Goal: Task Accomplishment & Management: Manage account settings

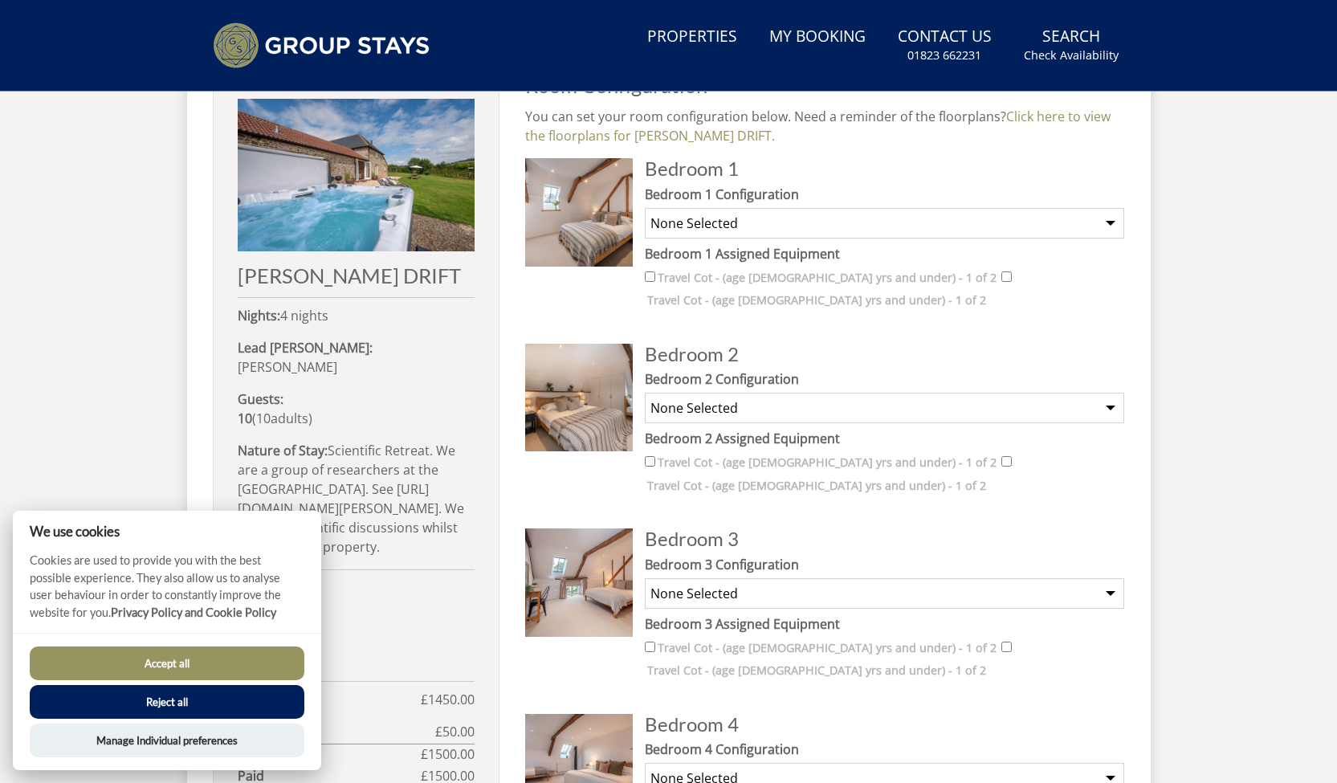
click at [156, 666] on button "Accept all" at bounding box center [167, 663] width 275 height 34
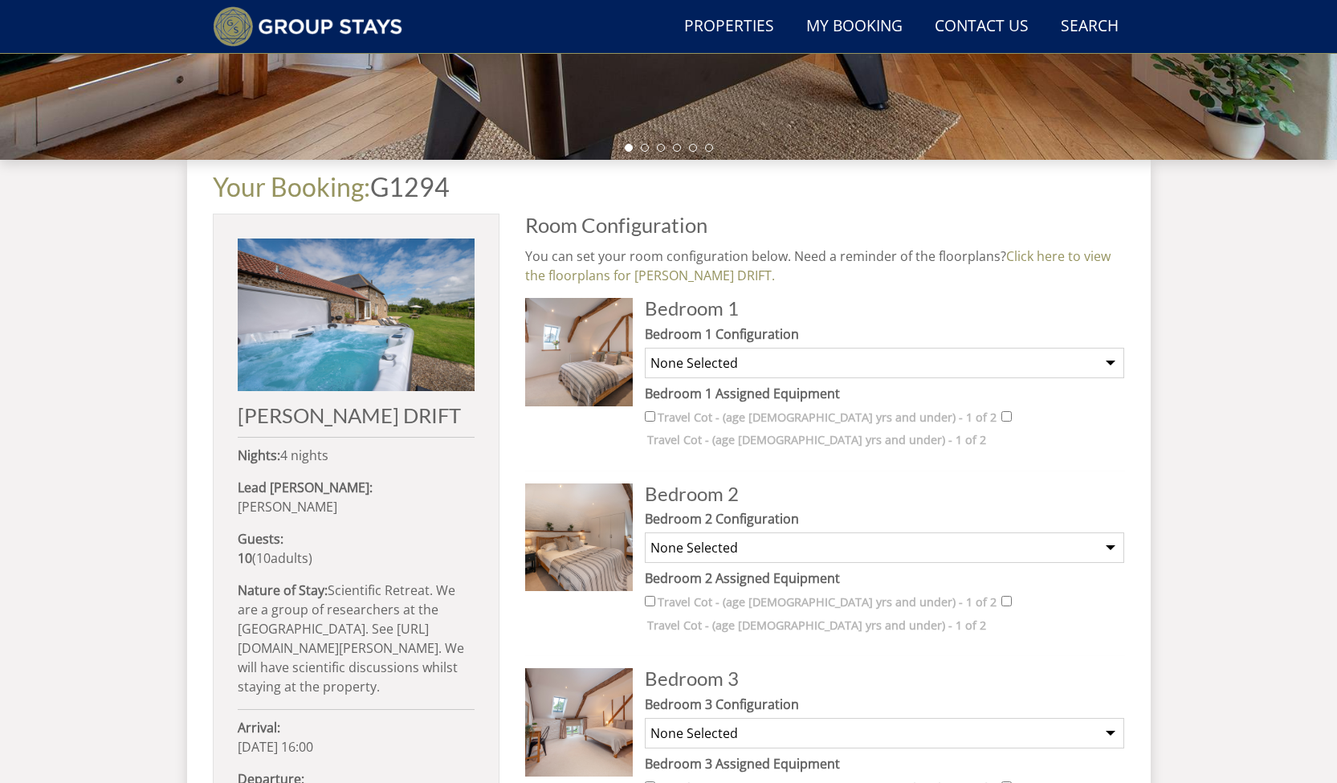
scroll to position [513, 0]
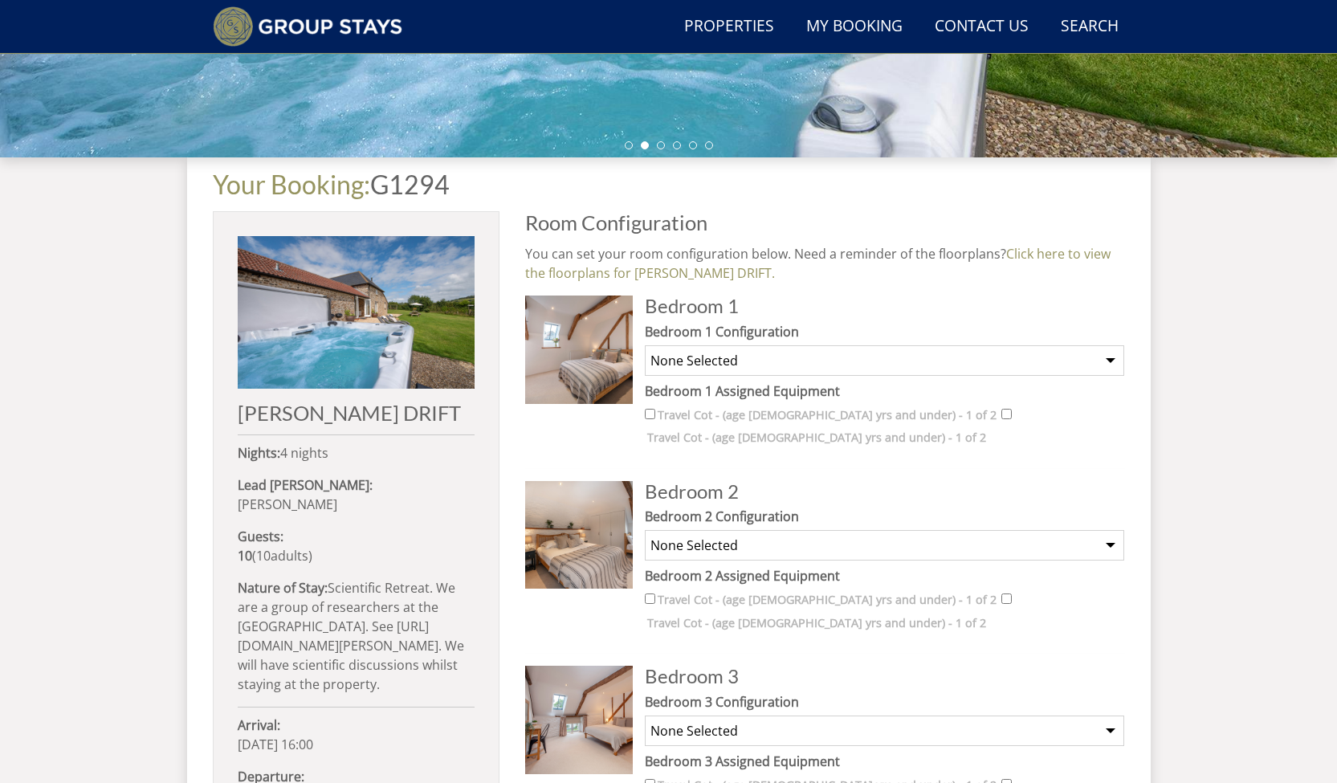
click at [1105, 342] on div "Bedroom 1 Configuration None Selected King Room" at bounding box center [884, 349] width 479 height 54
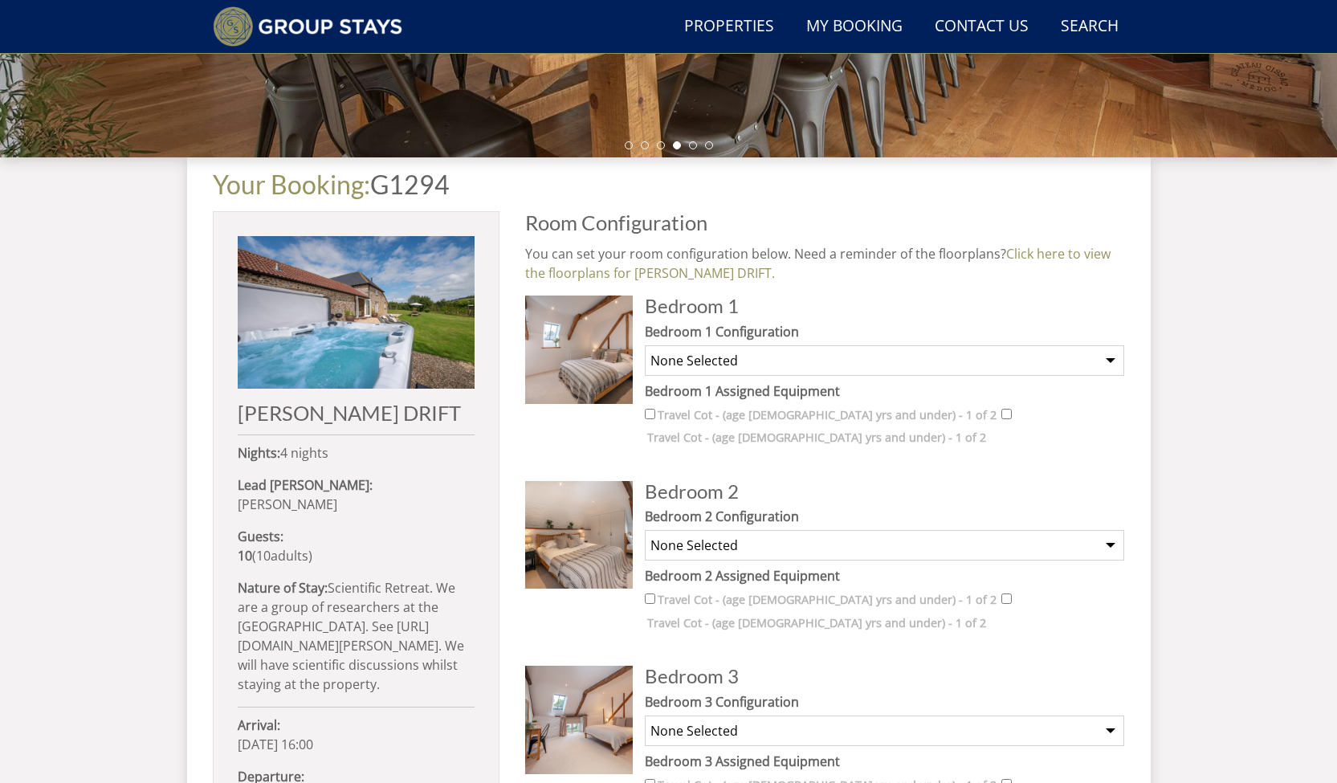
select select "2558"
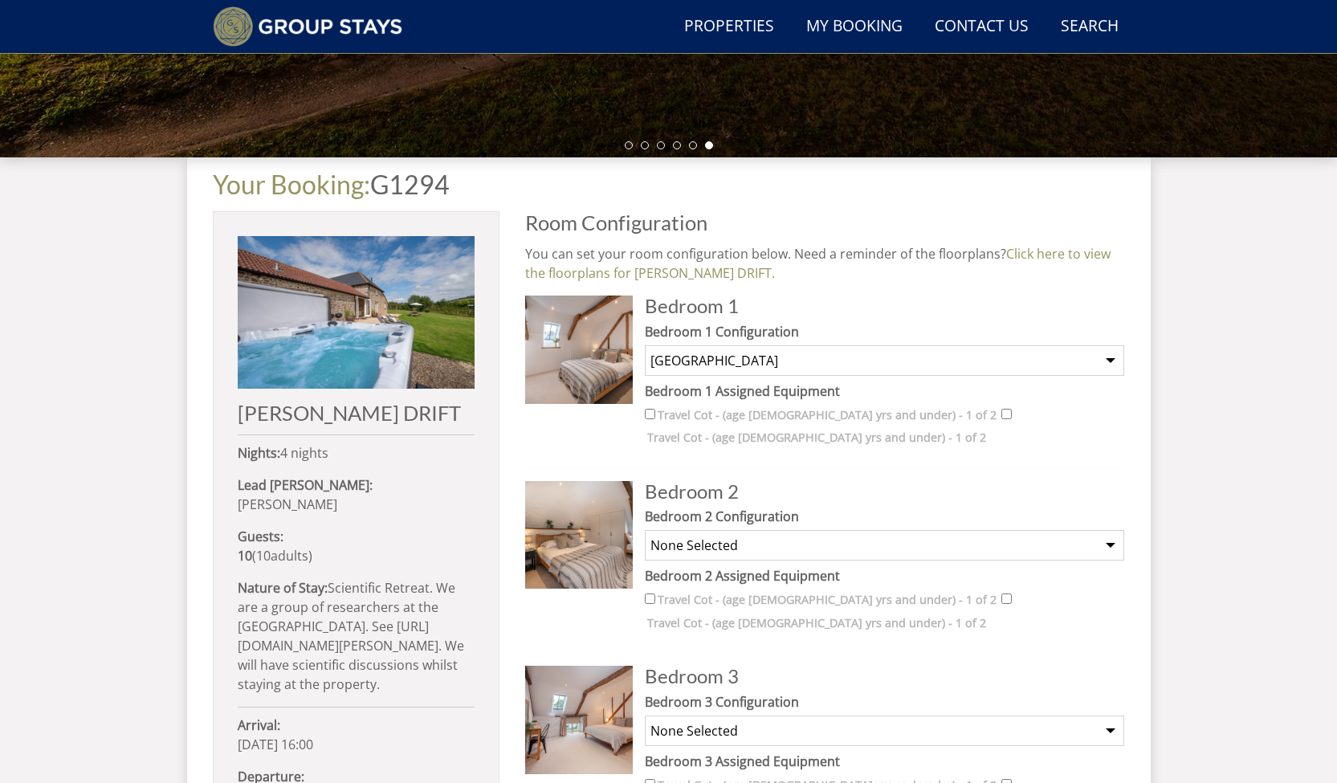
select select "2561"
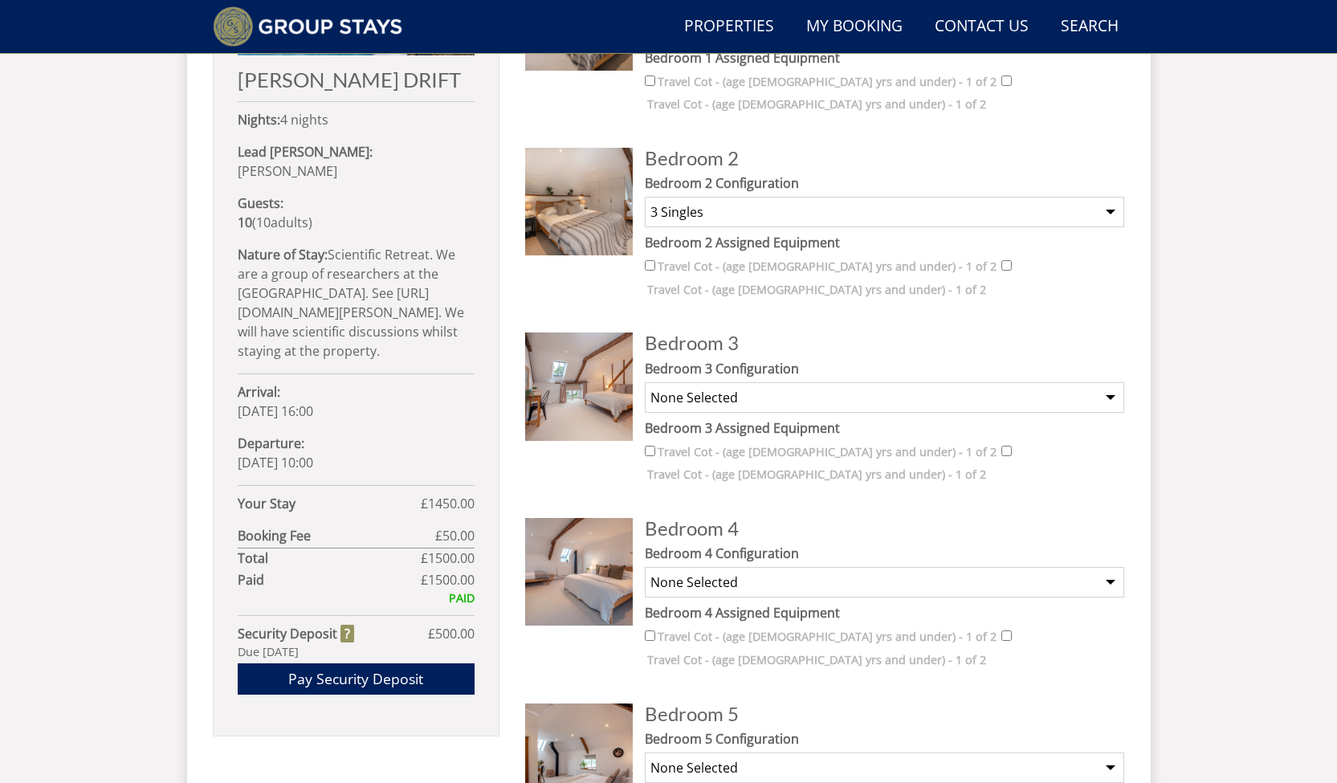
scroll to position [843, 0]
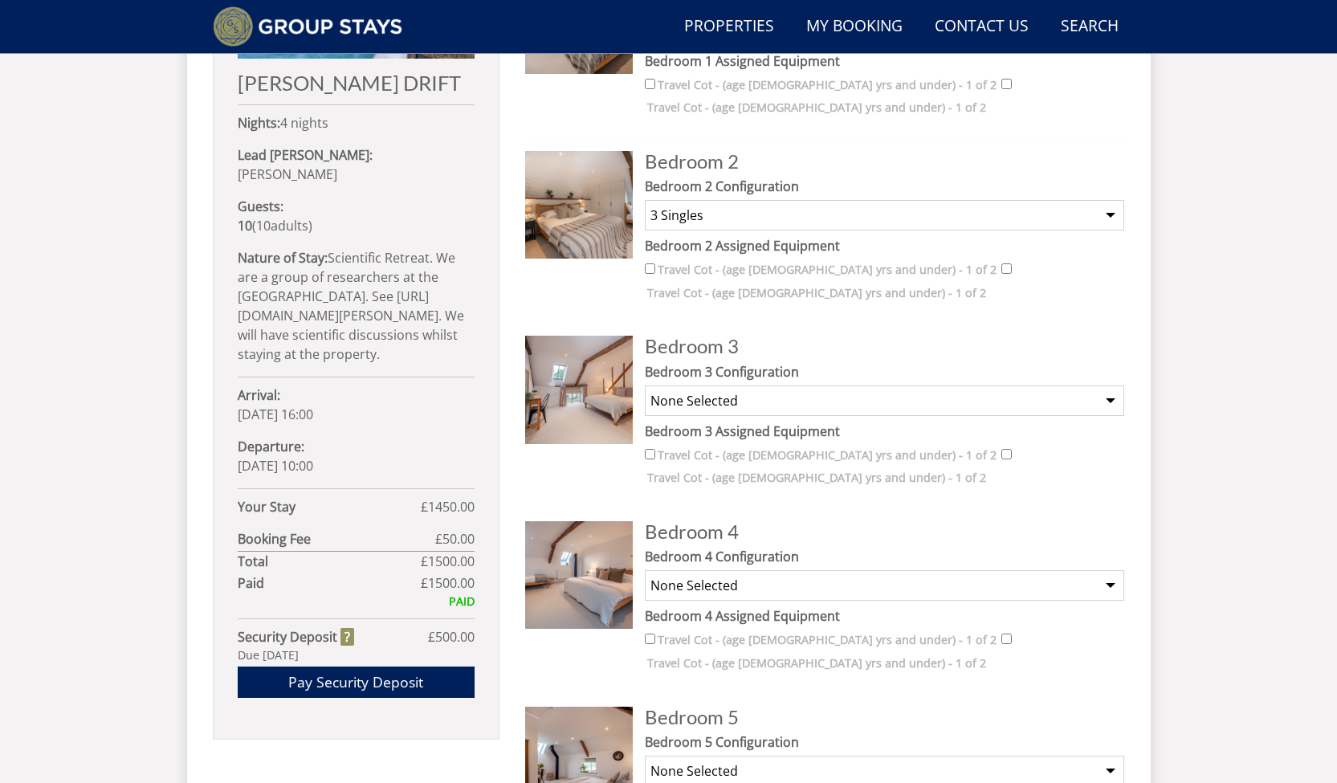
select select "2562"
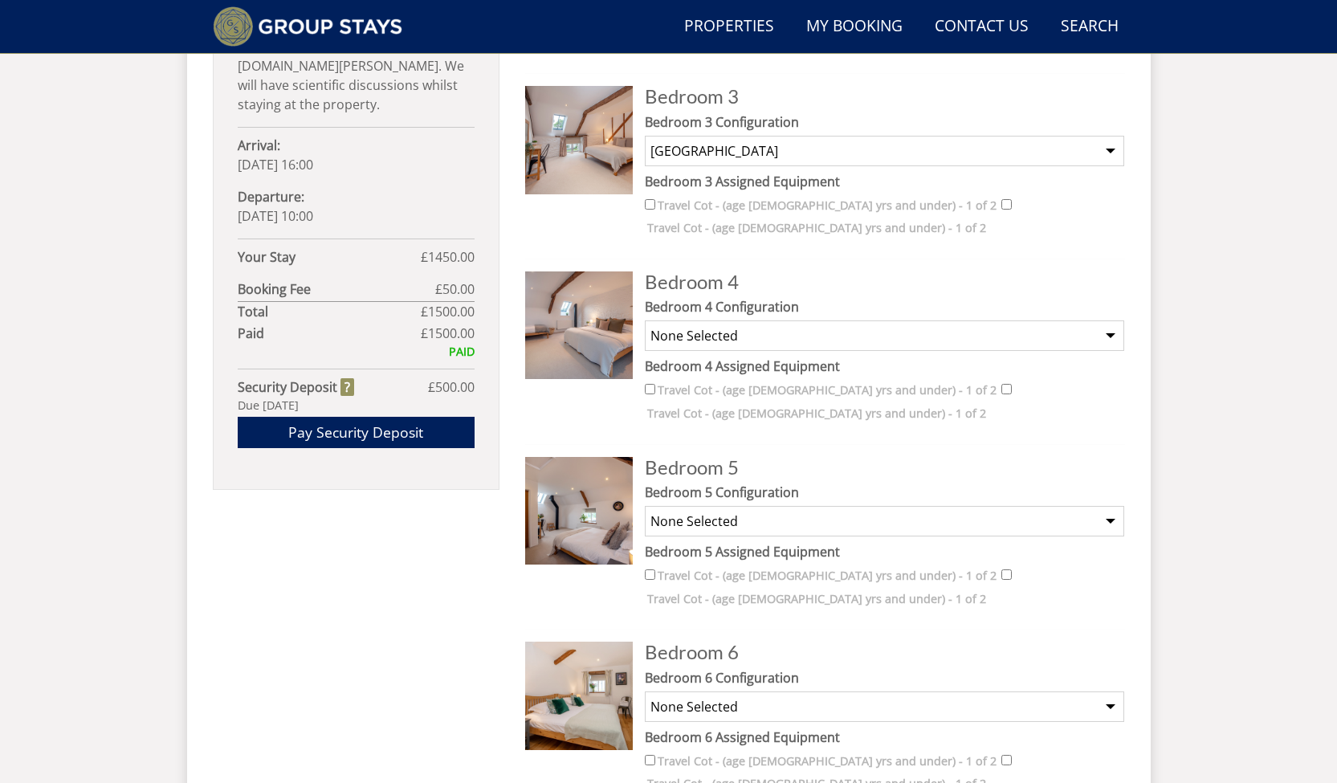
scroll to position [1101, 0]
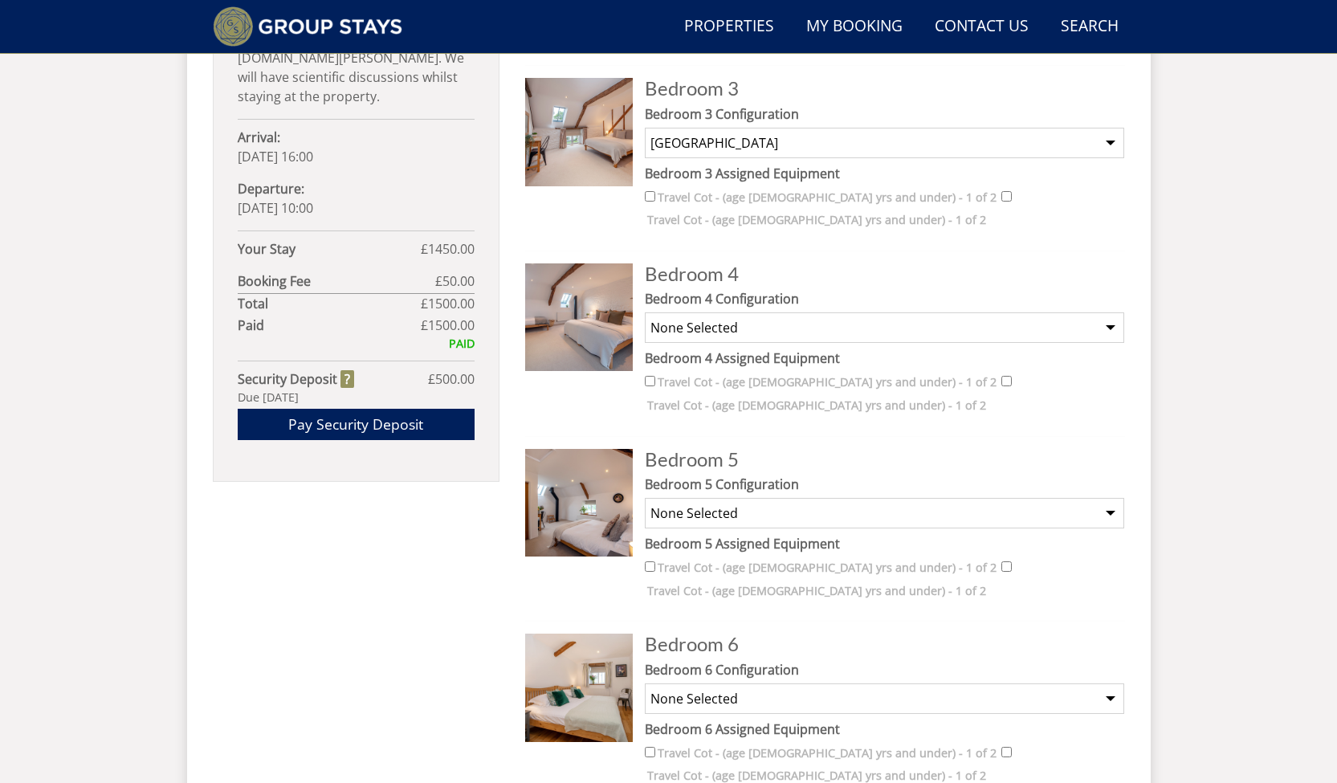
select select "2565"
select select "2566"
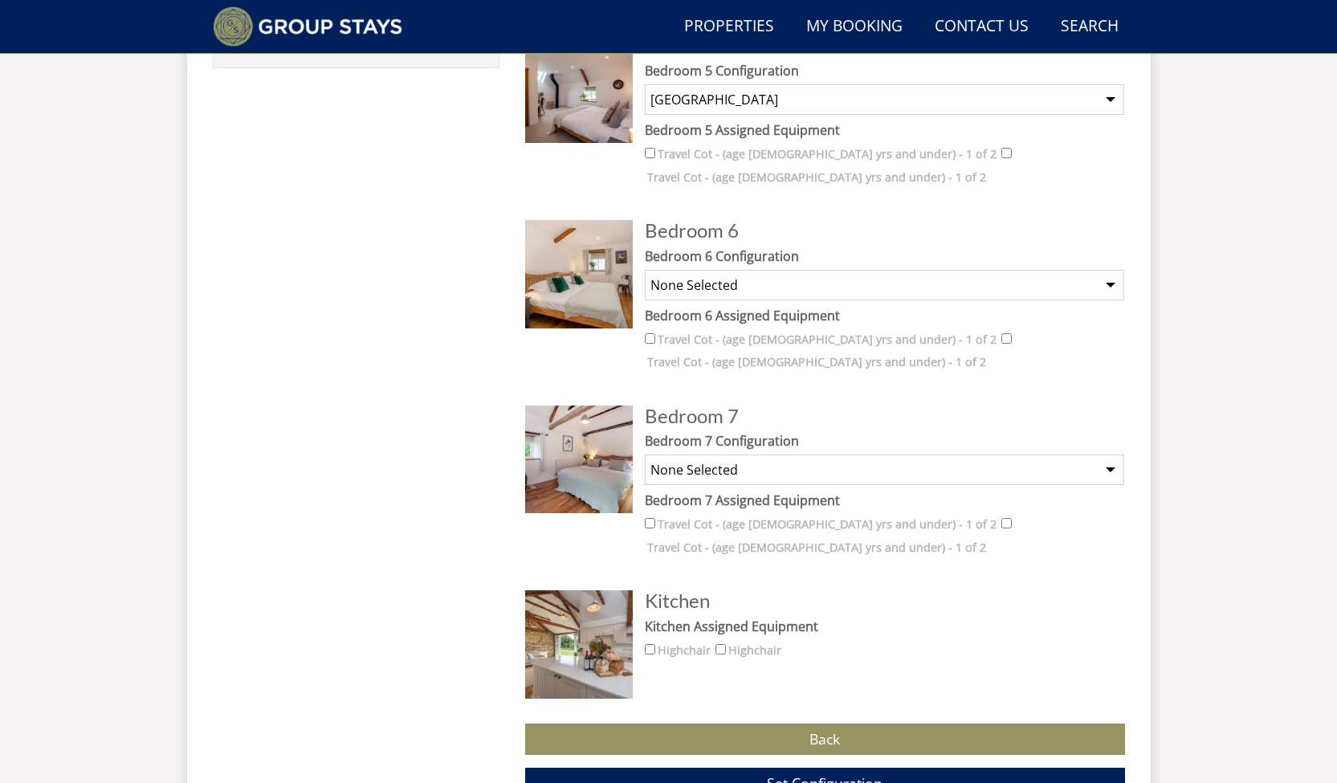
scroll to position [1525, 0]
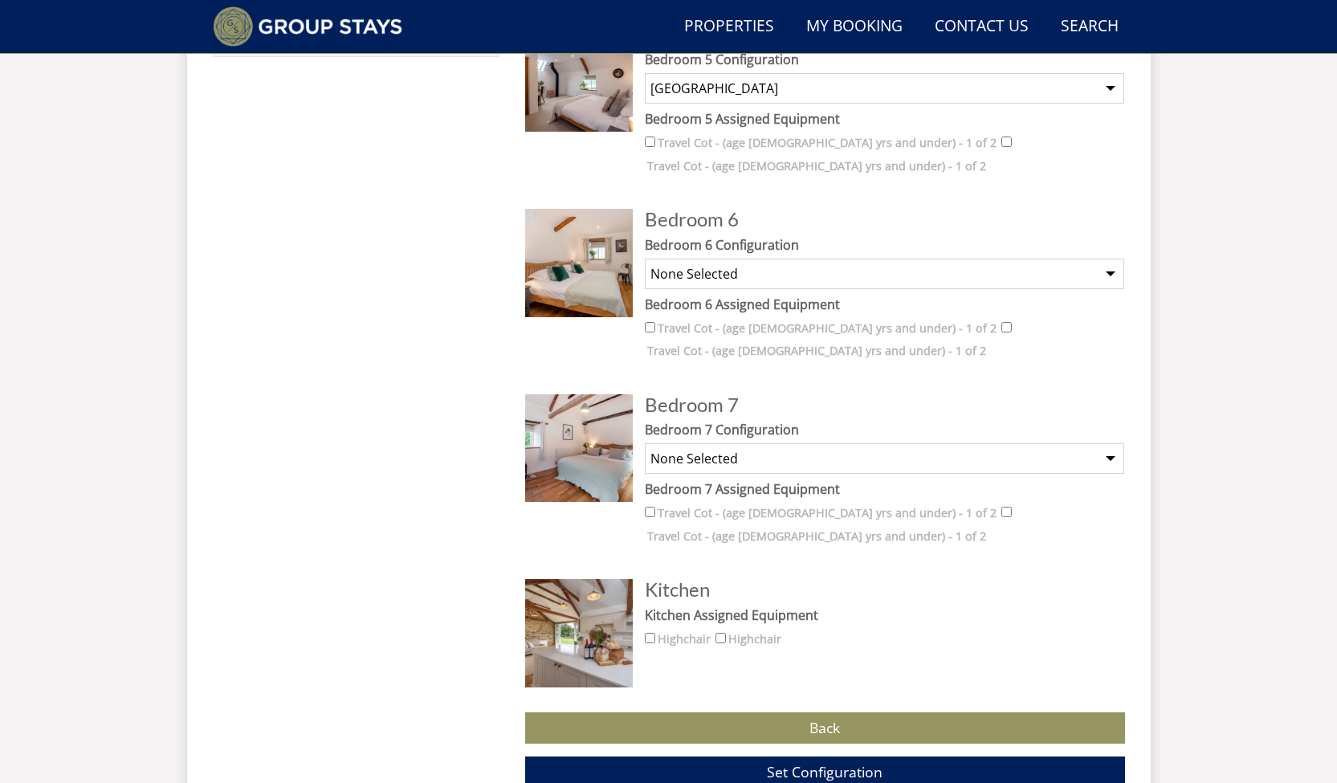
select select "2569"
select select "2571"
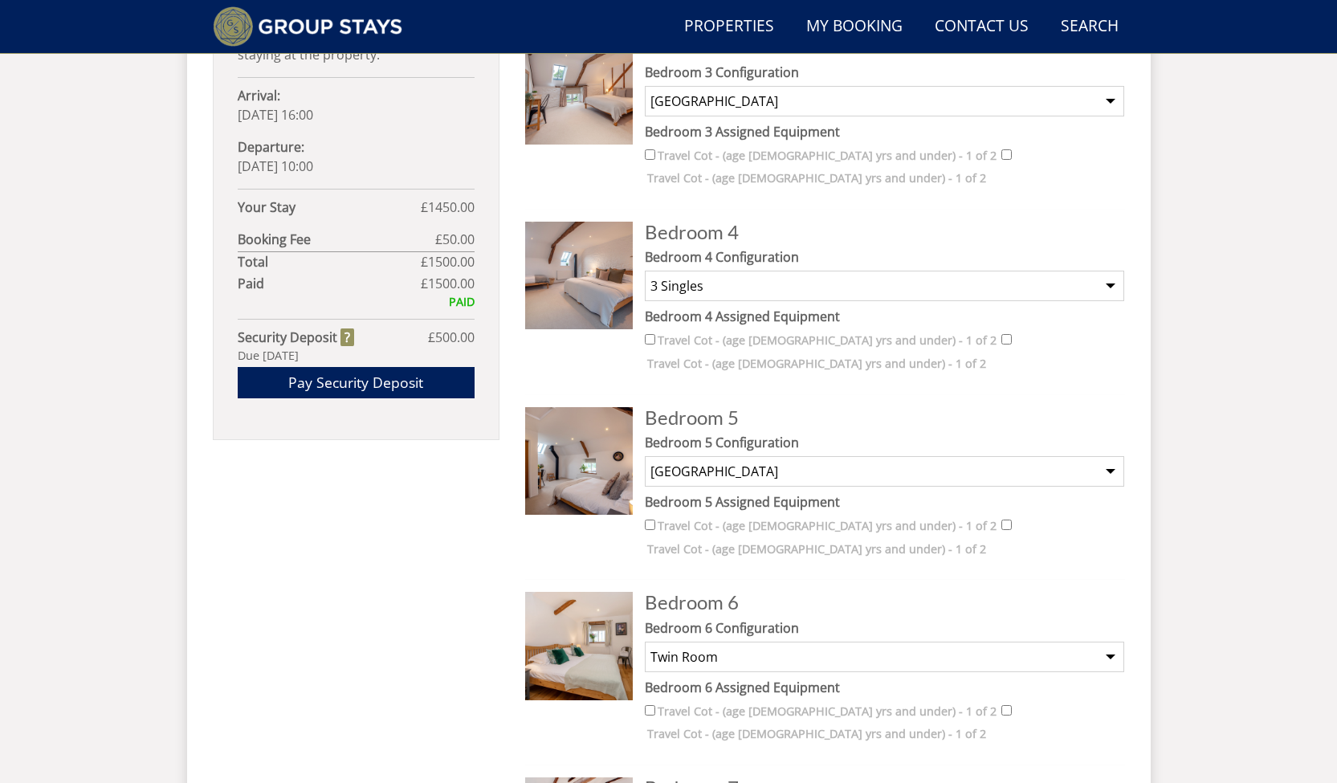
scroll to position [379, 0]
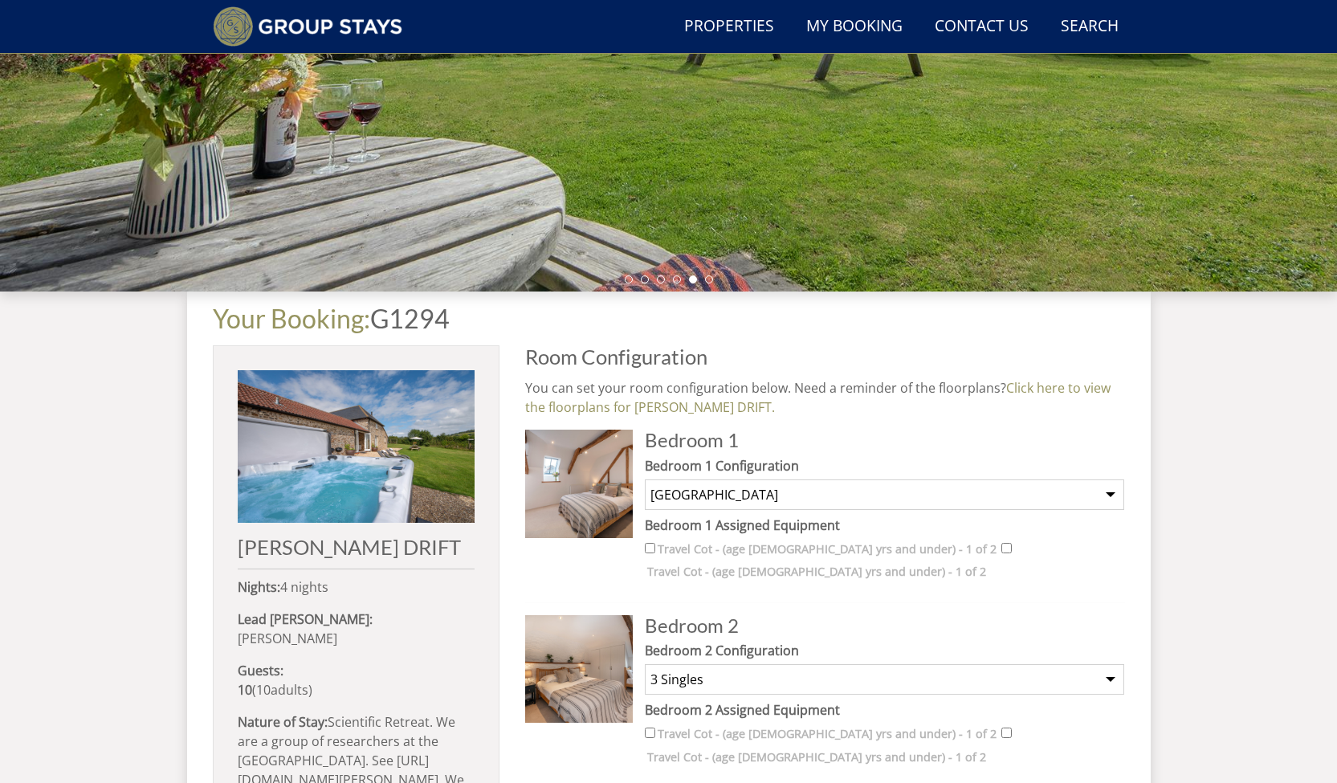
click at [987, 405] on p "You can set your room configuration below. Need a reminder of the floorplans? C…" at bounding box center [825, 397] width 600 height 39
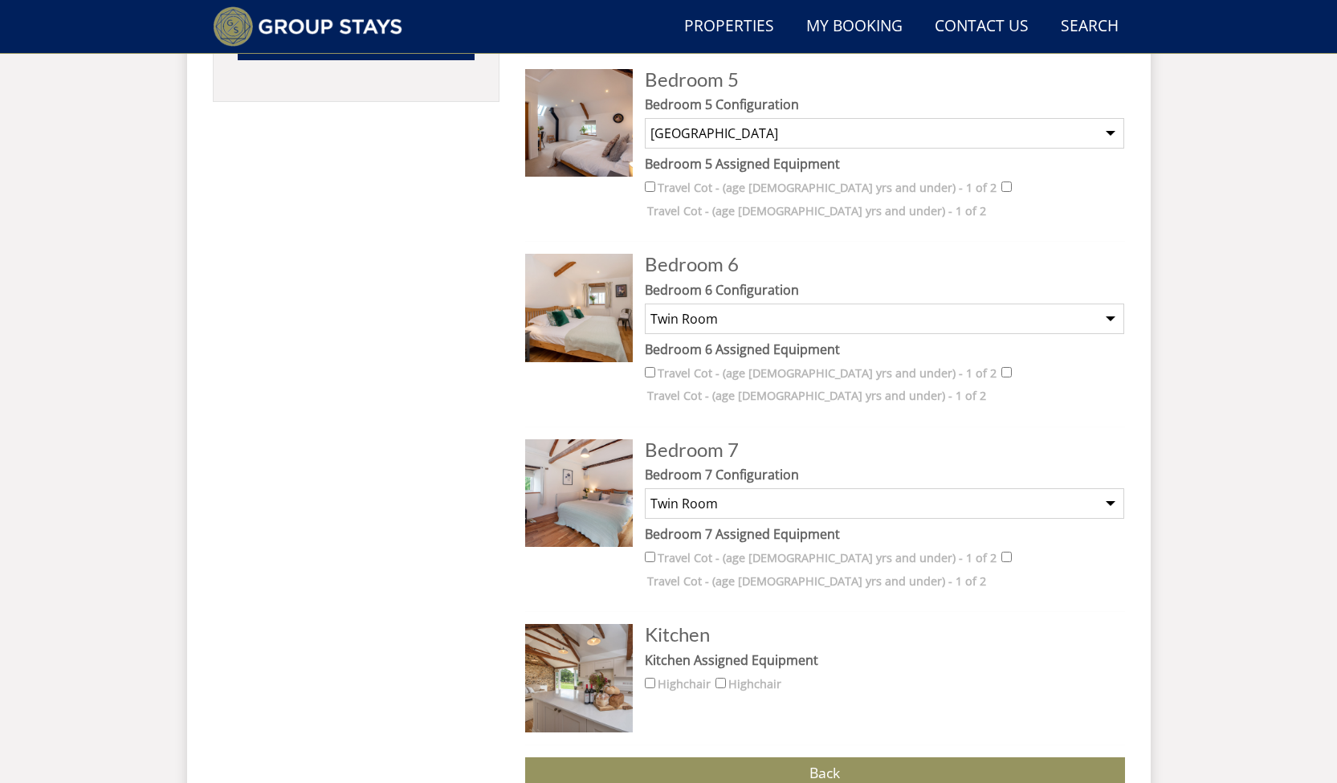
scroll to position [1484, 0]
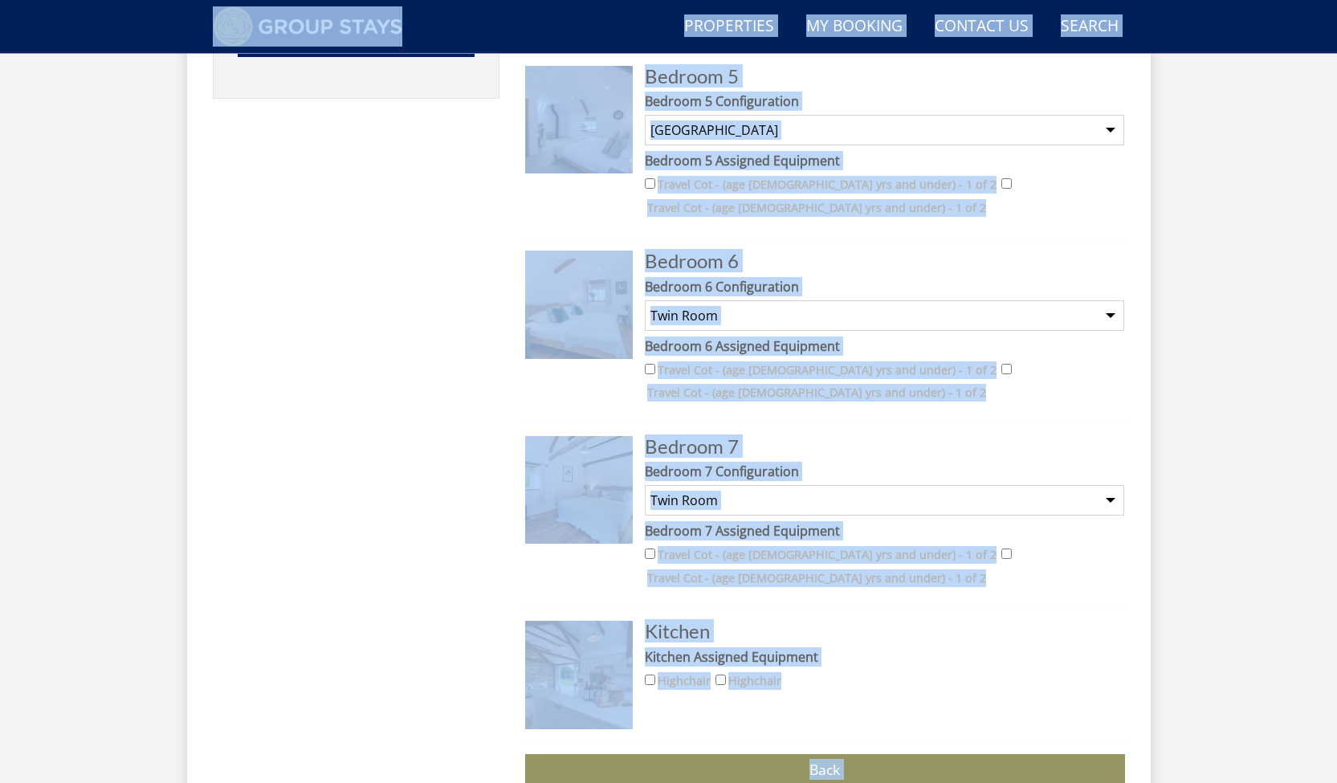
copy body "WinterWonder – Save £150 on any stay from 1st September to 27th March* Terms ap…"
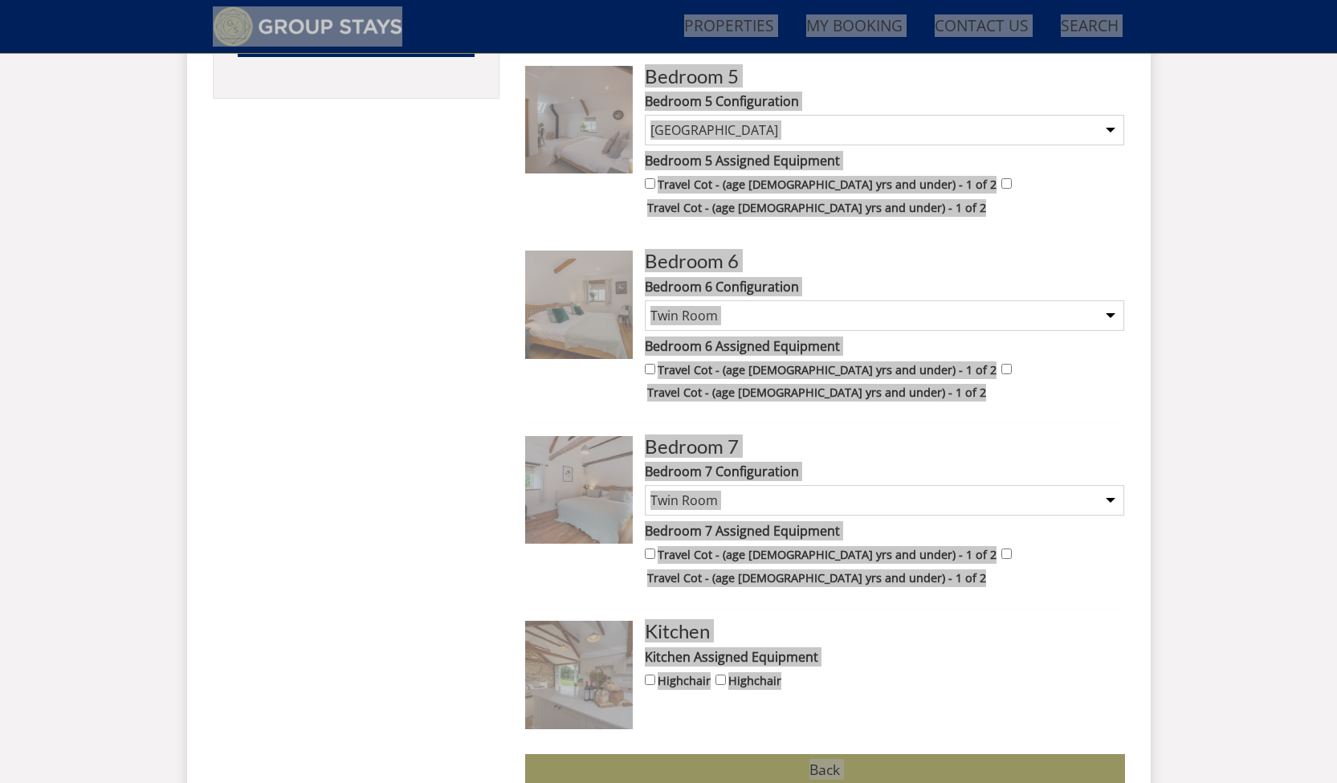
drag, startPoint x: 1321, startPoint y: 387, endPoint x: 401, endPoint y: 389, distance: 920.1
click at [401, 388] on div "MEADOWS DRIFT Nights: 4 nights Lead Booker: Jan Rehwinkel Guests: 10 ( 10 adult…" at bounding box center [356, 41] width 287 height 1602
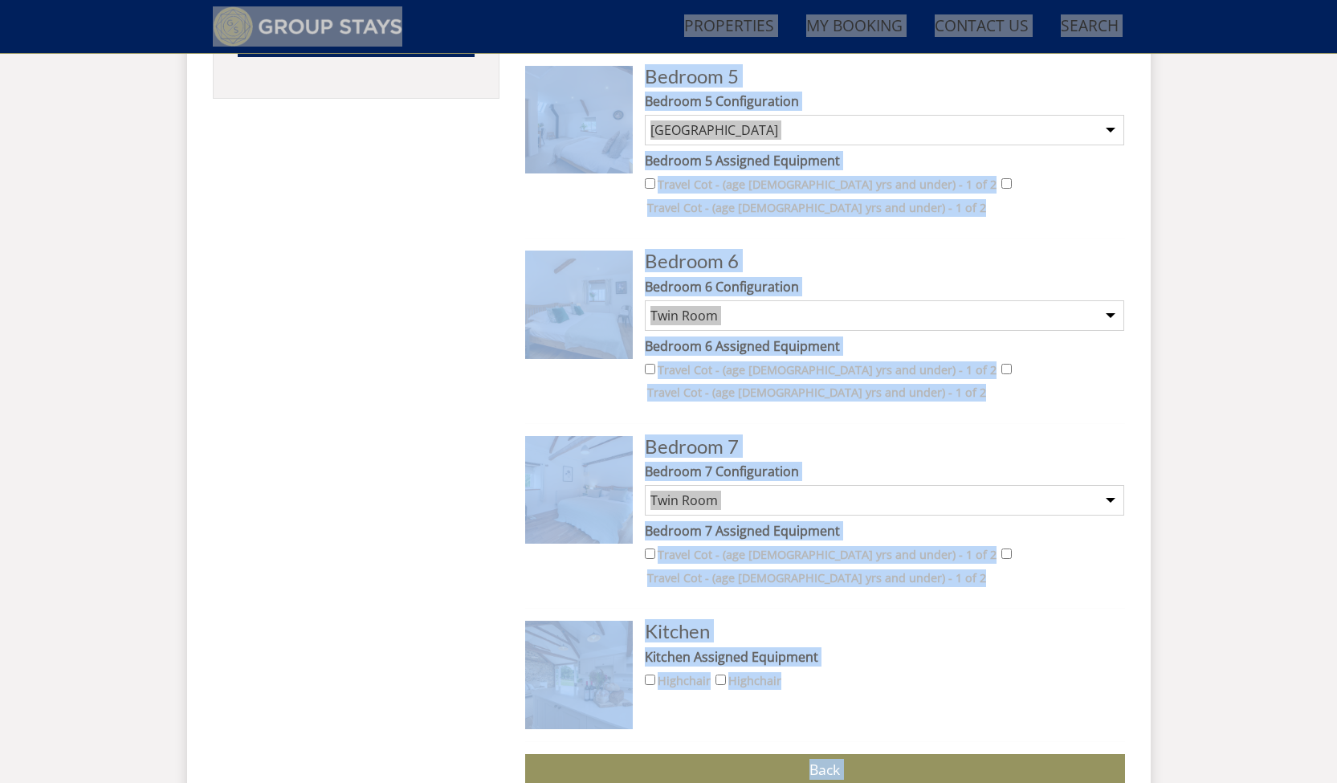
click at [401, 388] on div "MEADOWS DRIFT Nights: 4 nights Lead Booker: Jan Rehwinkel Guests: 10 ( 10 adult…" at bounding box center [356, 41] width 287 height 1602
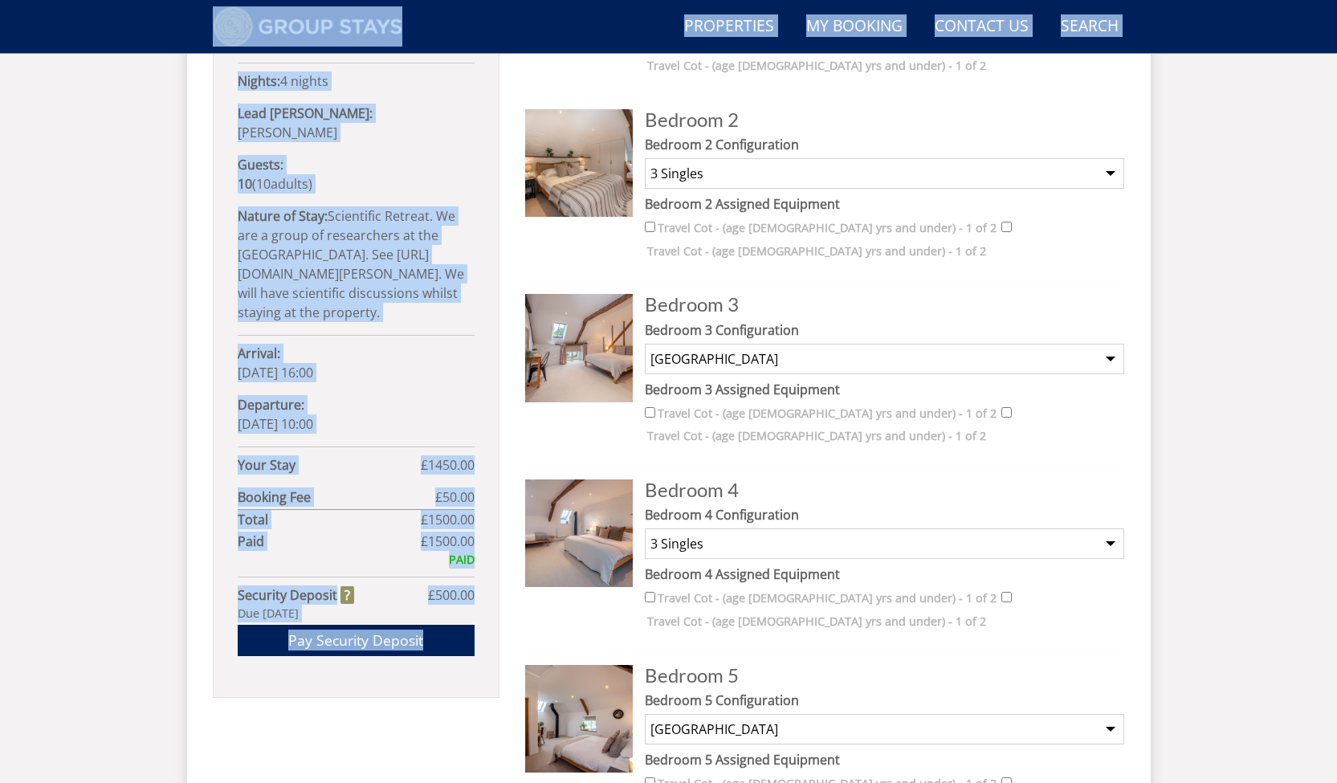
scroll to position [653, 0]
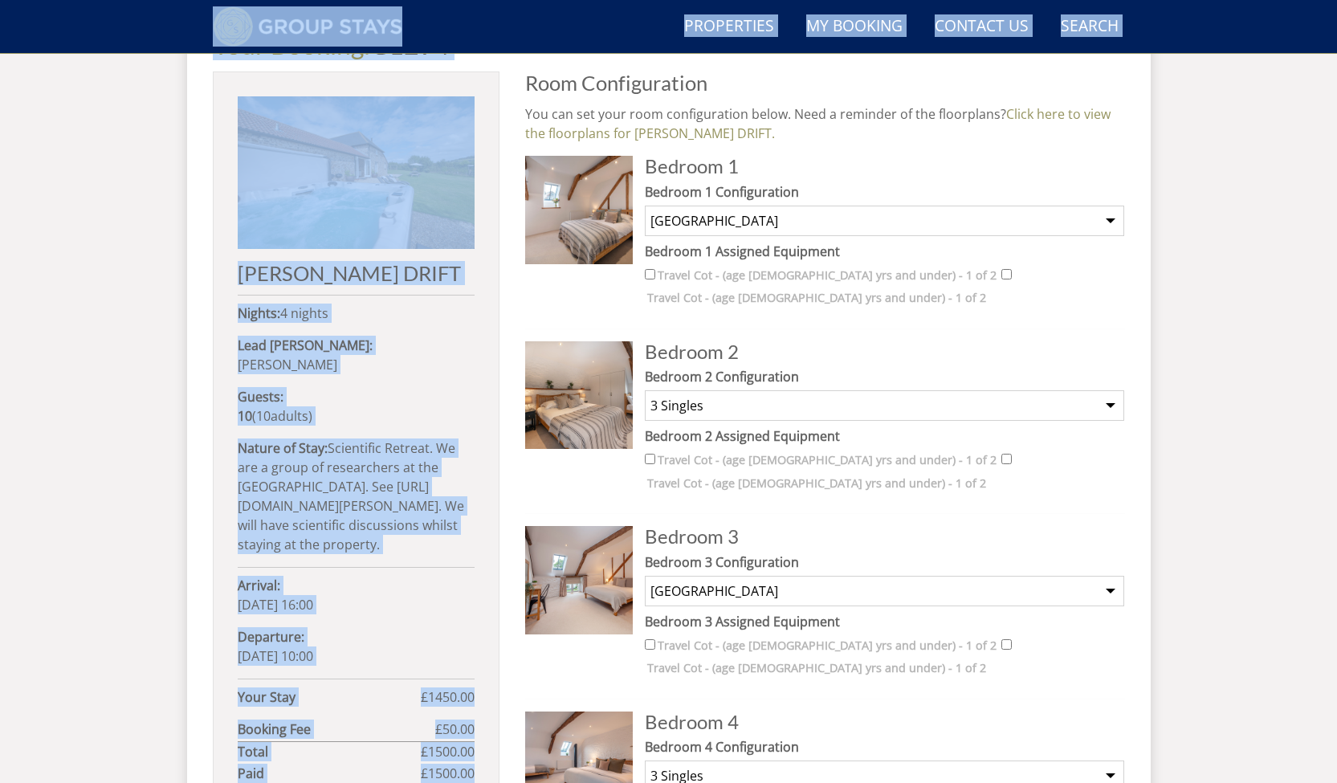
drag, startPoint x: 85, startPoint y: 305, endPoint x: 92, endPoint y: 311, distance: 8.5
click at [86, 305] on div "Search Menu Properties My Booking Contact Us 01823 662231 Search Check Availabi…" at bounding box center [668, 550] width 1337 height 2297
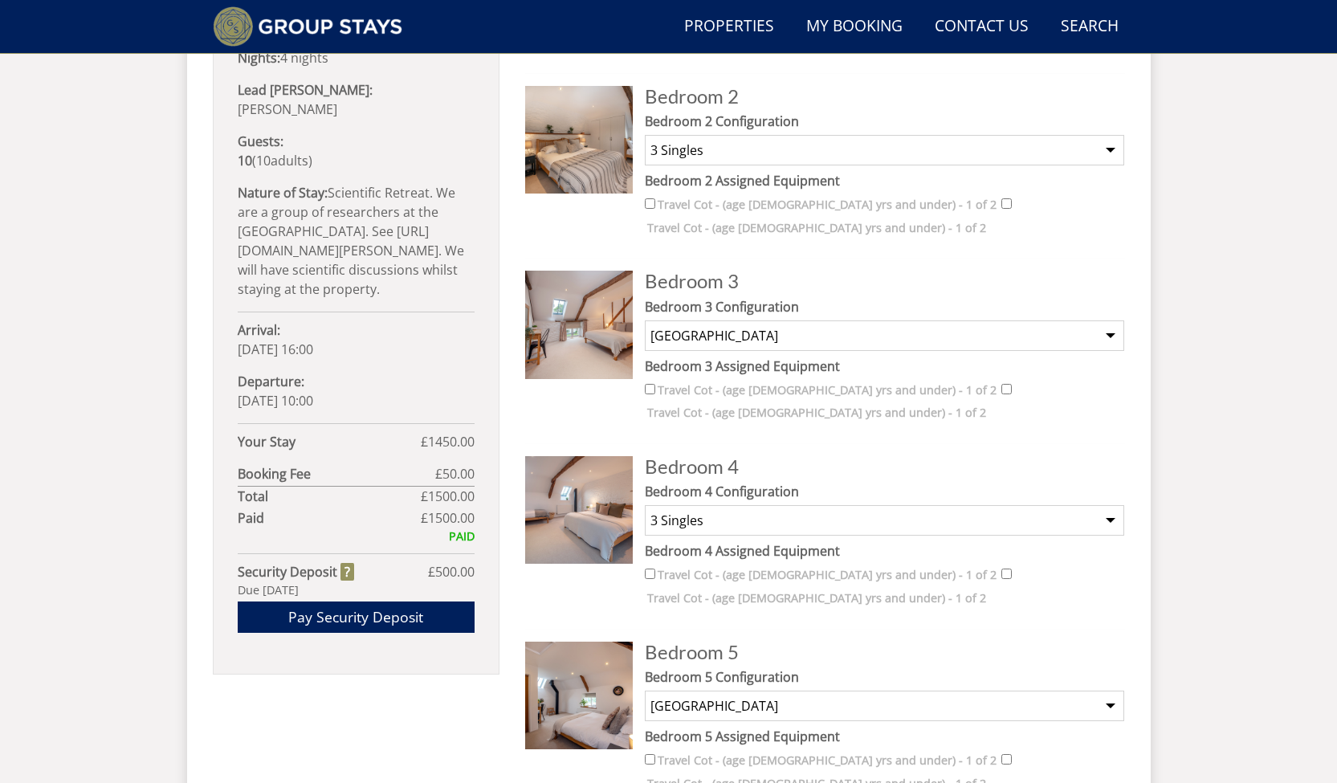
scroll to position [600, 0]
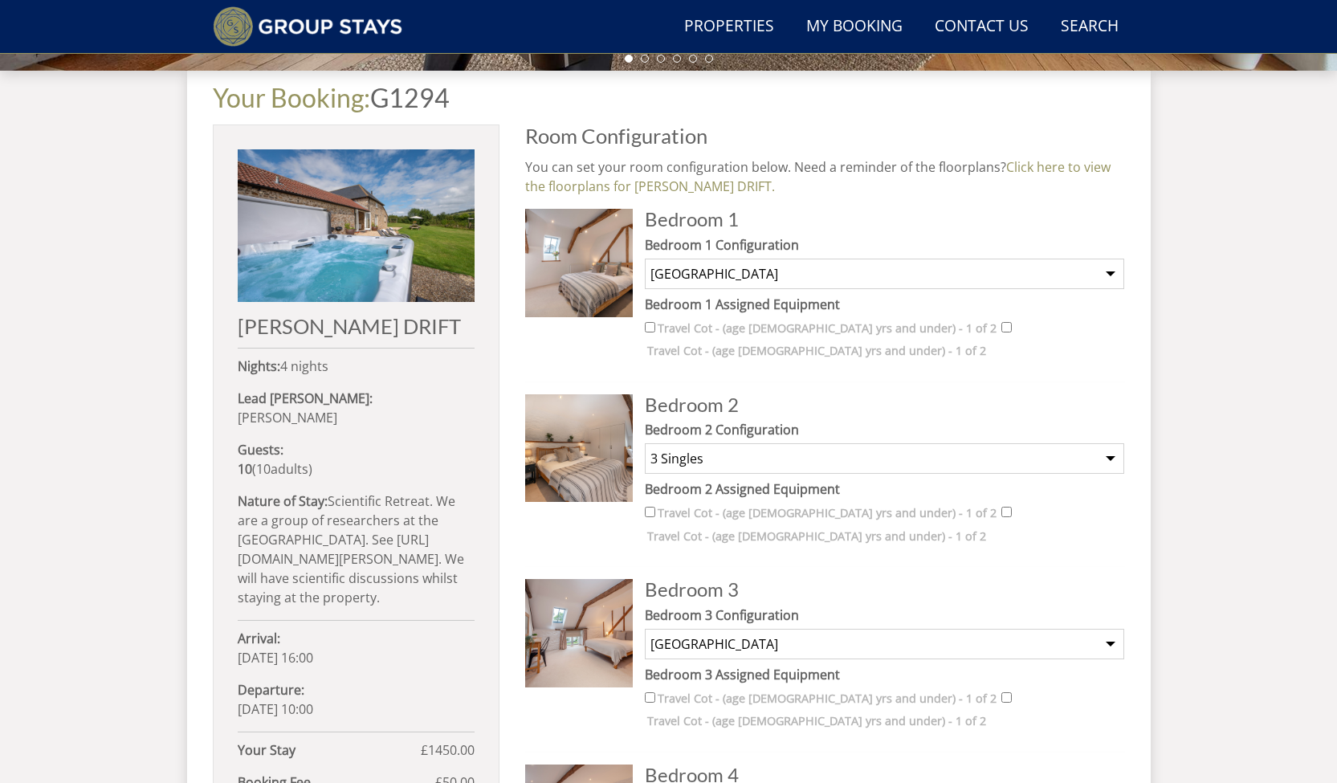
click at [910, 295] on label "Bedroom 1 Assigned Equipment" at bounding box center [884, 304] width 479 height 19
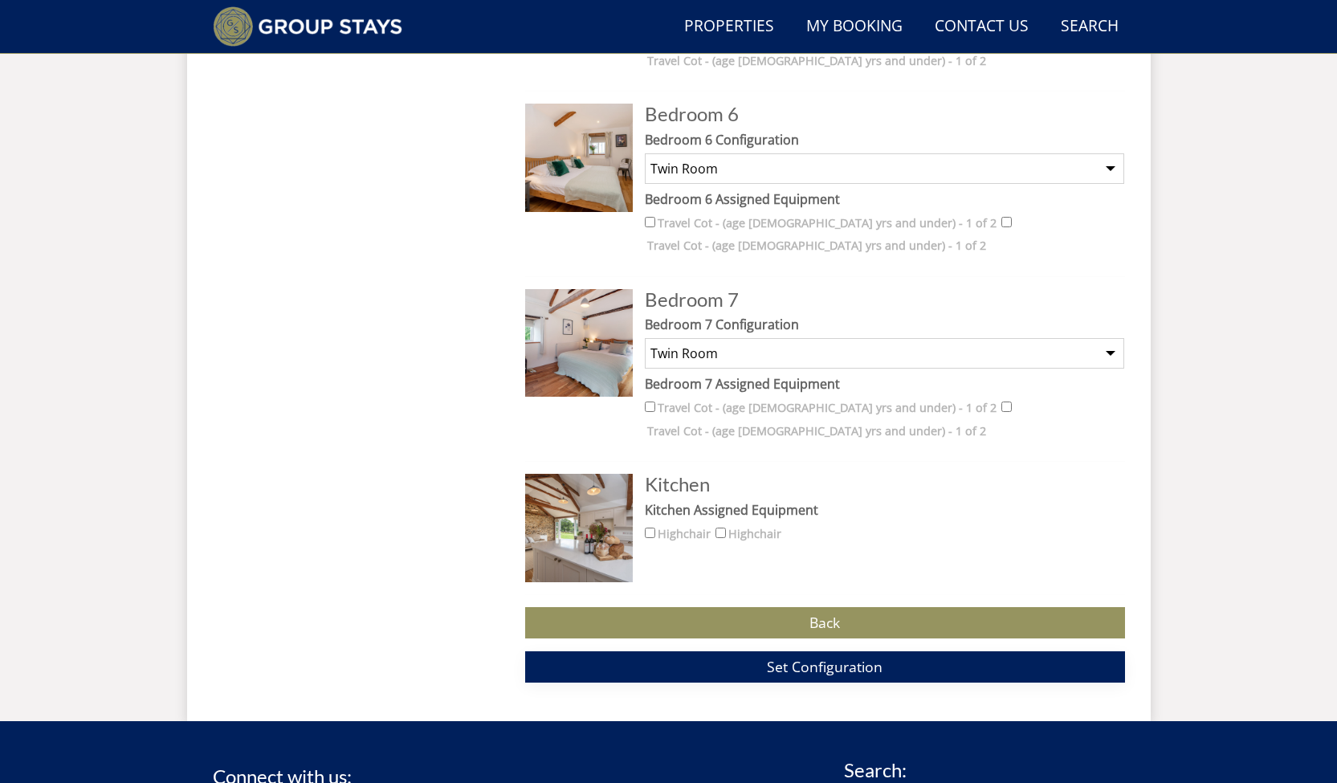
click at [796, 662] on span "Set Configuration" at bounding box center [825, 666] width 116 height 19
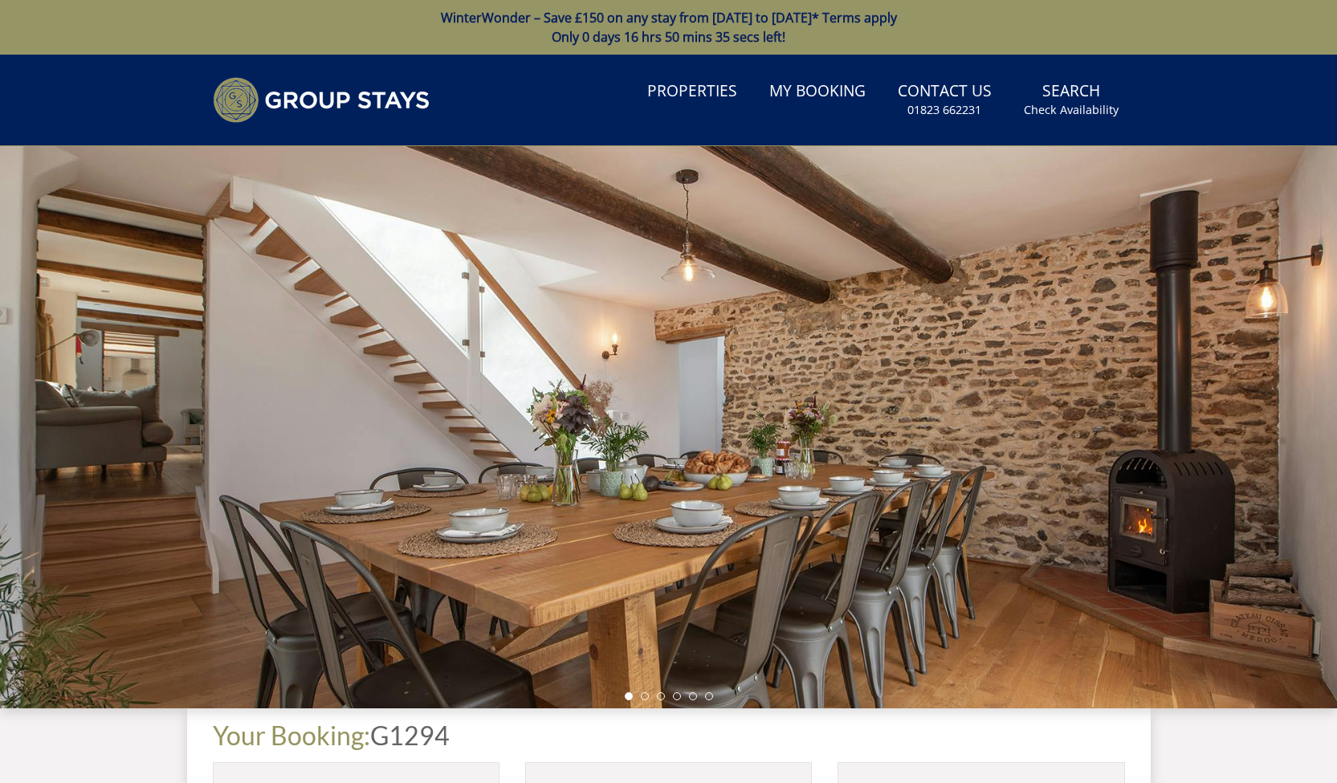
click at [747, 389] on div at bounding box center [668, 427] width 1337 height 562
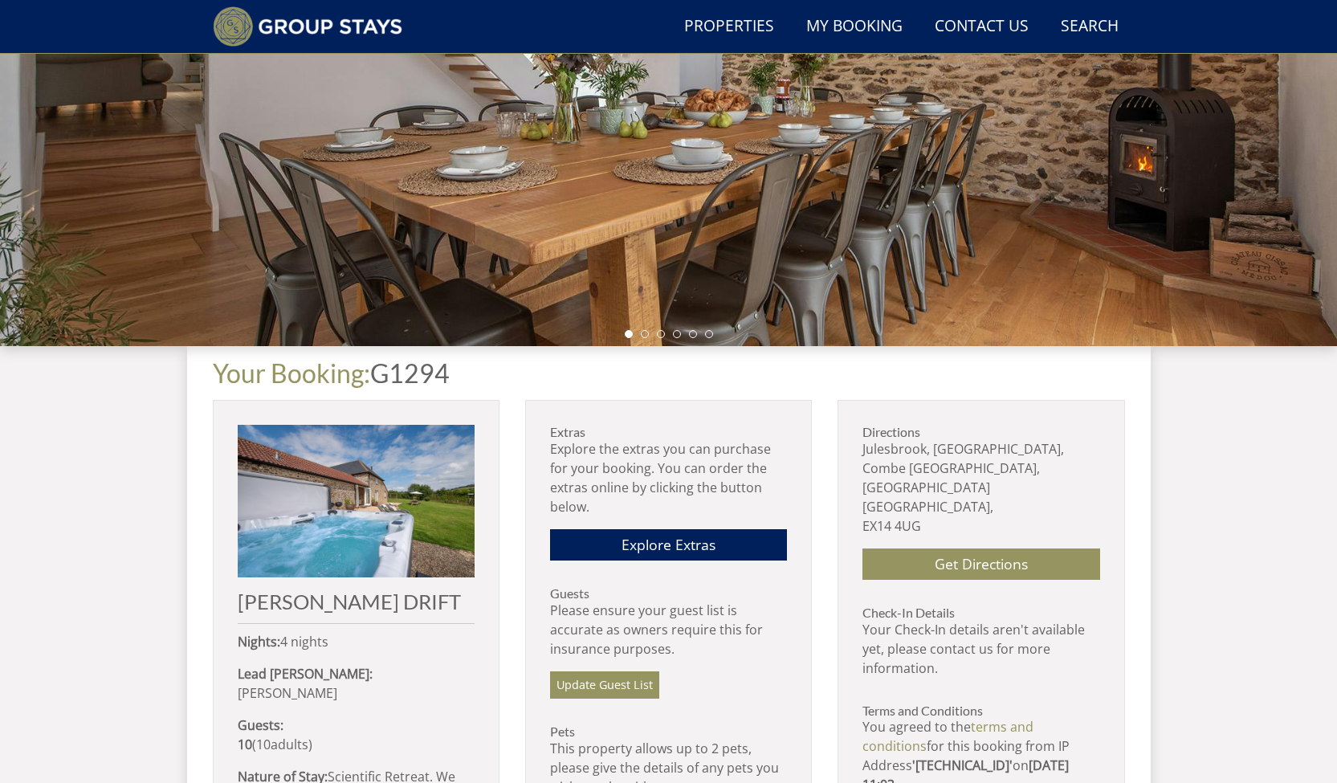
scroll to position [462, 0]
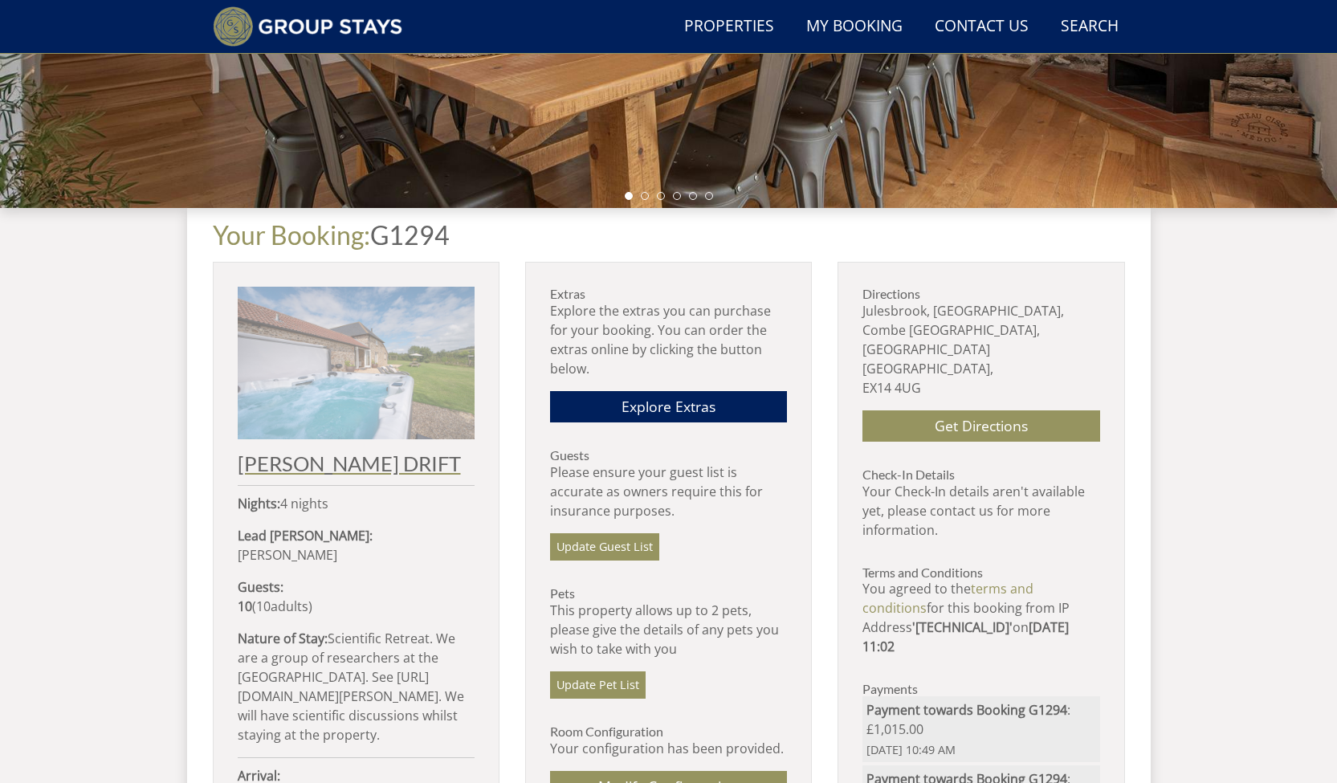
click at [427, 365] on img at bounding box center [356, 363] width 237 height 153
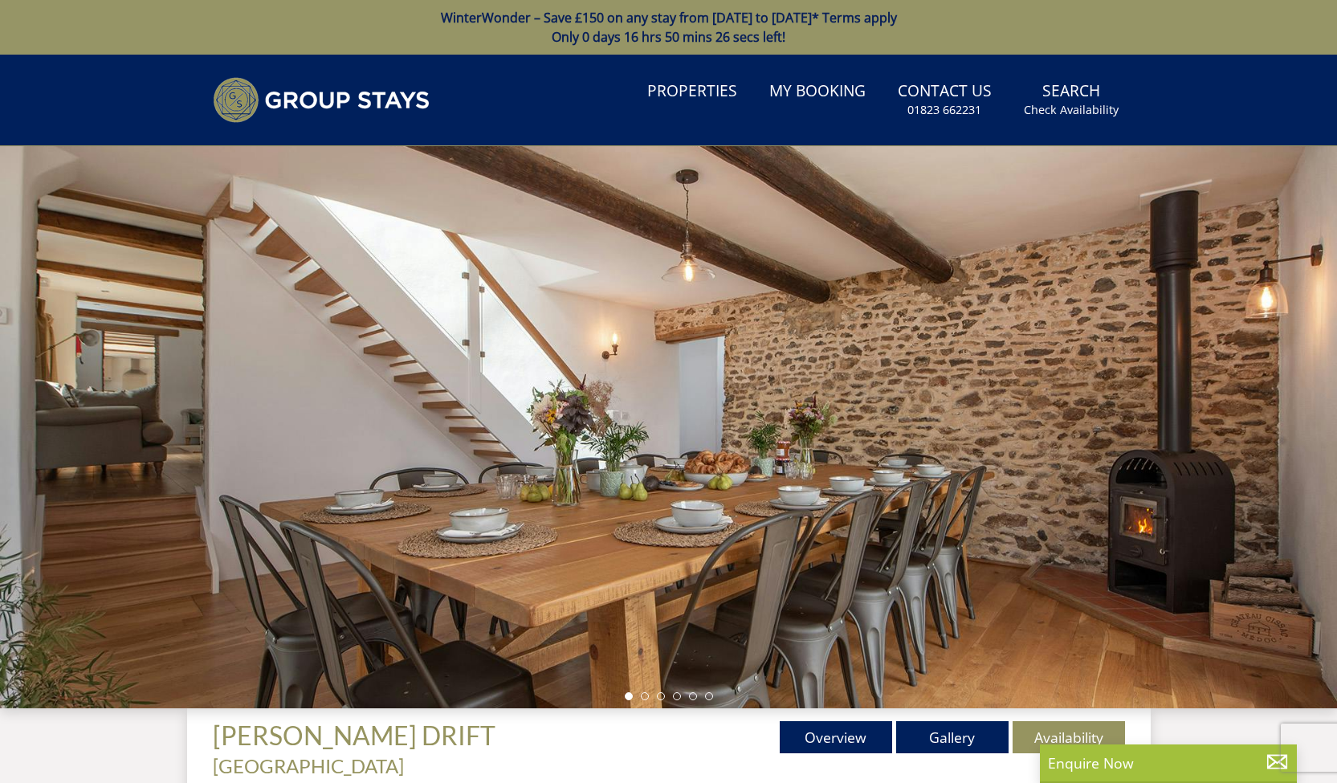
scroll to position [33, 0]
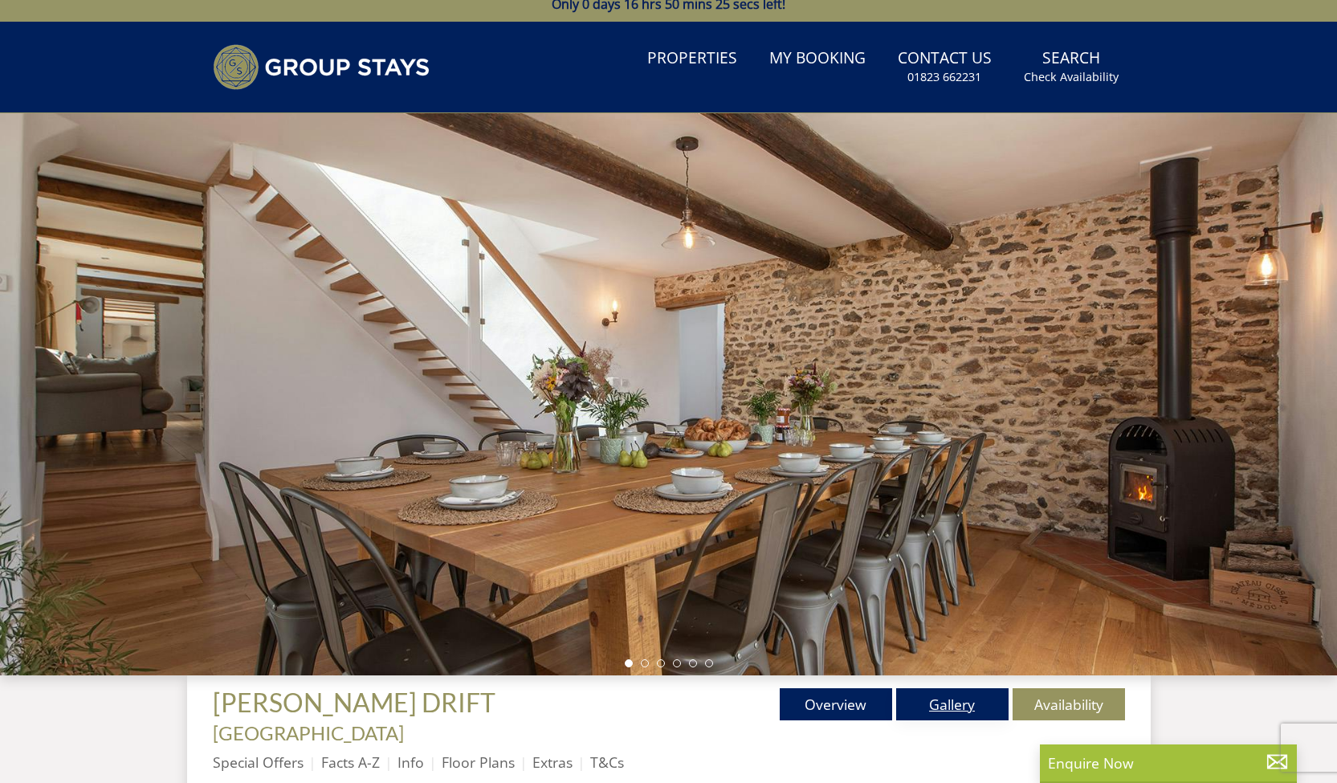
click at [971, 718] on link "Gallery" at bounding box center [952, 704] width 112 height 32
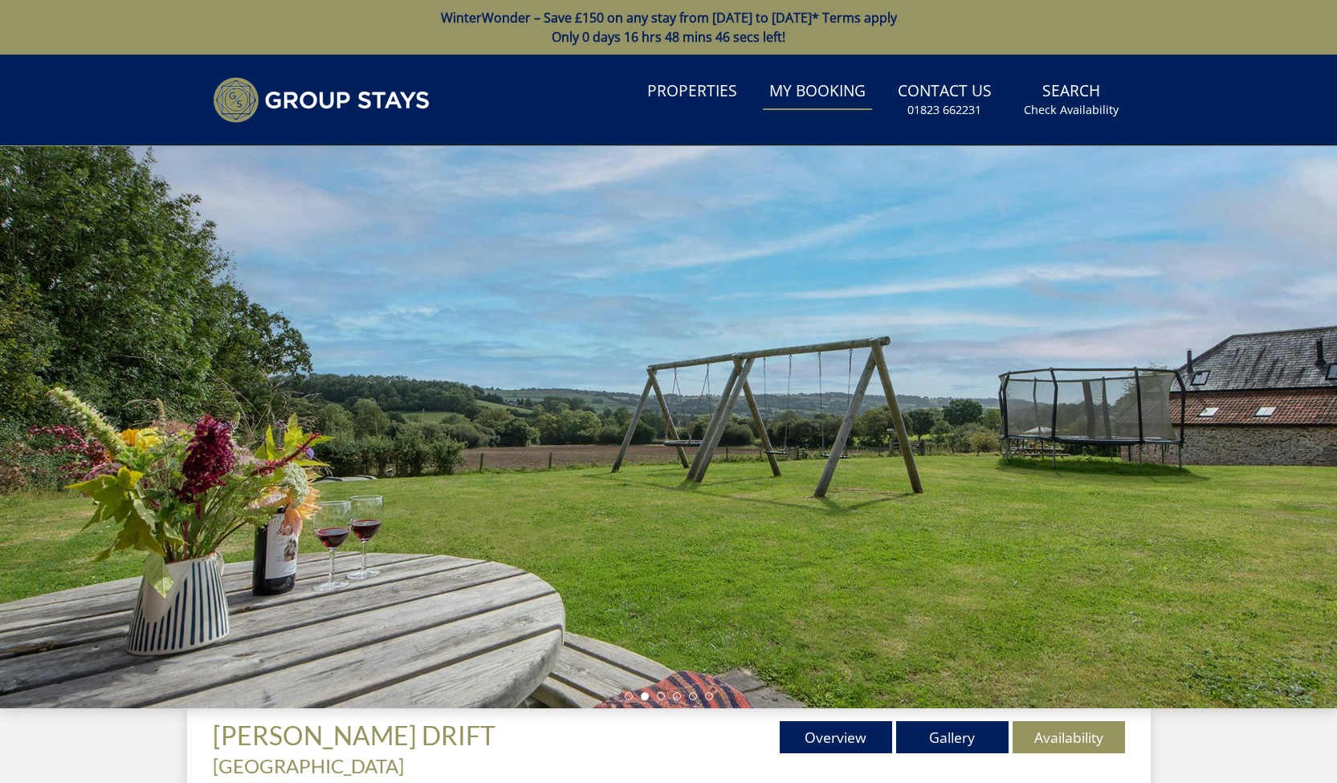
click at [815, 100] on link "My Booking" at bounding box center [817, 92] width 109 height 36
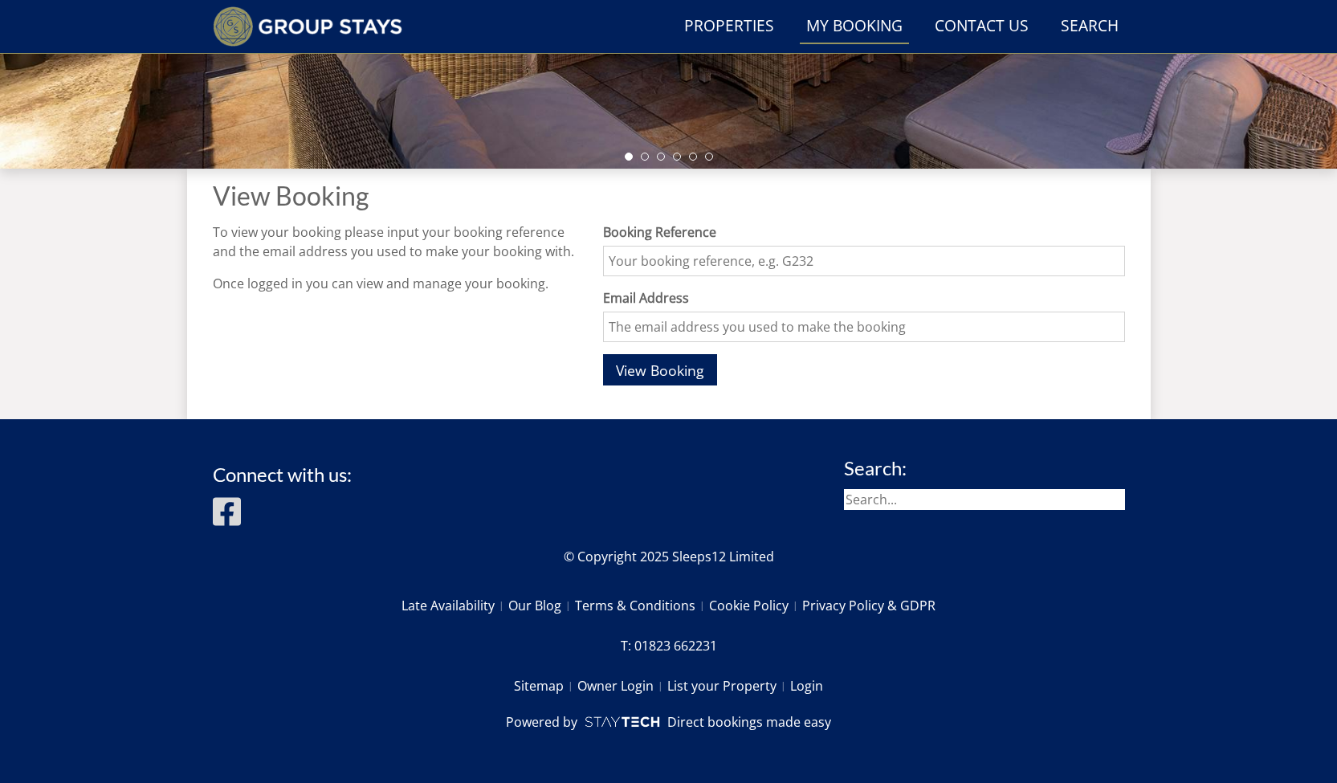
scroll to position [501, 0]
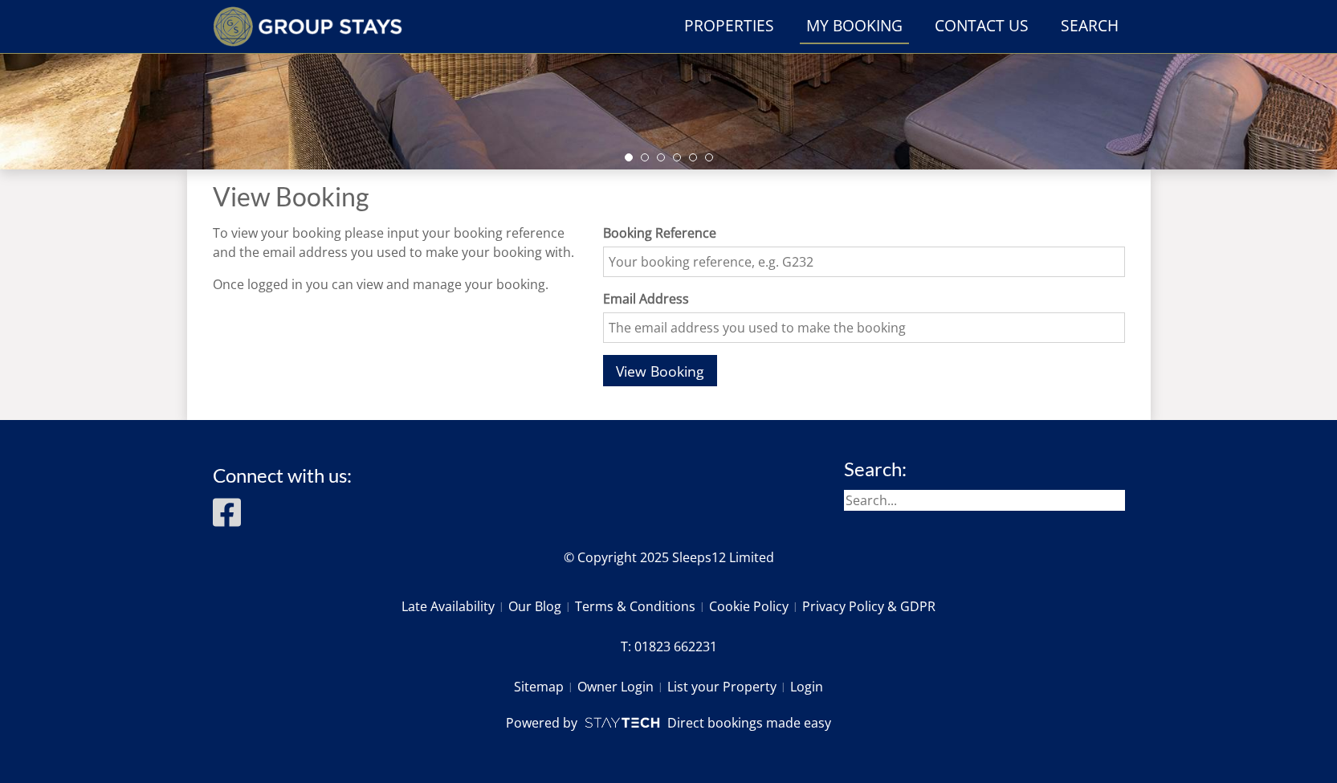
click at [712, 275] on input "Booking Reference" at bounding box center [863, 261] width 521 height 31
type input "G1294"
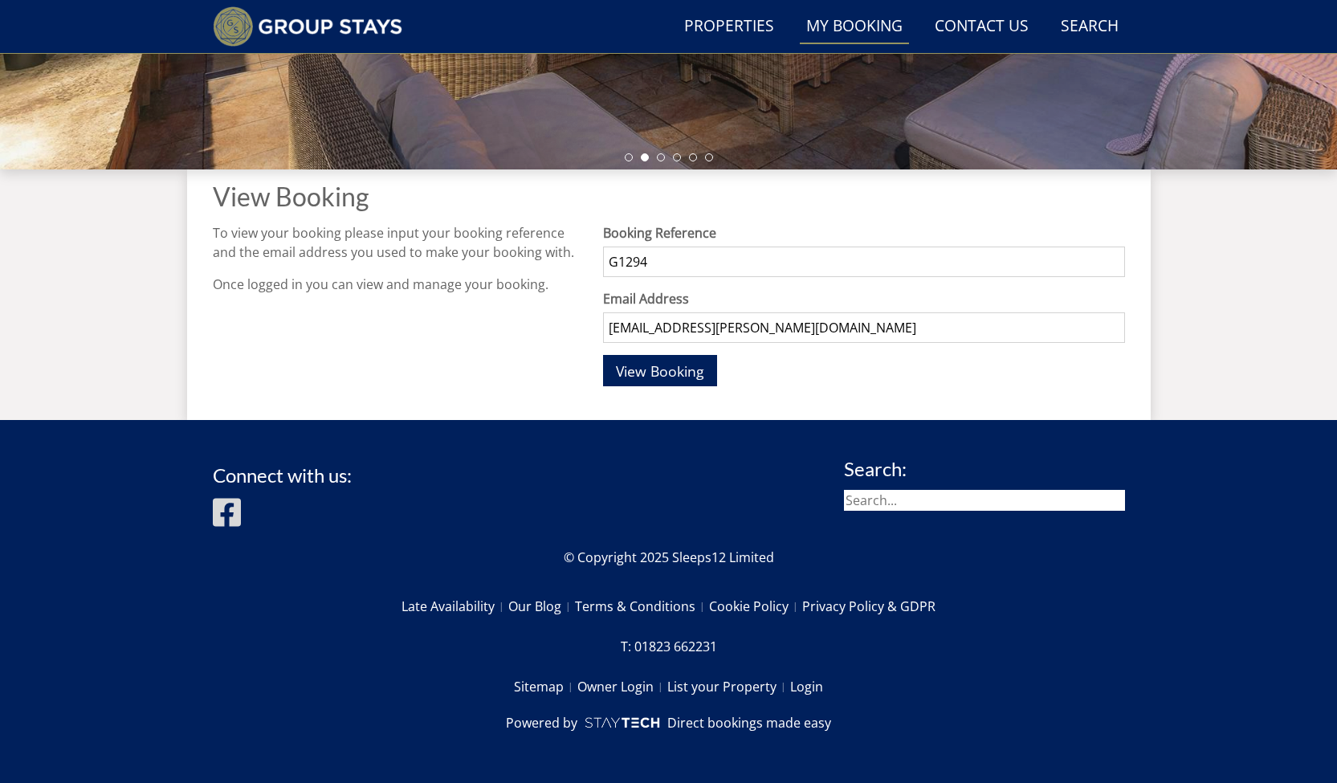
type input "jan.rehwinkel@imm.ox.ac.uk"
click at [624, 388] on div "Booking Reference G1294 Email Address jan.rehwinkel@imm.ox.ac.uk View Booking" at bounding box center [863, 308] width 521 height 171
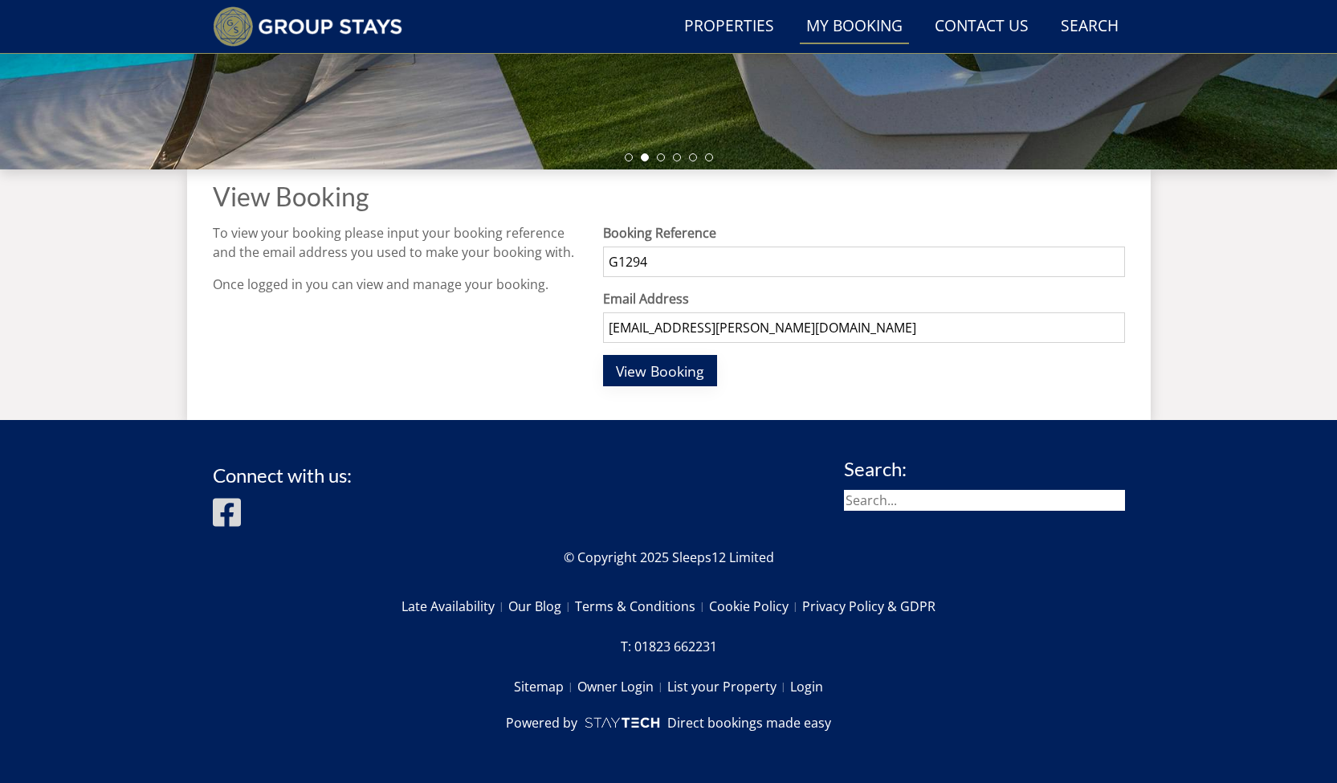
click at [633, 381] on button "View Booking" at bounding box center [660, 370] width 114 height 31
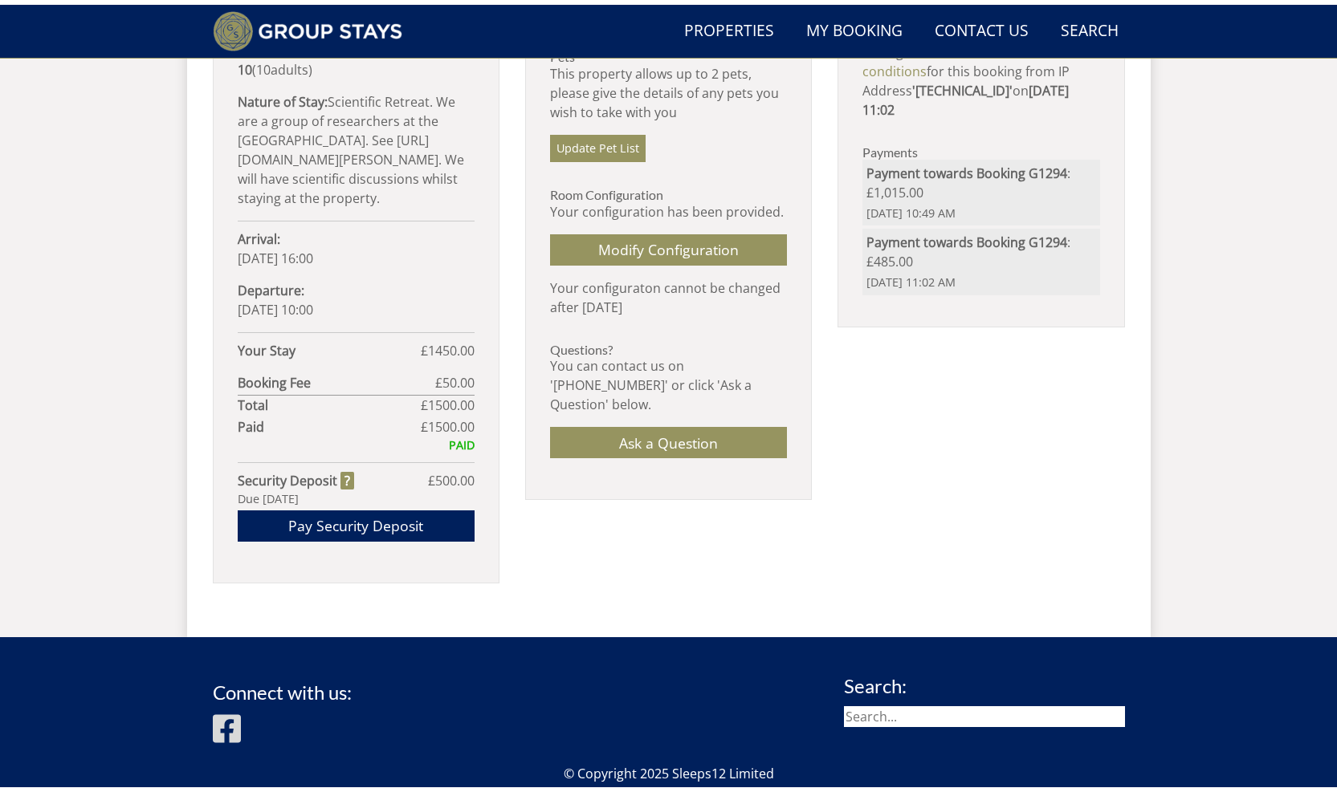
scroll to position [720, 0]
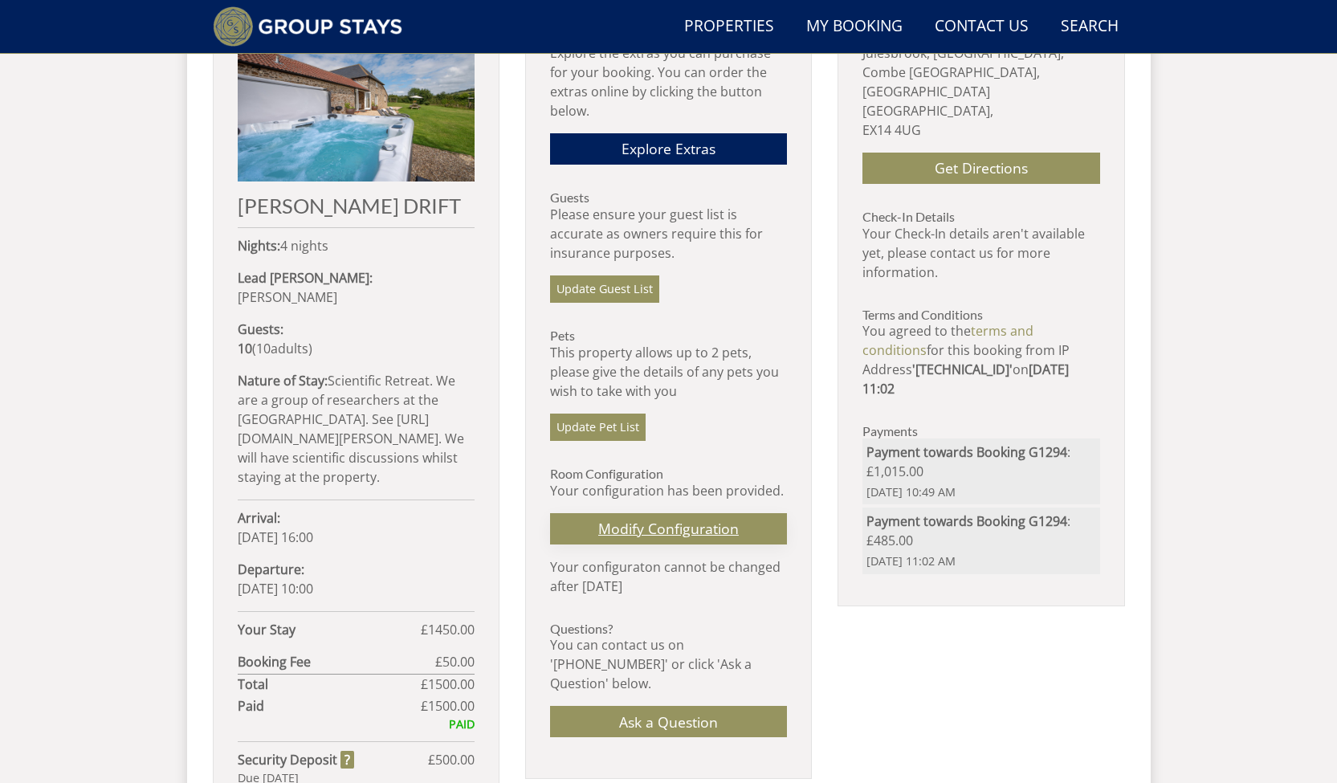
click at [673, 522] on link "Modify Configuration" at bounding box center [668, 528] width 237 height 31
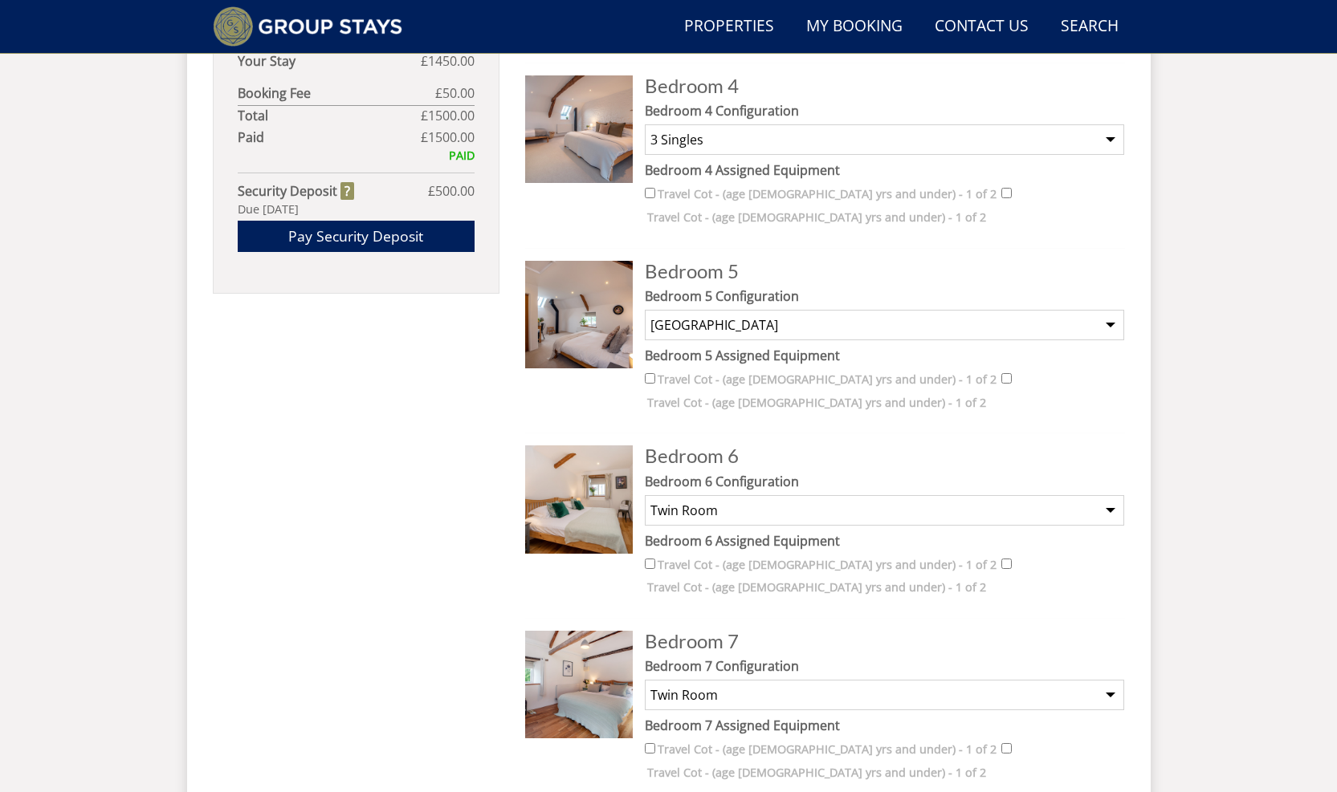
scroll to position [1582, 0]
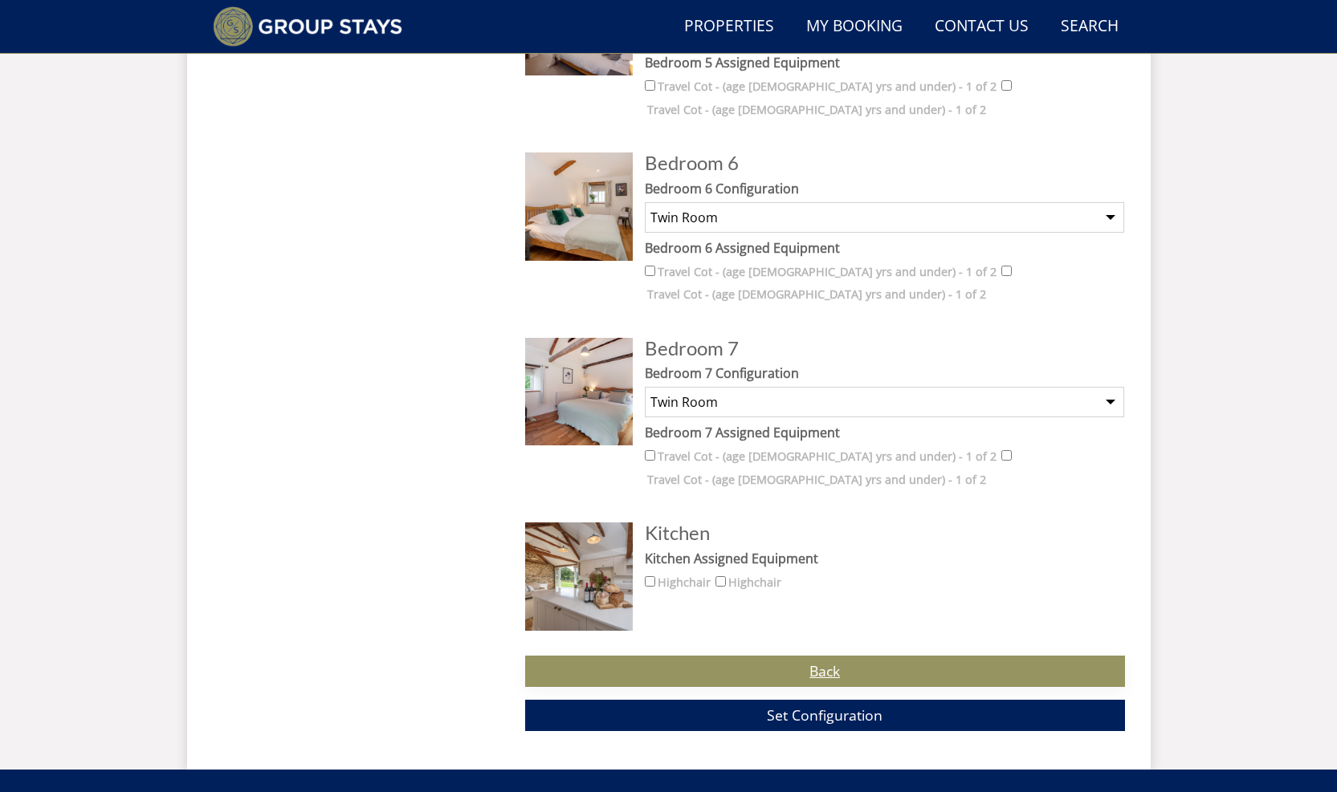
click at [822, 663] on link "Back" at bounding box center [825, 671] width 600 height 31
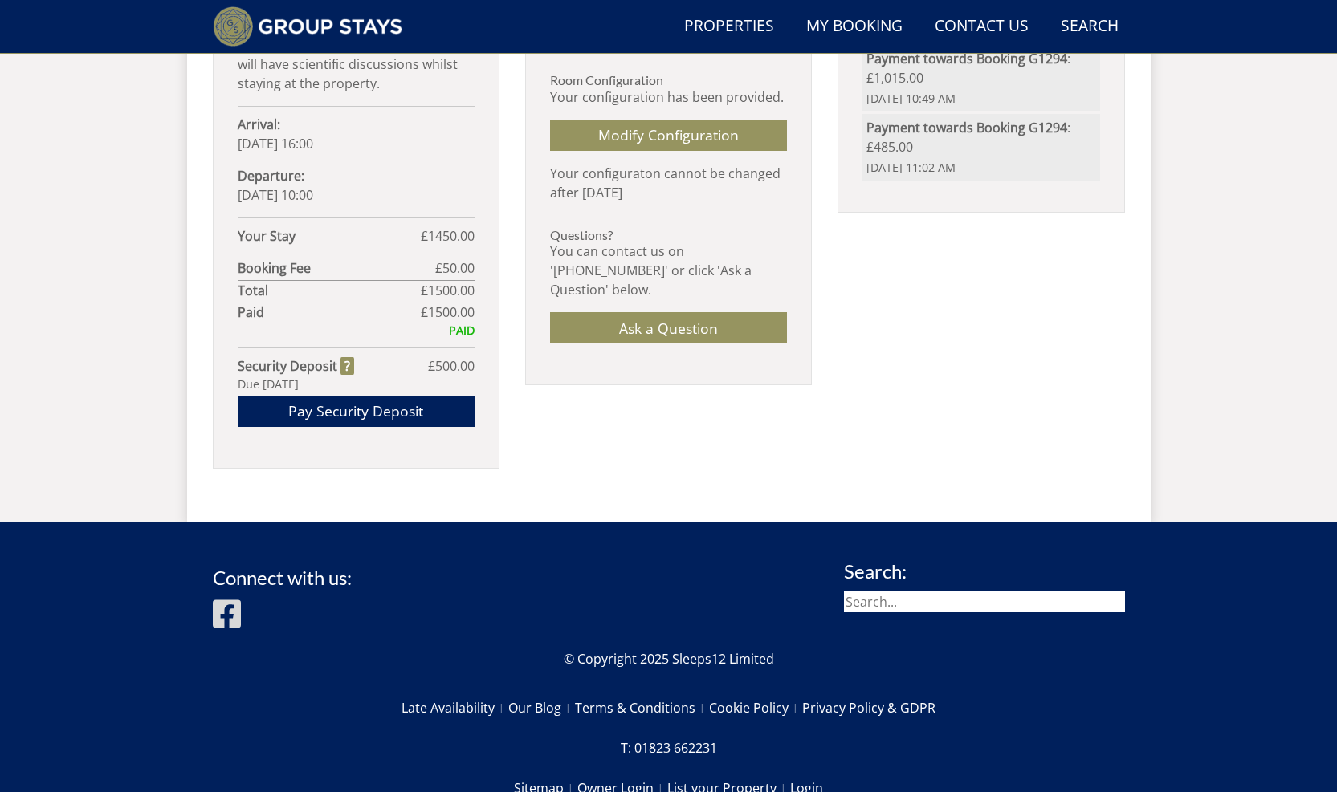
scroll to position [565, 0]
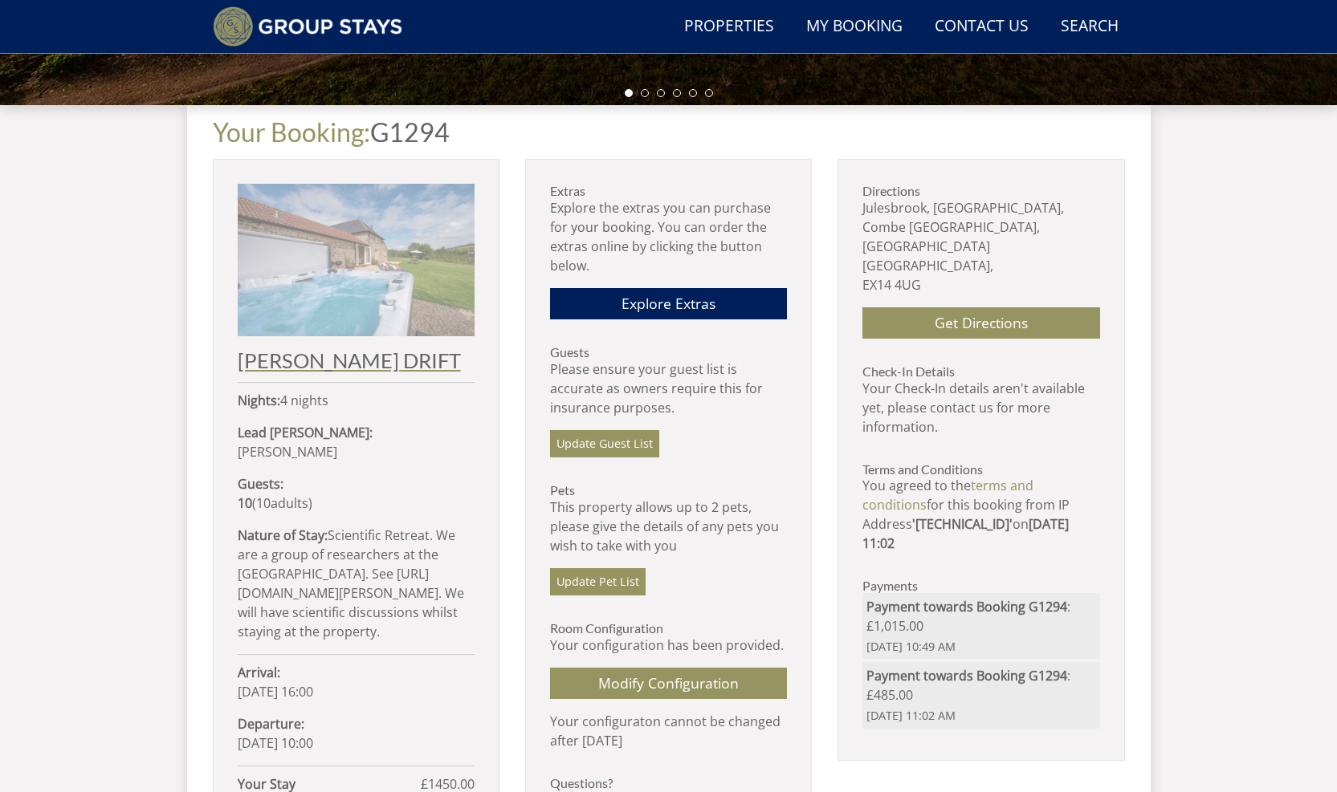
click at [345, 348] on link "[PERSON_NAME] DRIFT" at bounding box center [356, 278] width 237 height 188
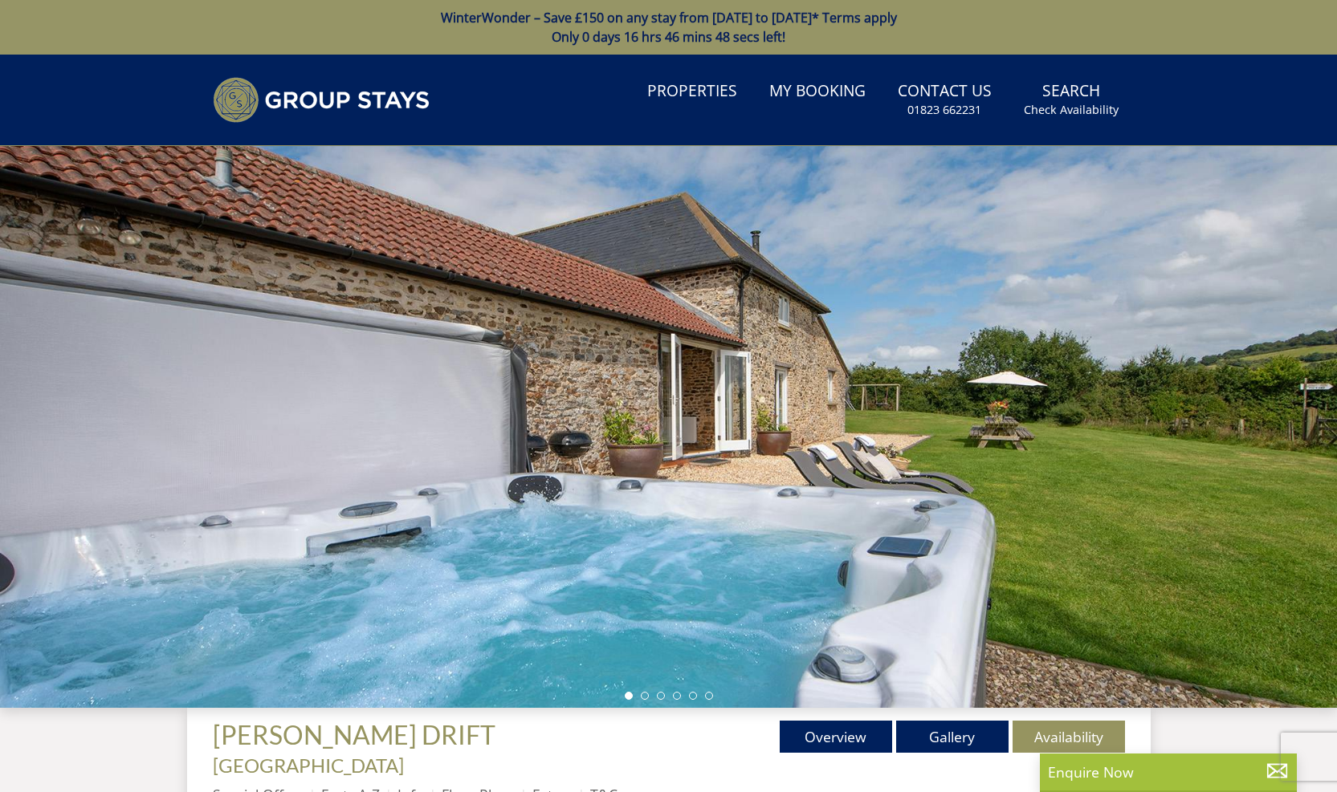
scroll to position [339, 0]
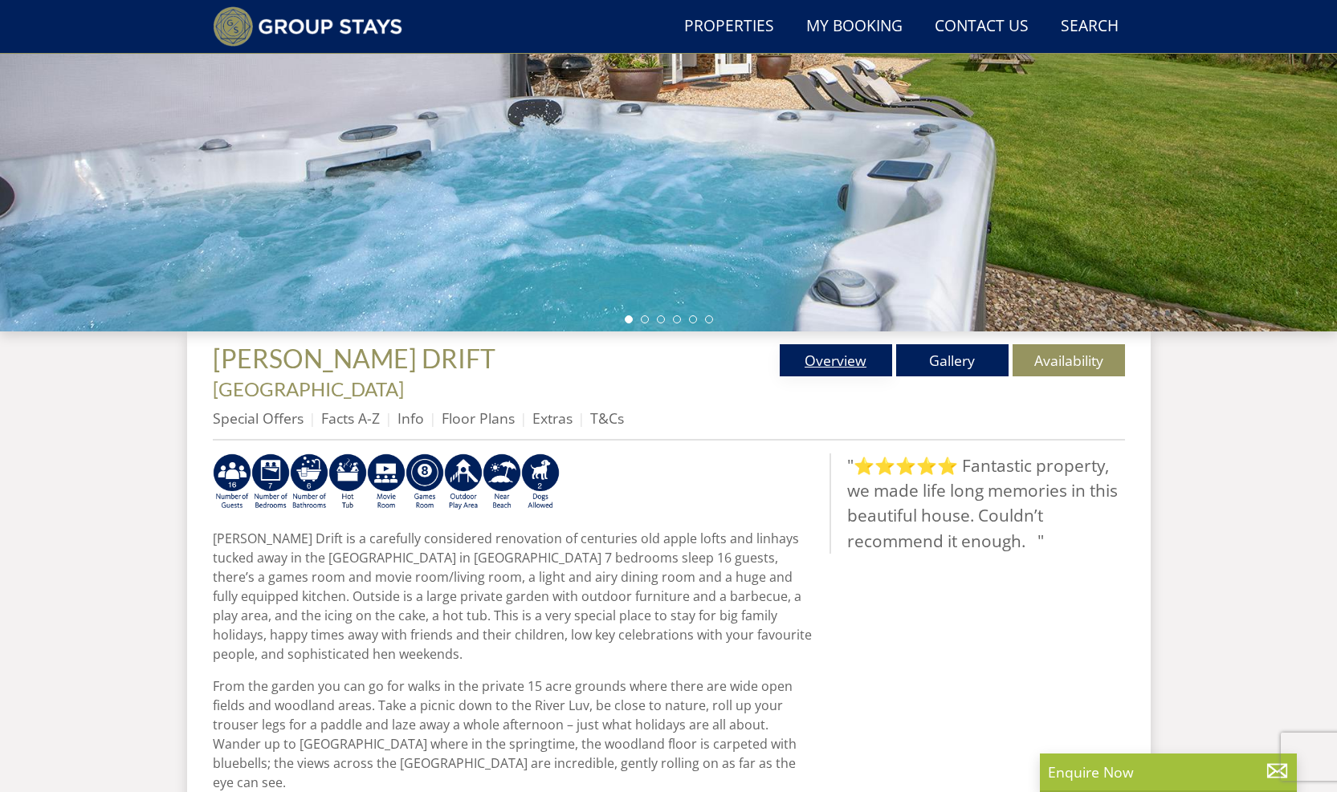
click at [833, 366] on link "Overview" at bounding box center [836, 360] width 112 height 32
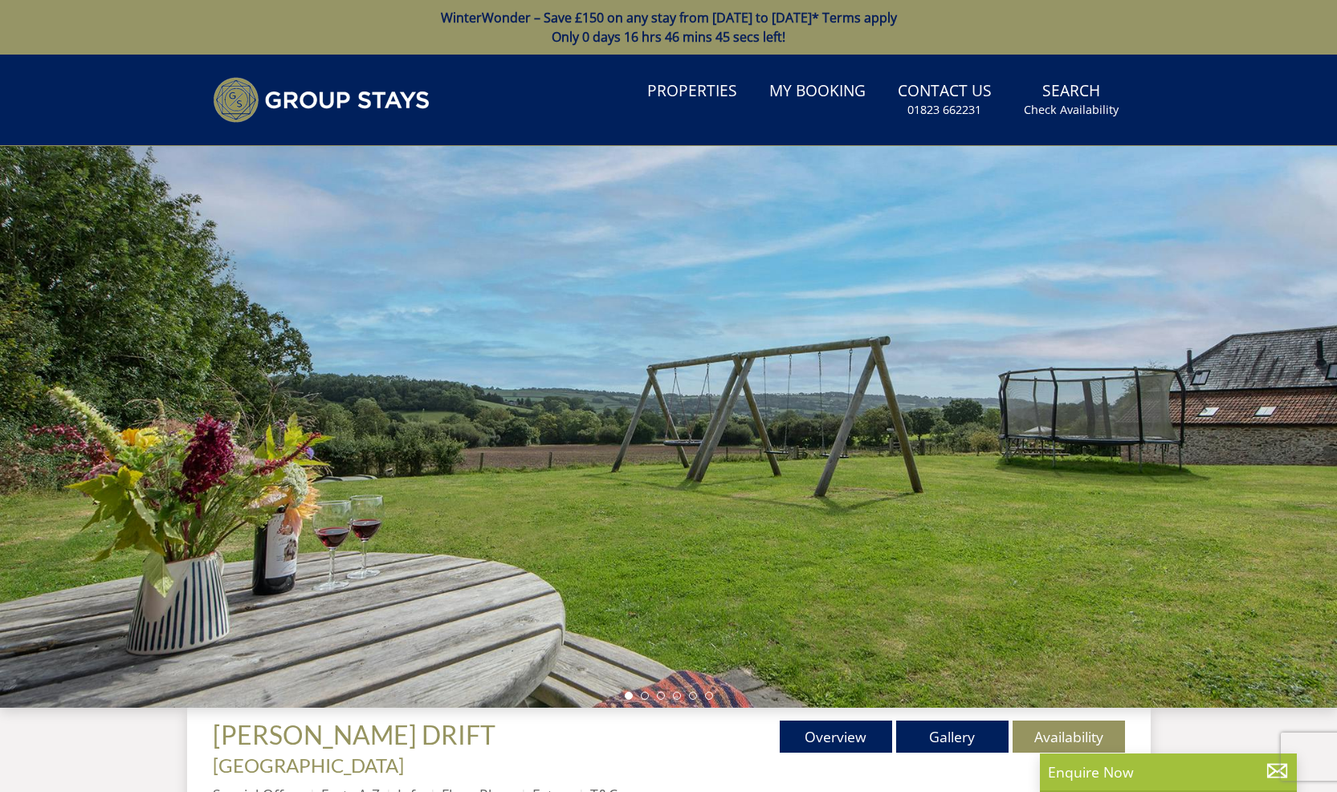
scroll to position [120, 0]
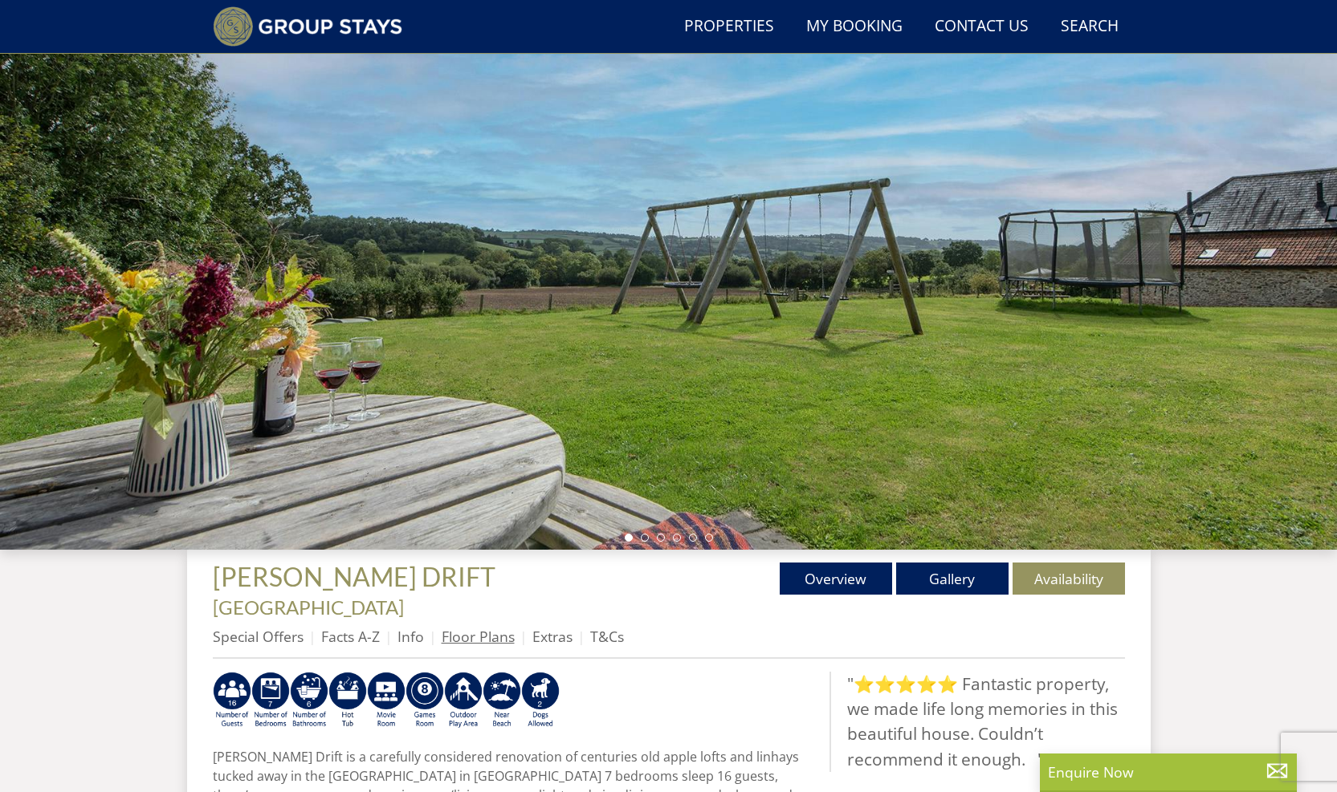
click at [471, 627] on link "Floor Plans" at bounding box center [478, 636] width 73 height 19
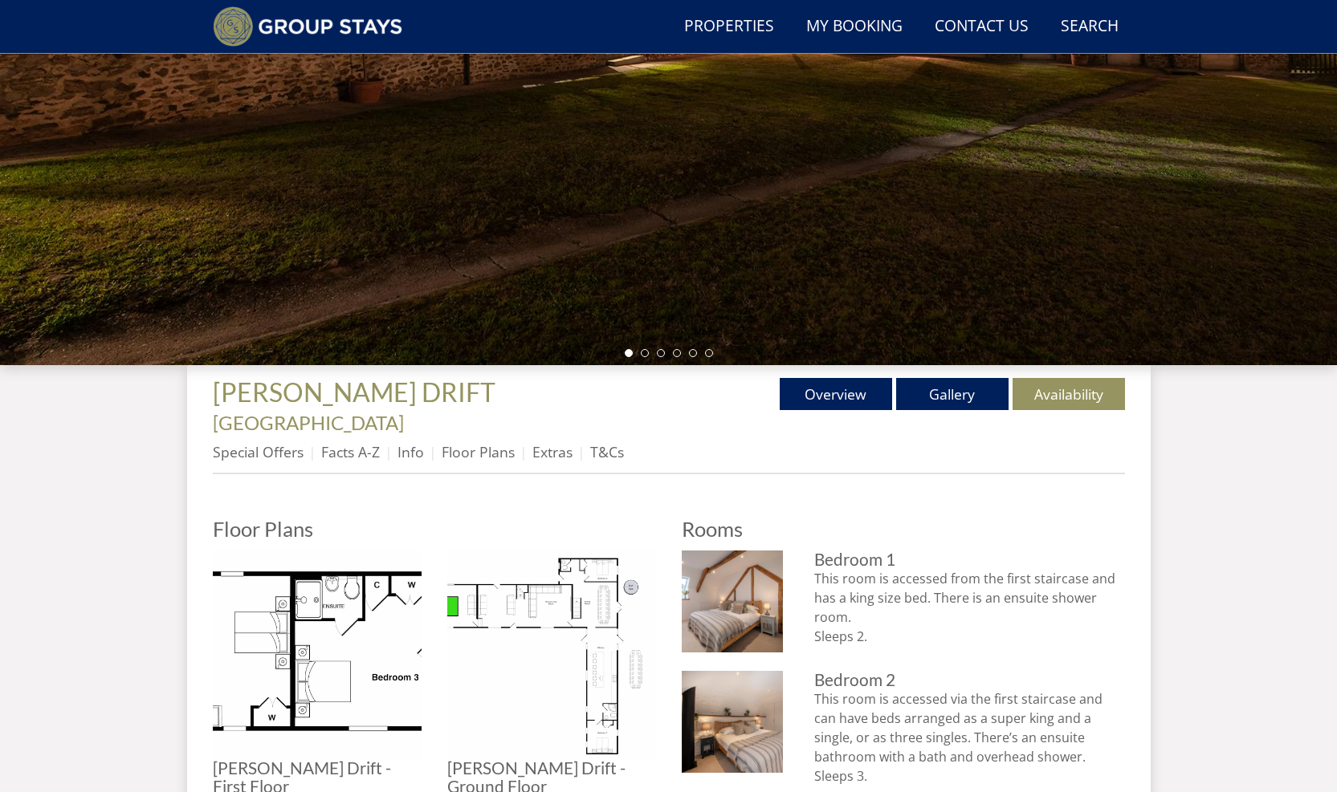
scroll to position [489, 0]
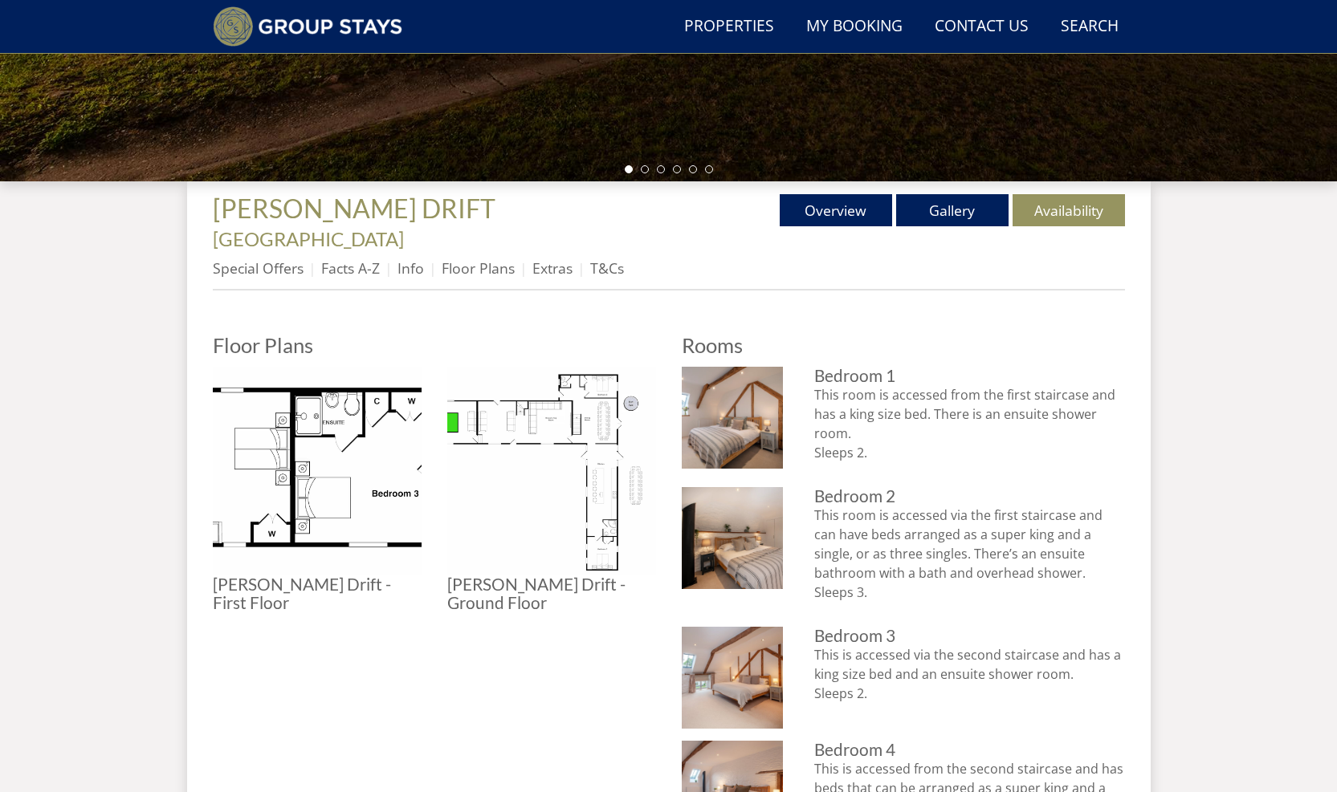
click at [328, 475] on img at bounding box center [317, 471] width 209 height 209
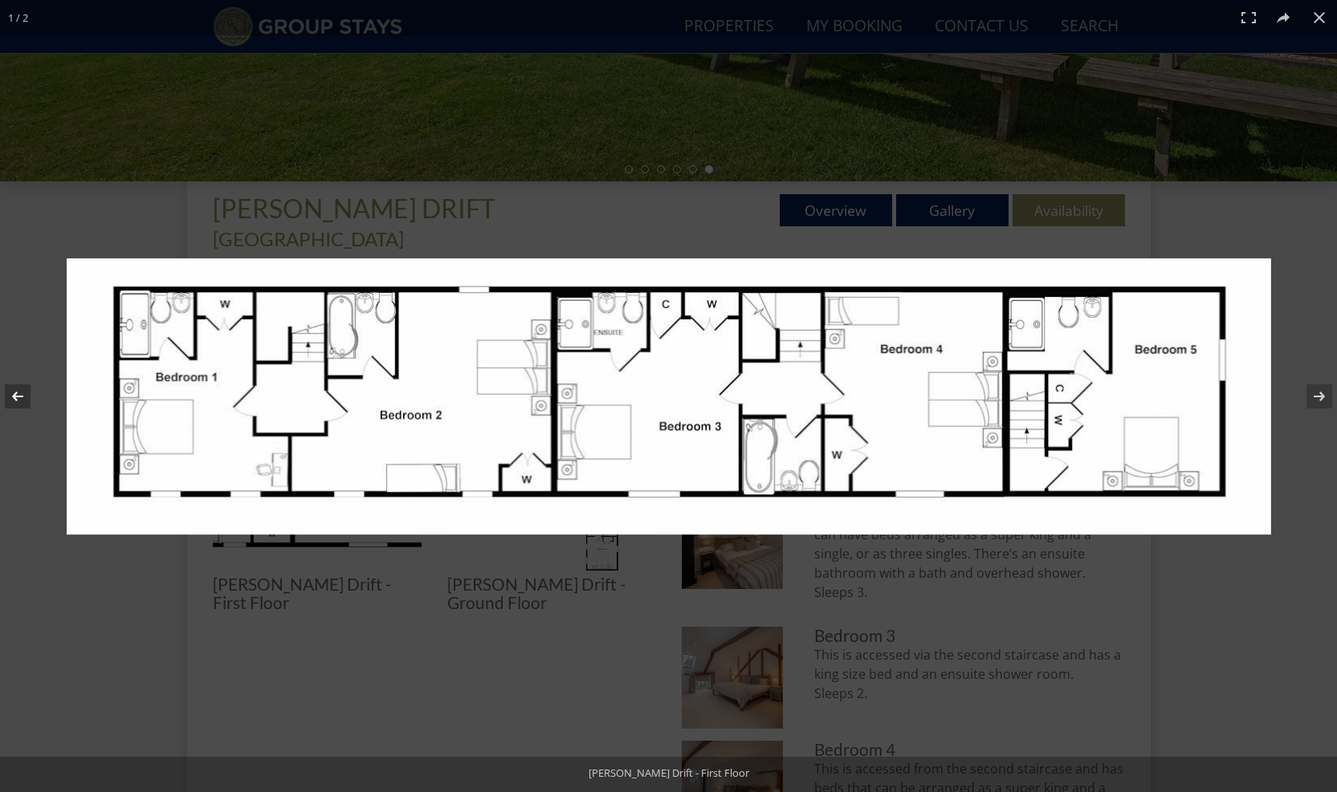
drag, startPoint x: 18, startPoint y: 388, endPoint x: 31, endPoint y: 386, distance: 12.9
click at [18, 389] on button at bounding box center [28, 396] width 56 height 80
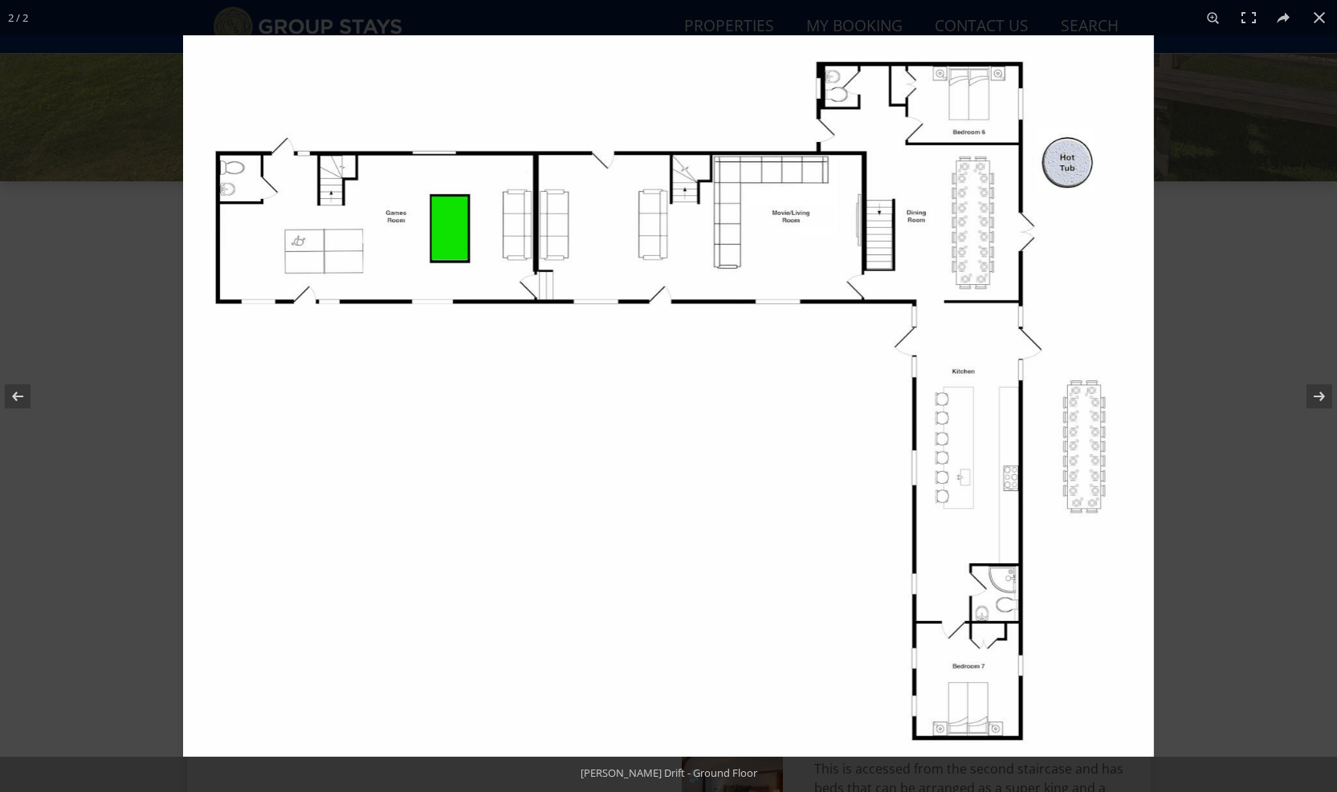
click at [631, 286] on img at bounding box center [668, 396] width 971 height 722
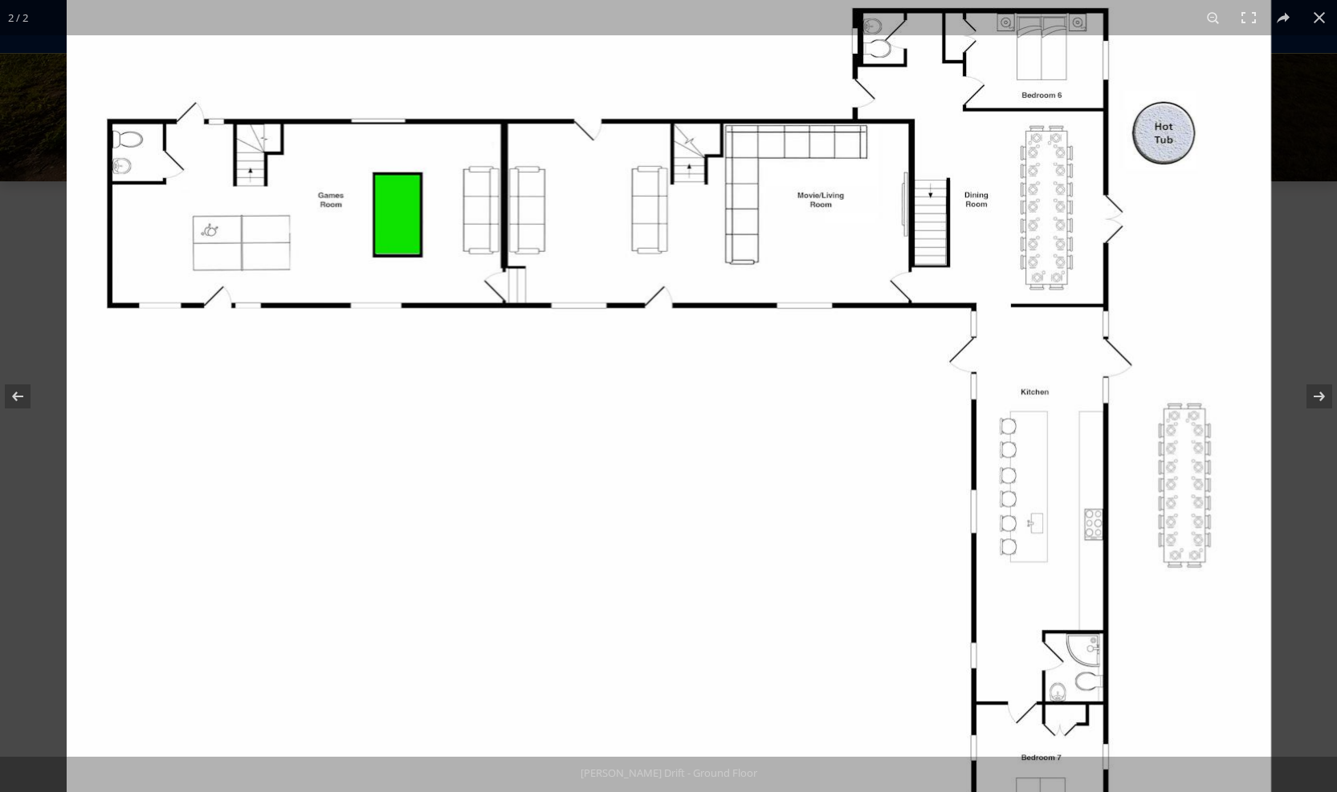
click at [629, 283] on img at bounding box center [669, 422] width 1204 height 895
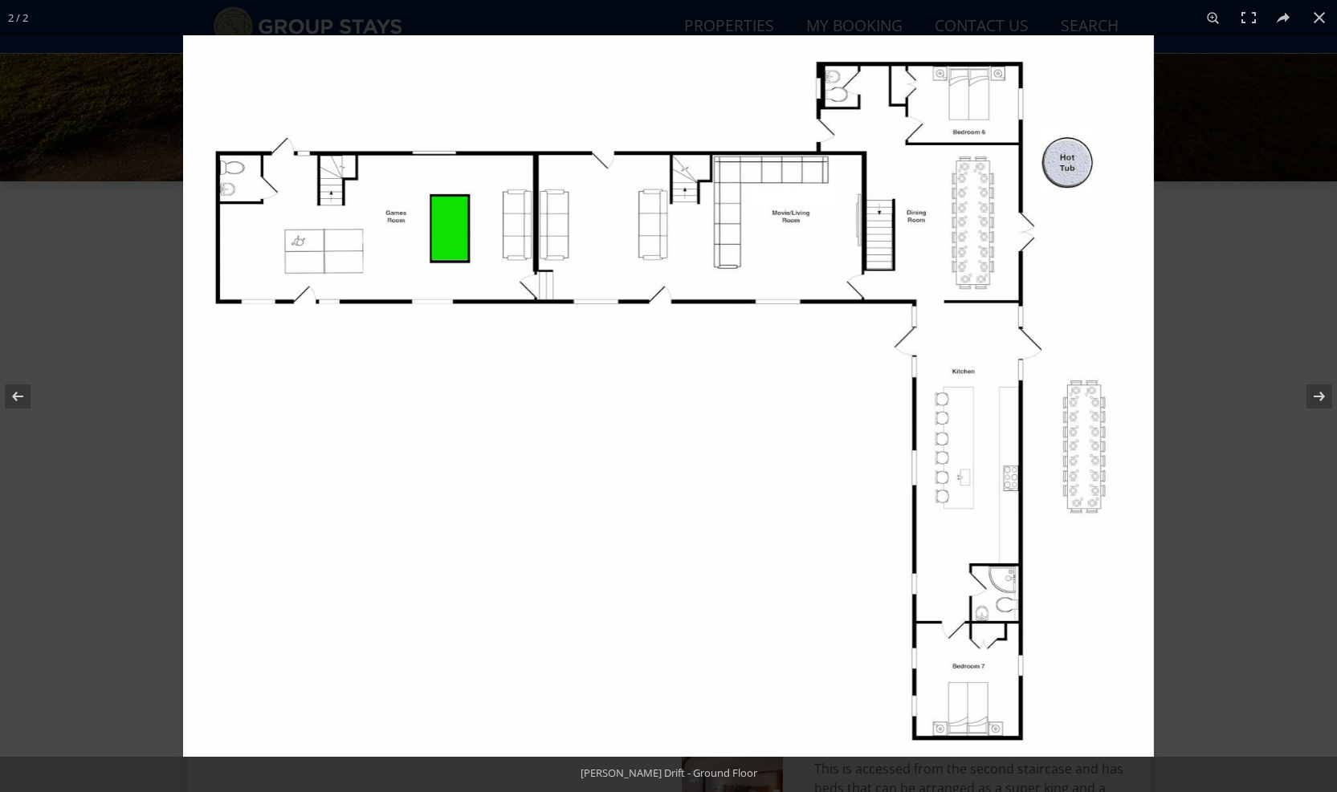
click at [712, 183] on img at bounding box center [668, 396] width 971 height 722
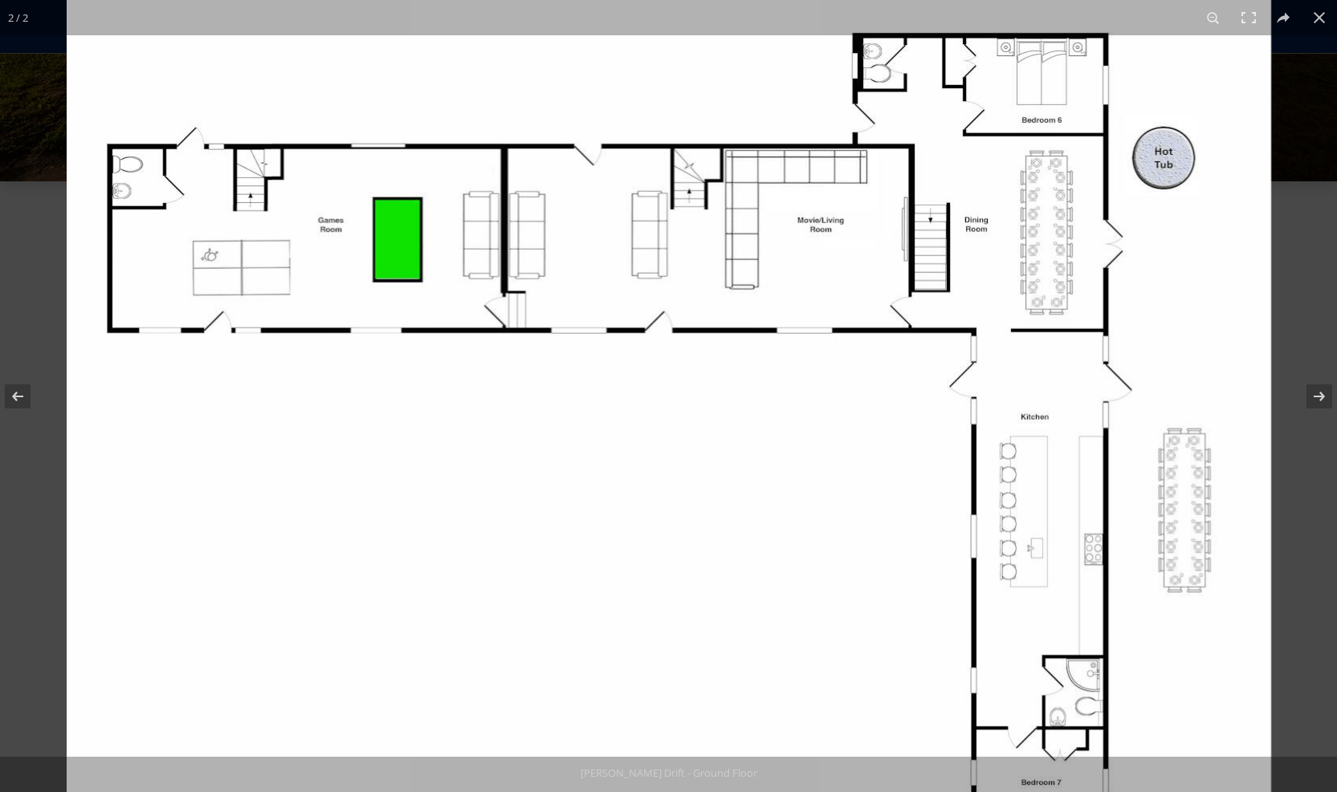
click at [712, 185] on img at bounding box center [669, 447] width 1204 height 895
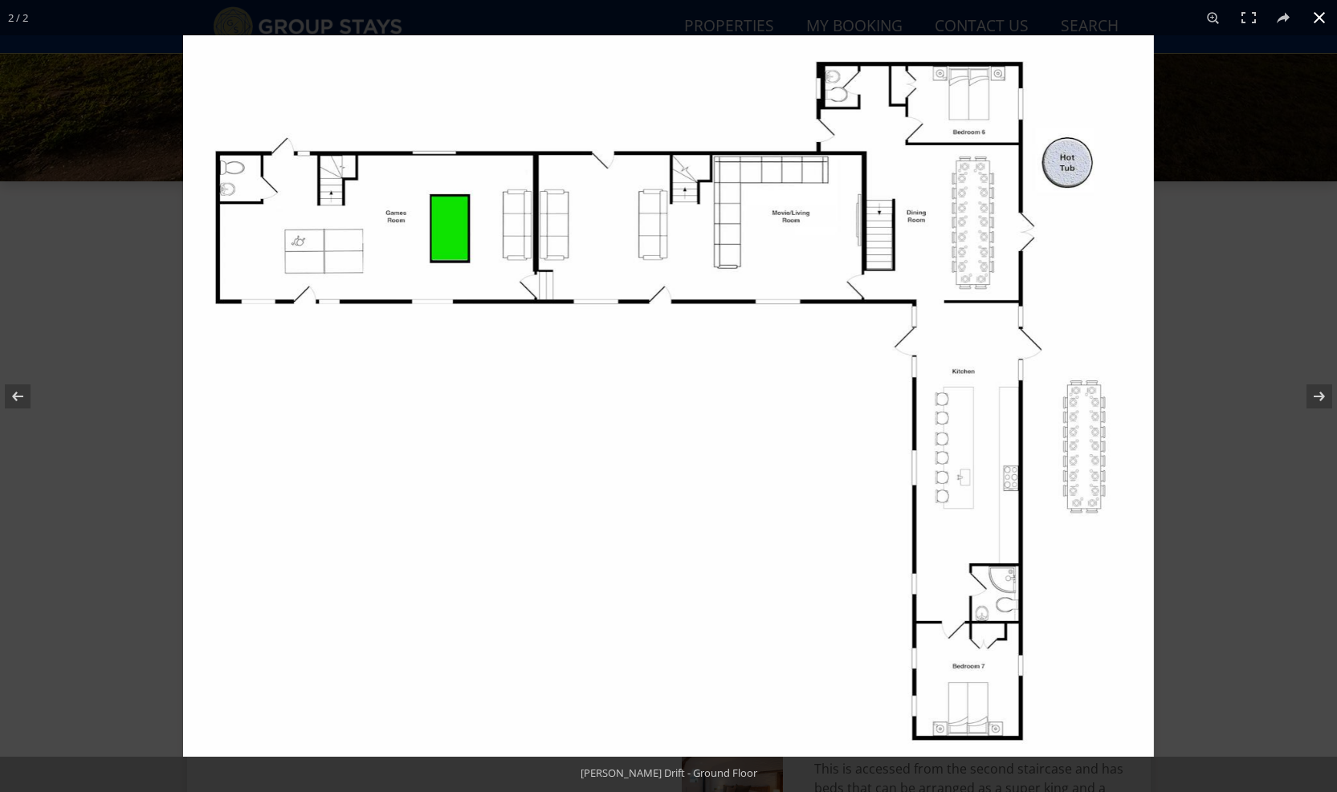
click at [1319, 18] on button at bounding box center [1318, 17] width 35 height 35
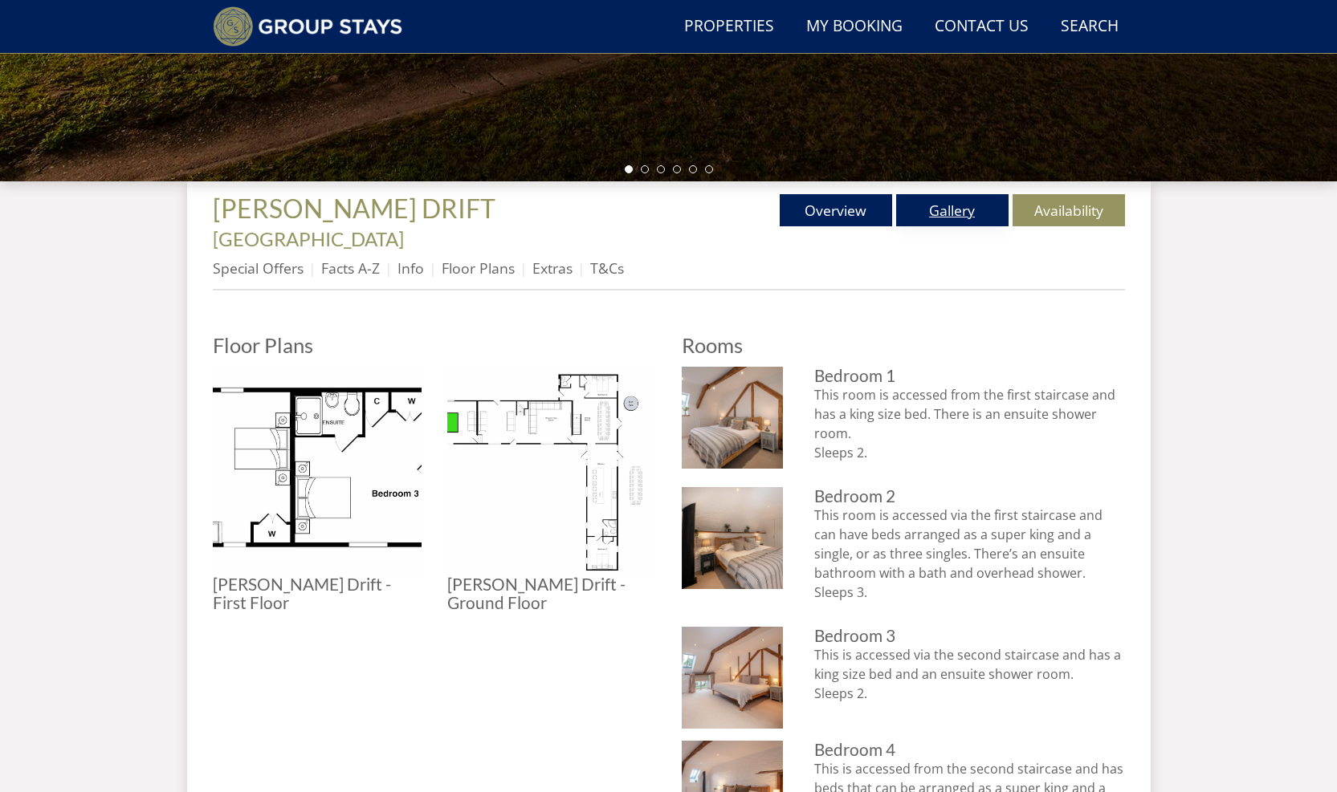
click at [965, 210] on link "Gallery" at bounding box center [952, 210] width 112 height 32
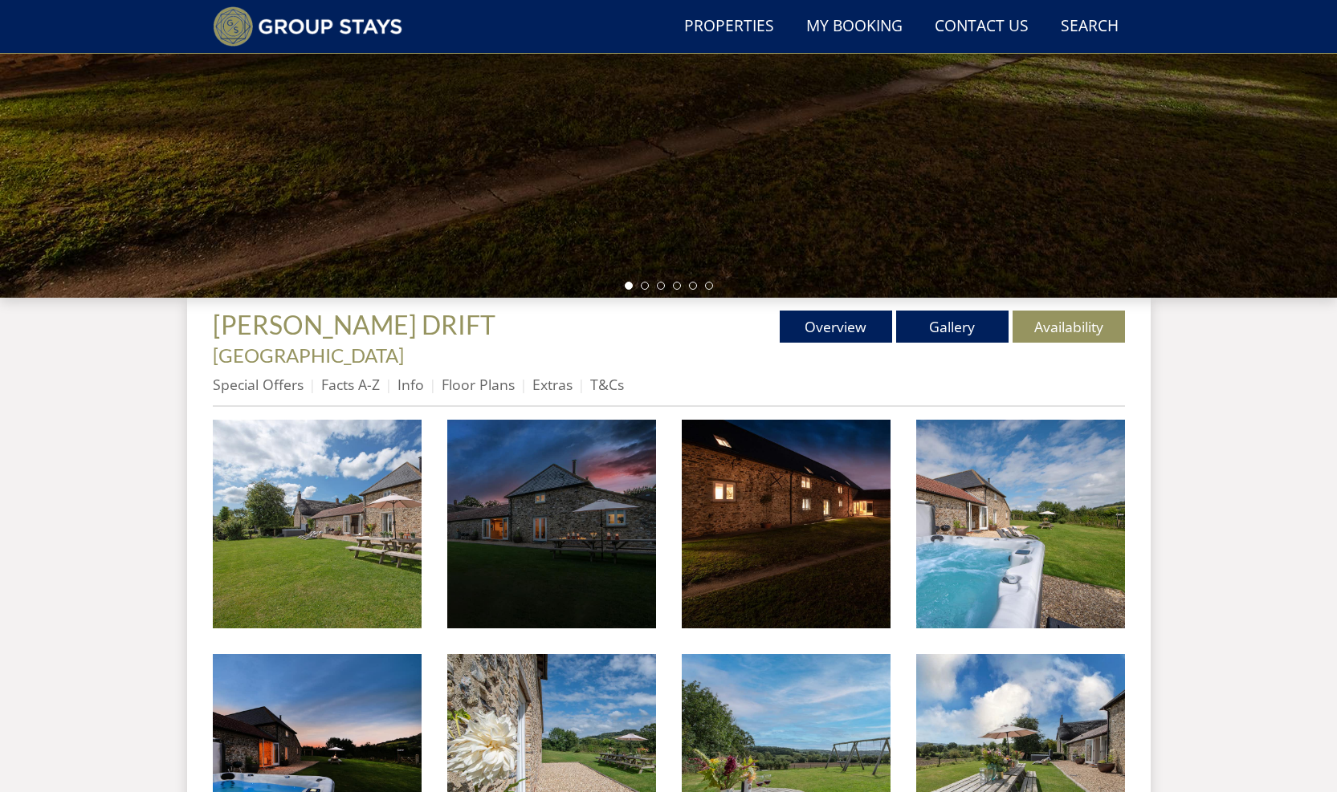
scroll to position [650, 0]
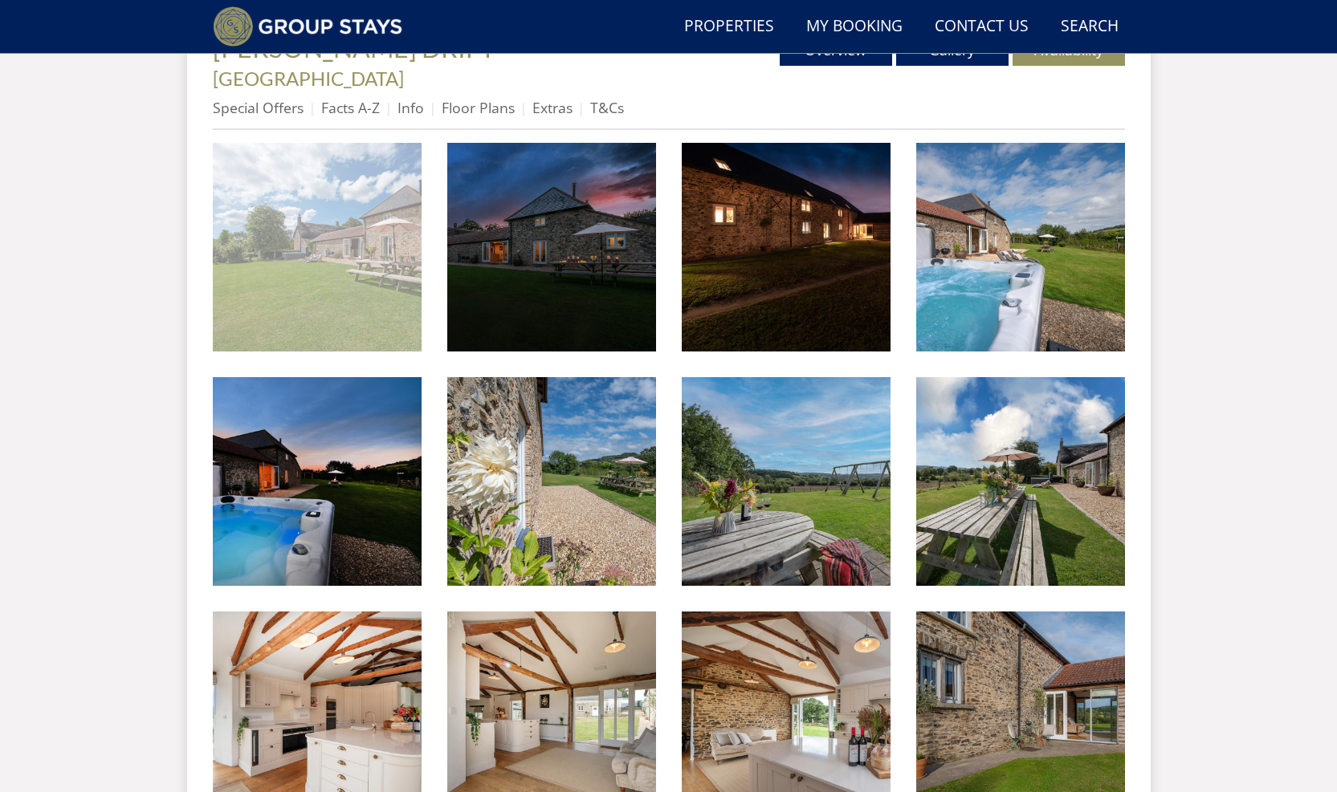
click at [419, 280] on img at bounding box center [317, 247] width 209 height 209
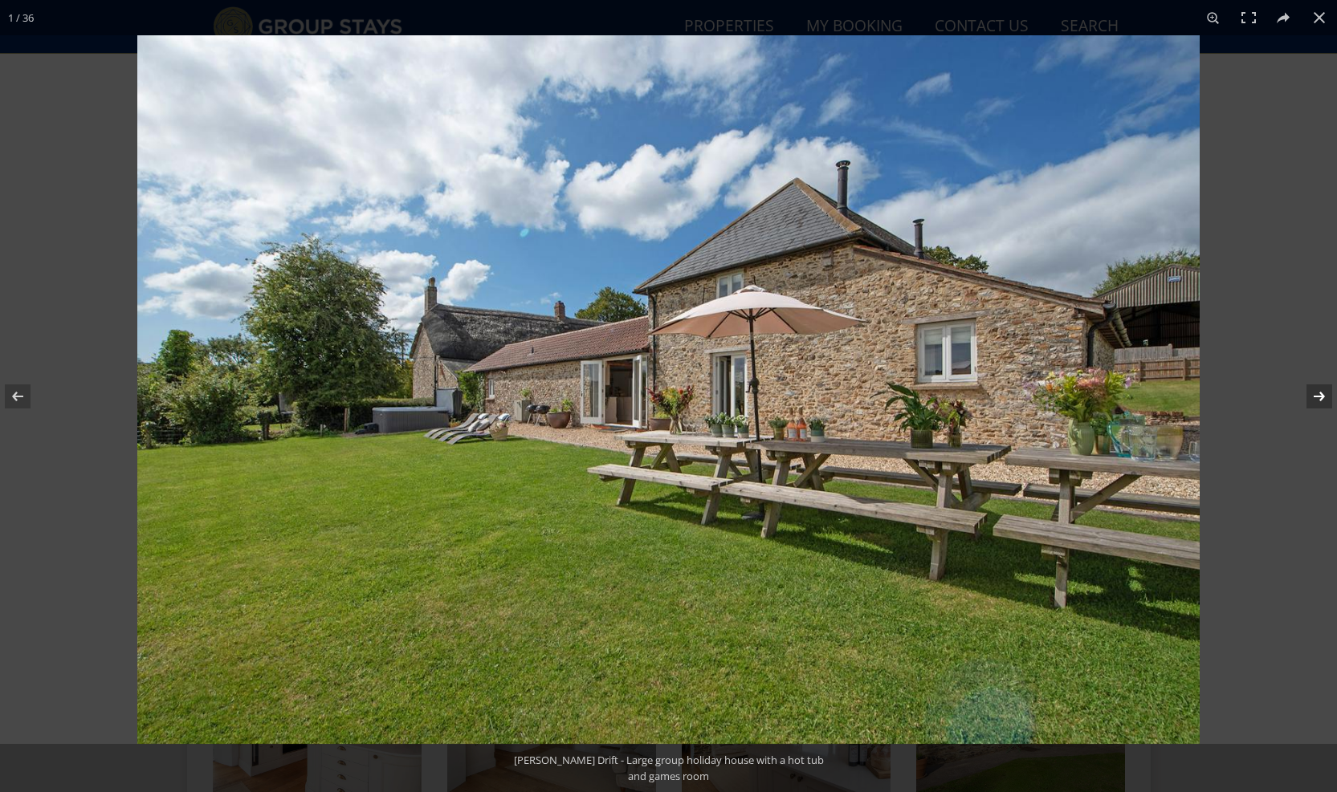
click at [1314, 397] on button at bounding box center [1309, 396] width 56 height 80
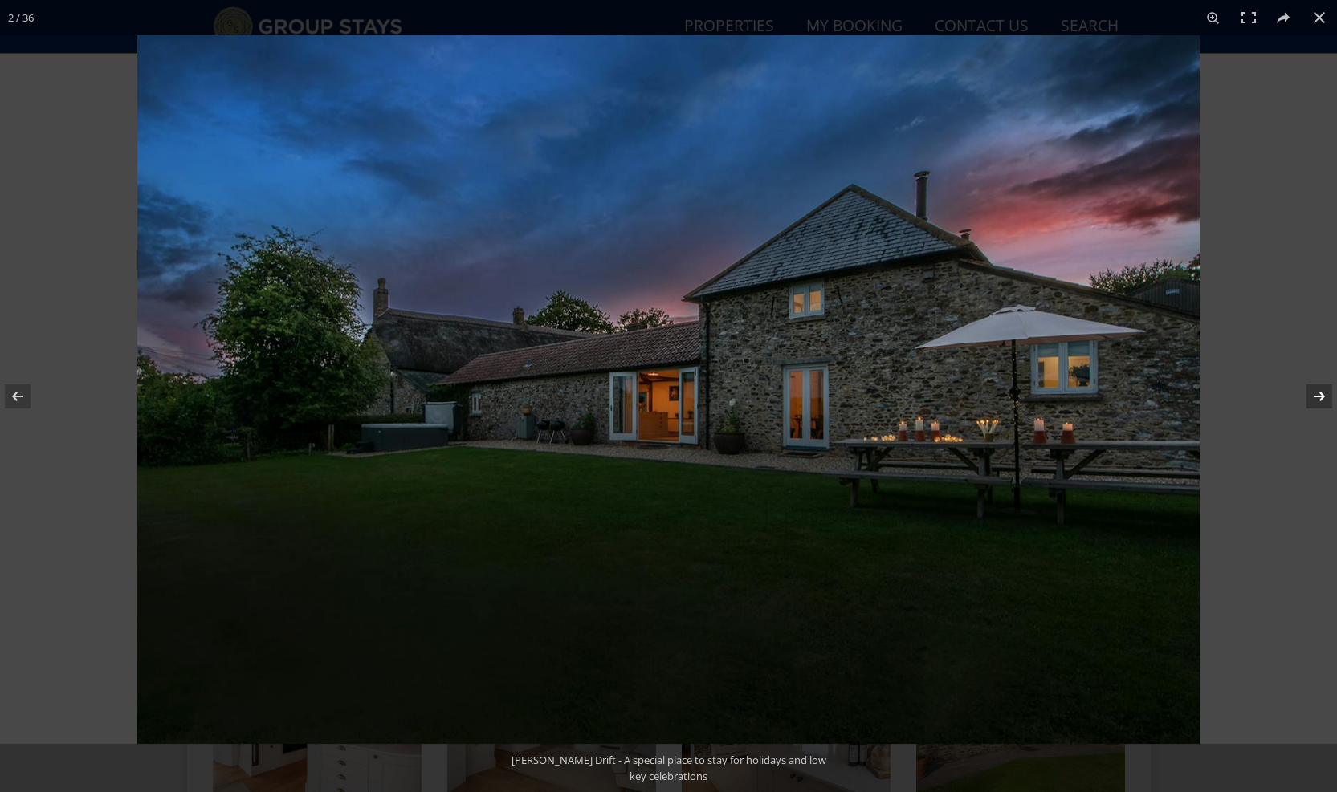
click at [1315, 397] on button at bounding box center [1309, 396] width 56 height 80
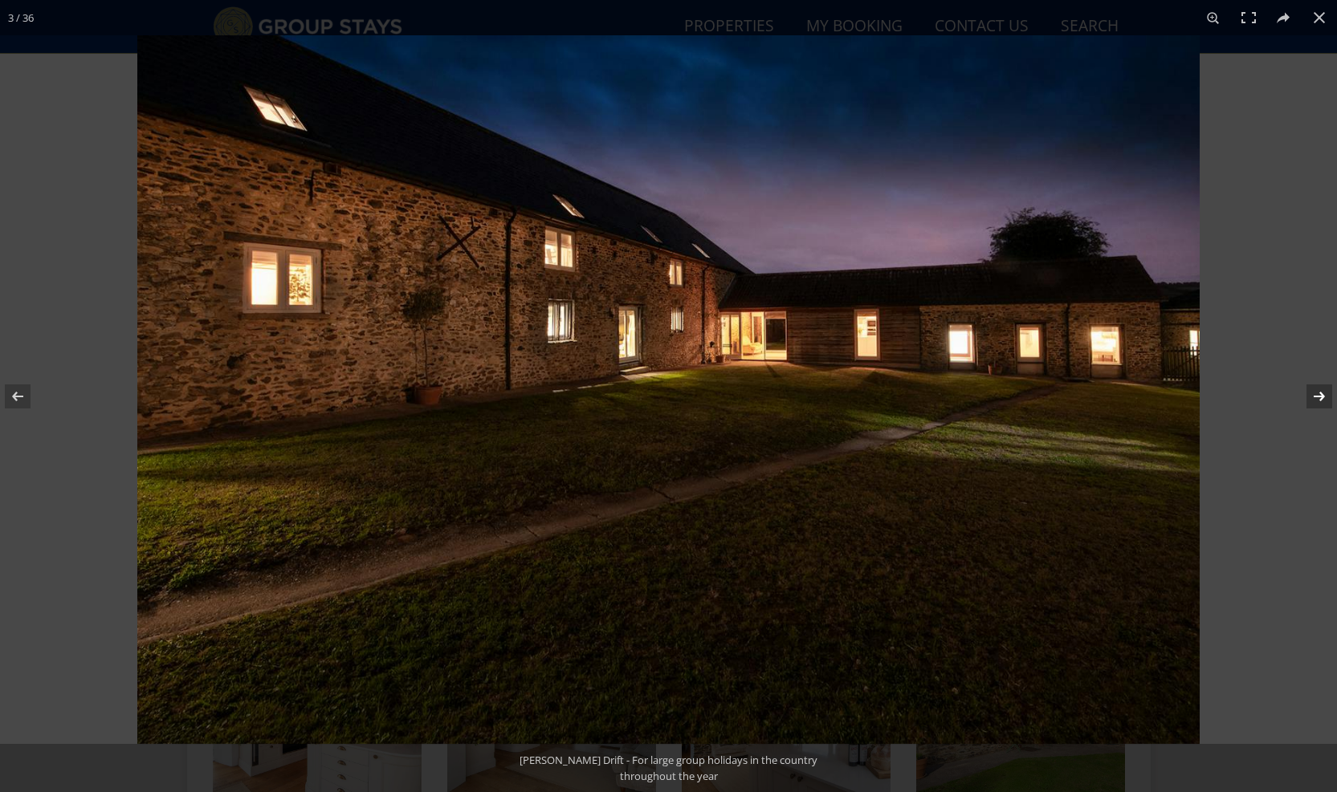
click at [1316, 397] on button at bounding box center [1309, 396] width 56 height 80
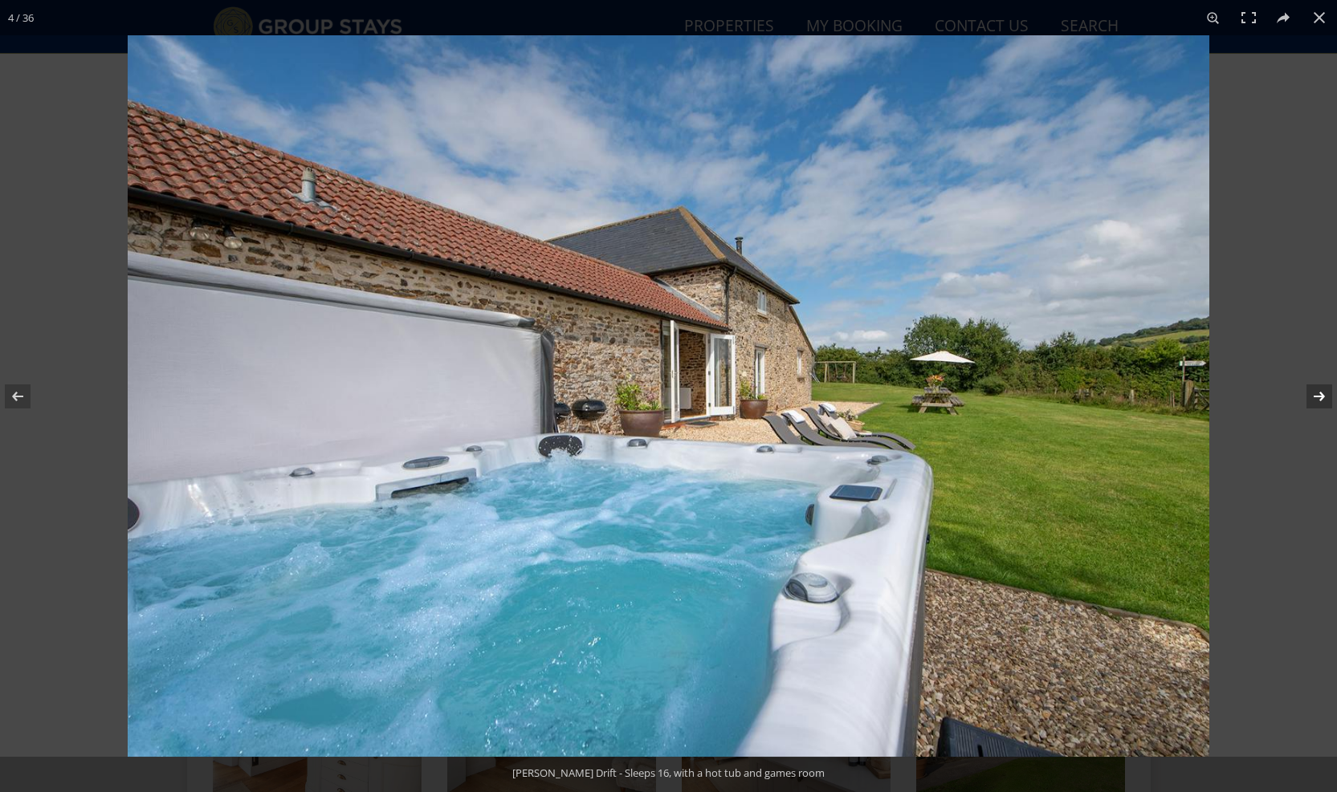
click at [1316, 397] on button at bounding box center [1309, 396] width 56 height 80
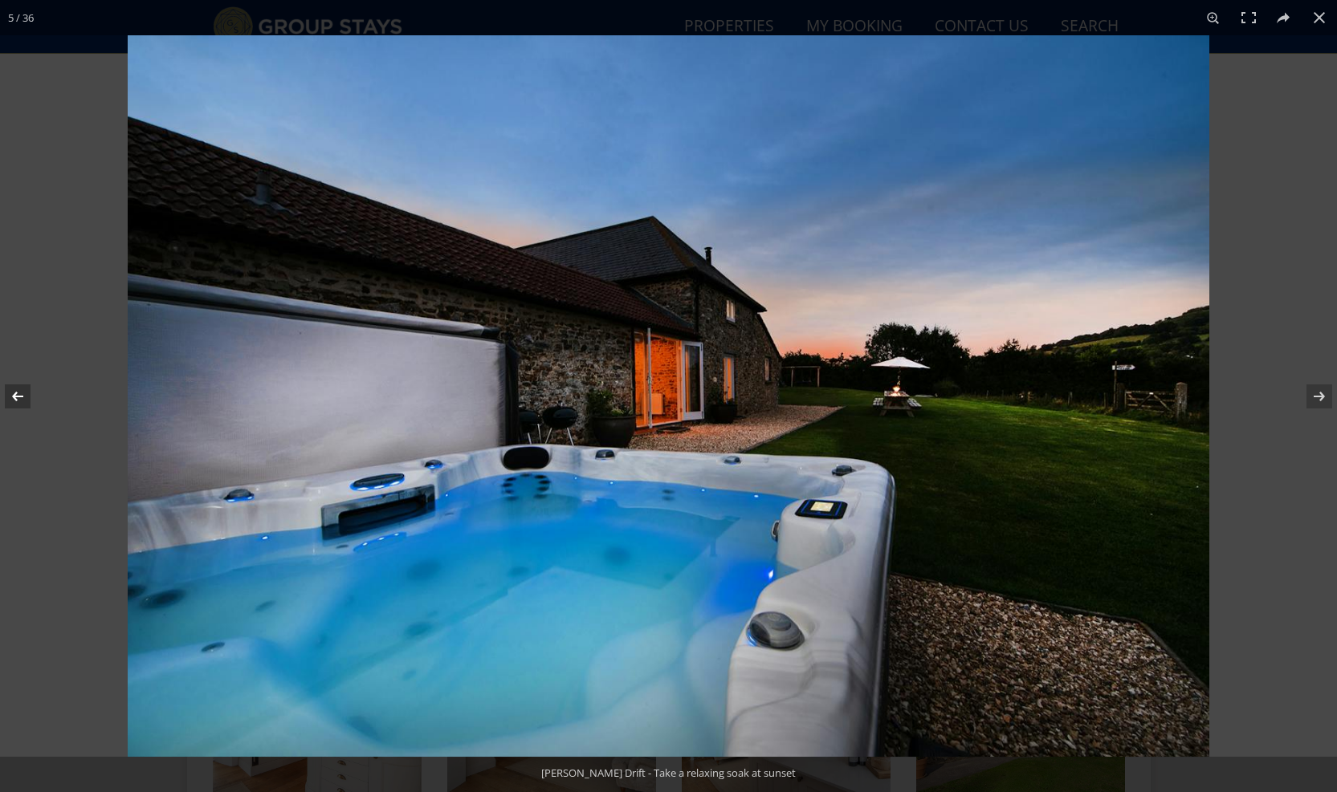
click at [27, 393] on button at bounding box center [28, 396] width 56 height 80
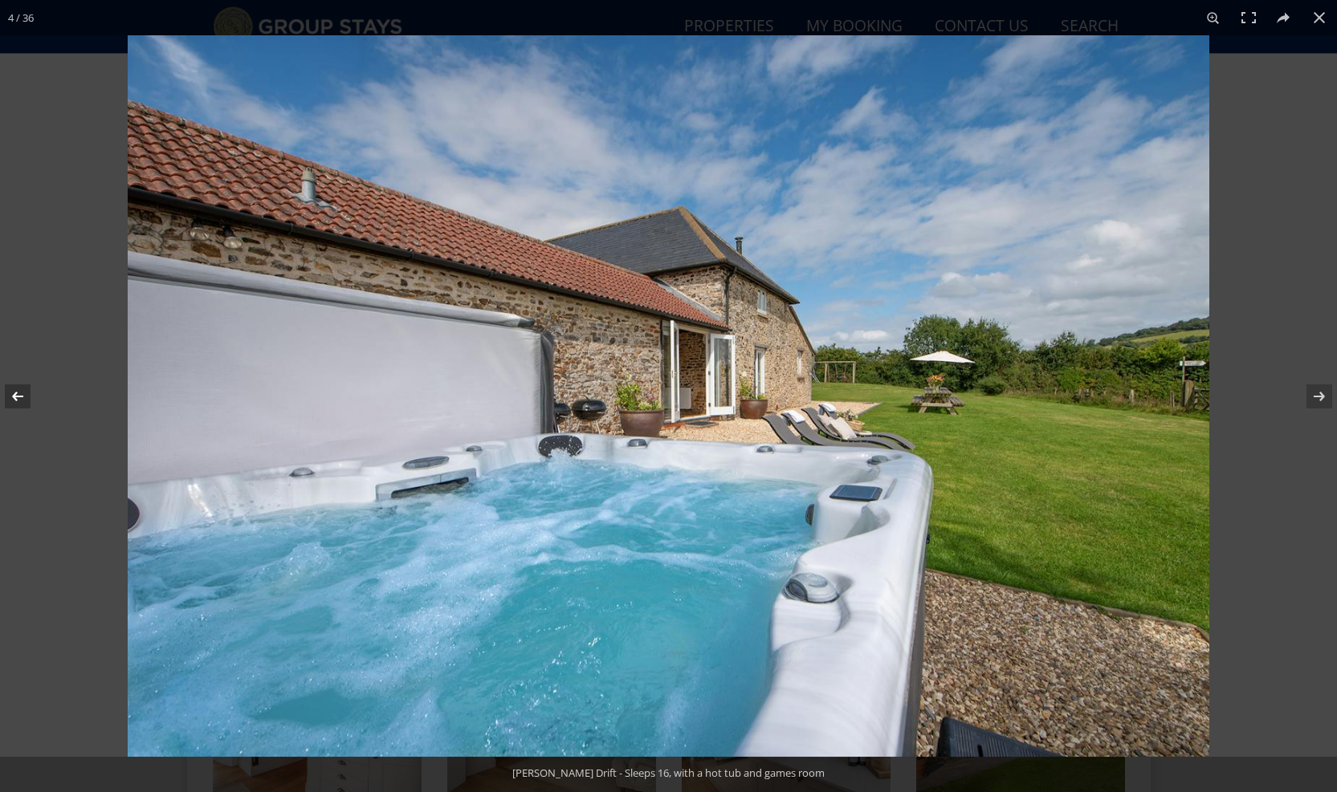
click at [19, 389] on button at bounding box center [28, 396] width 56 height 80
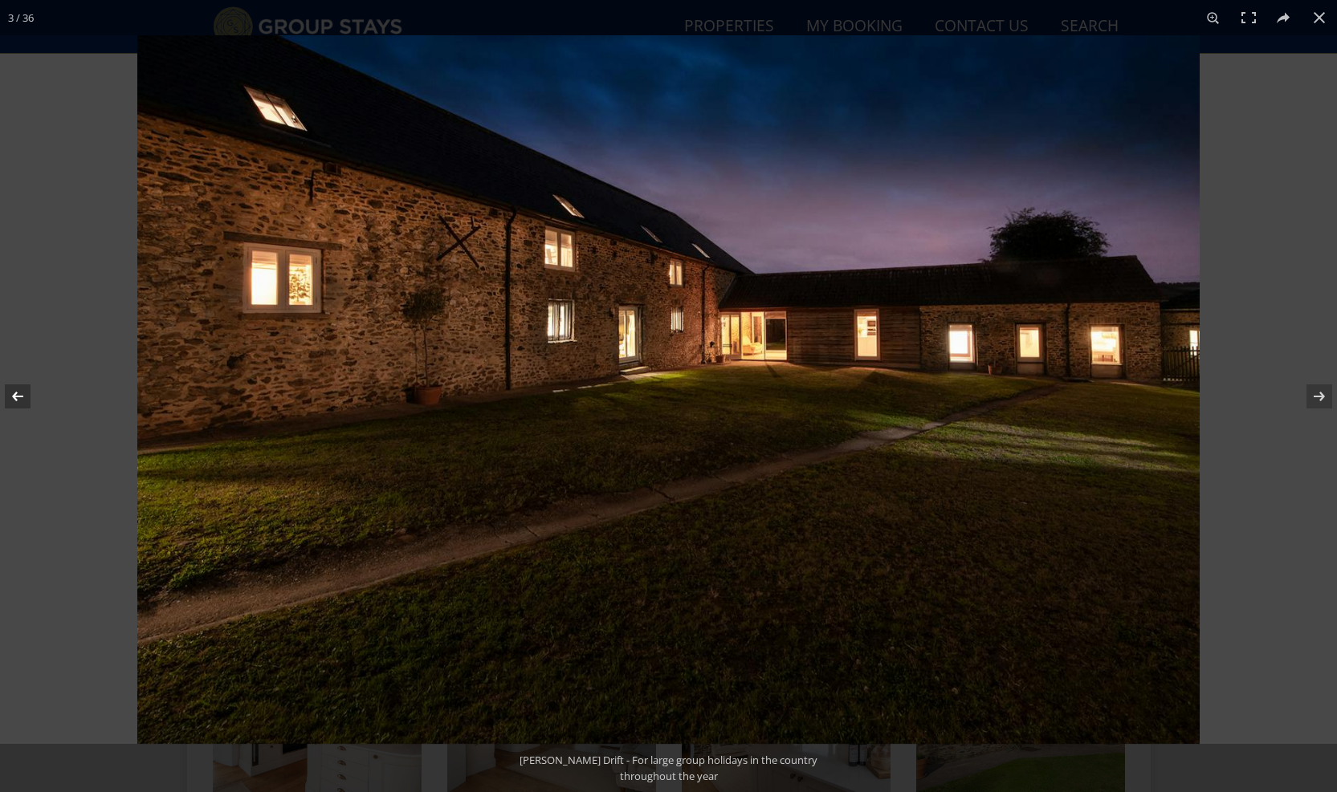
click at [23, 390] on button at bounding box center [28, 396] width 56 height 80
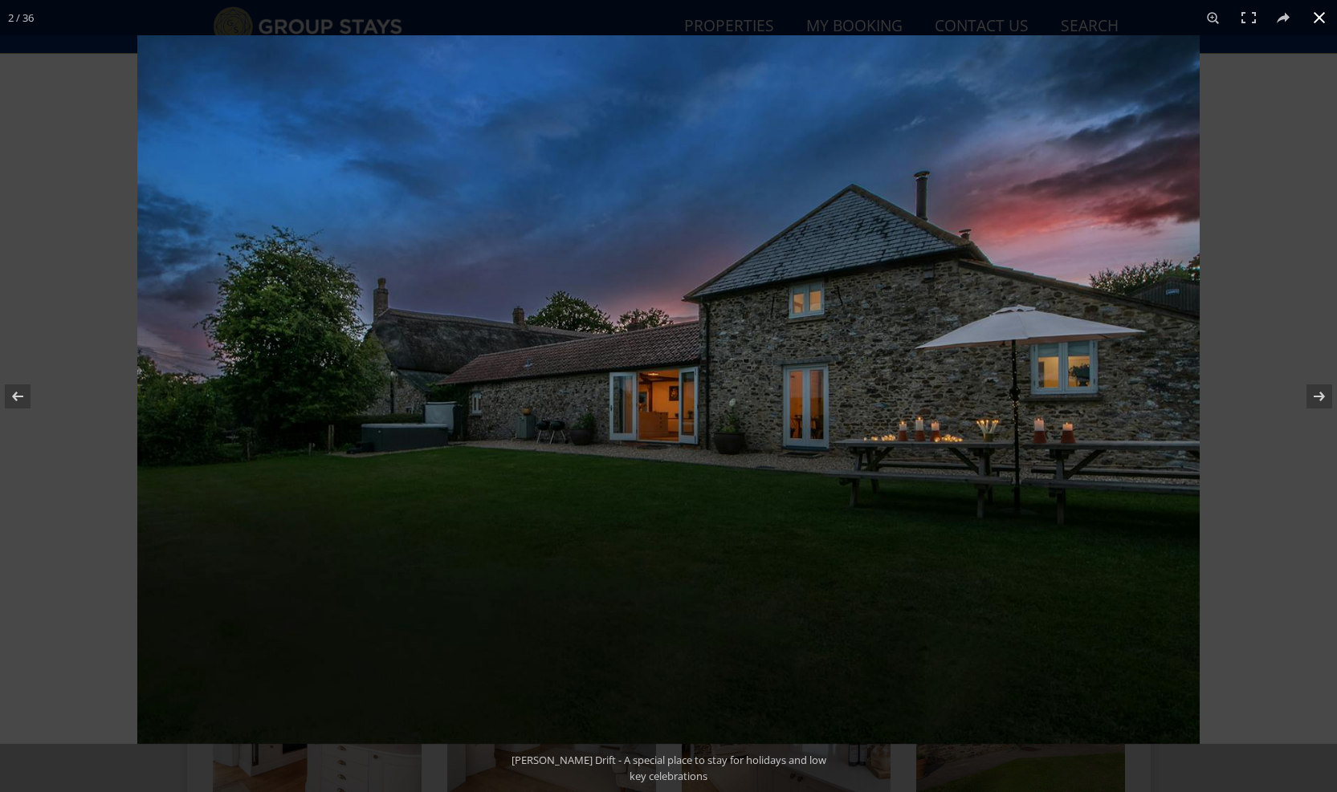
click at [1325, 21] on button at bounding box center [1318, 17] width 35 height 35
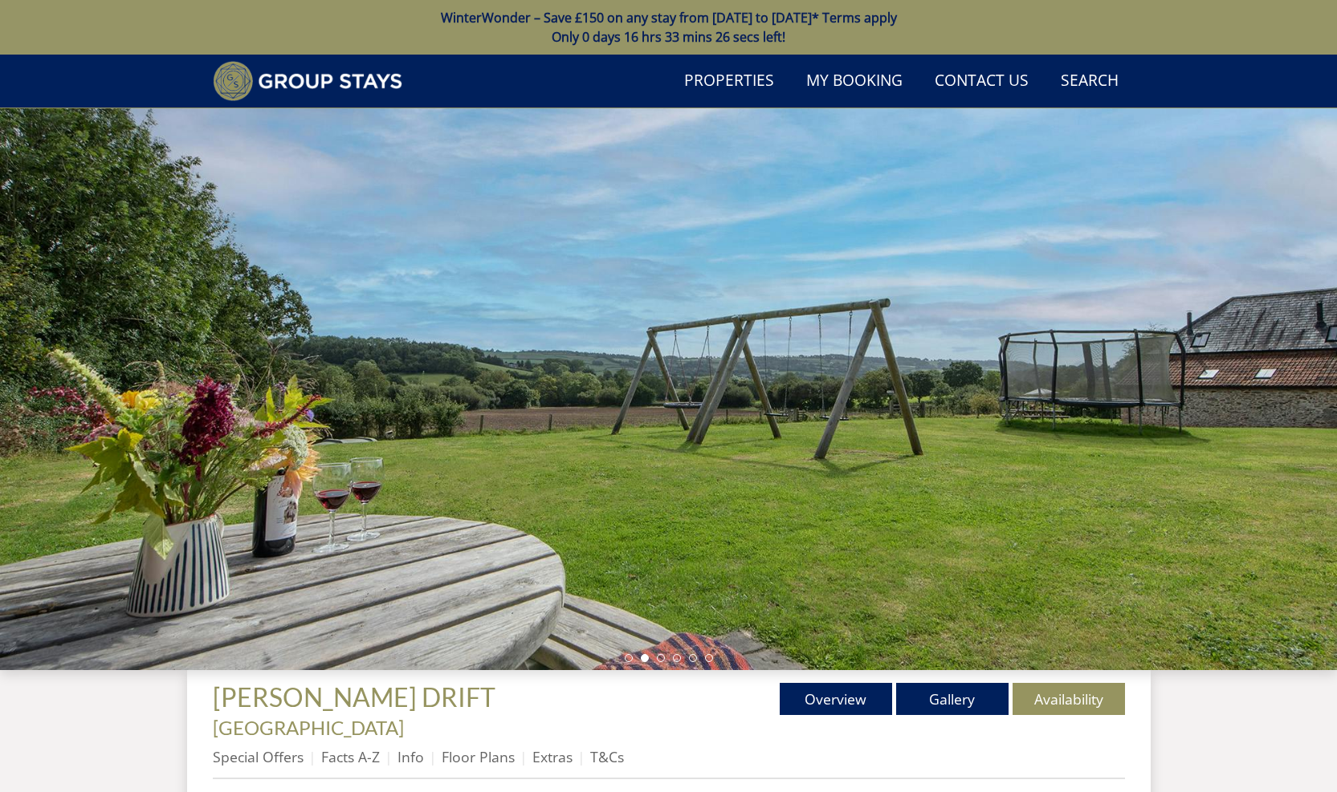
scroll to position [299, 0]
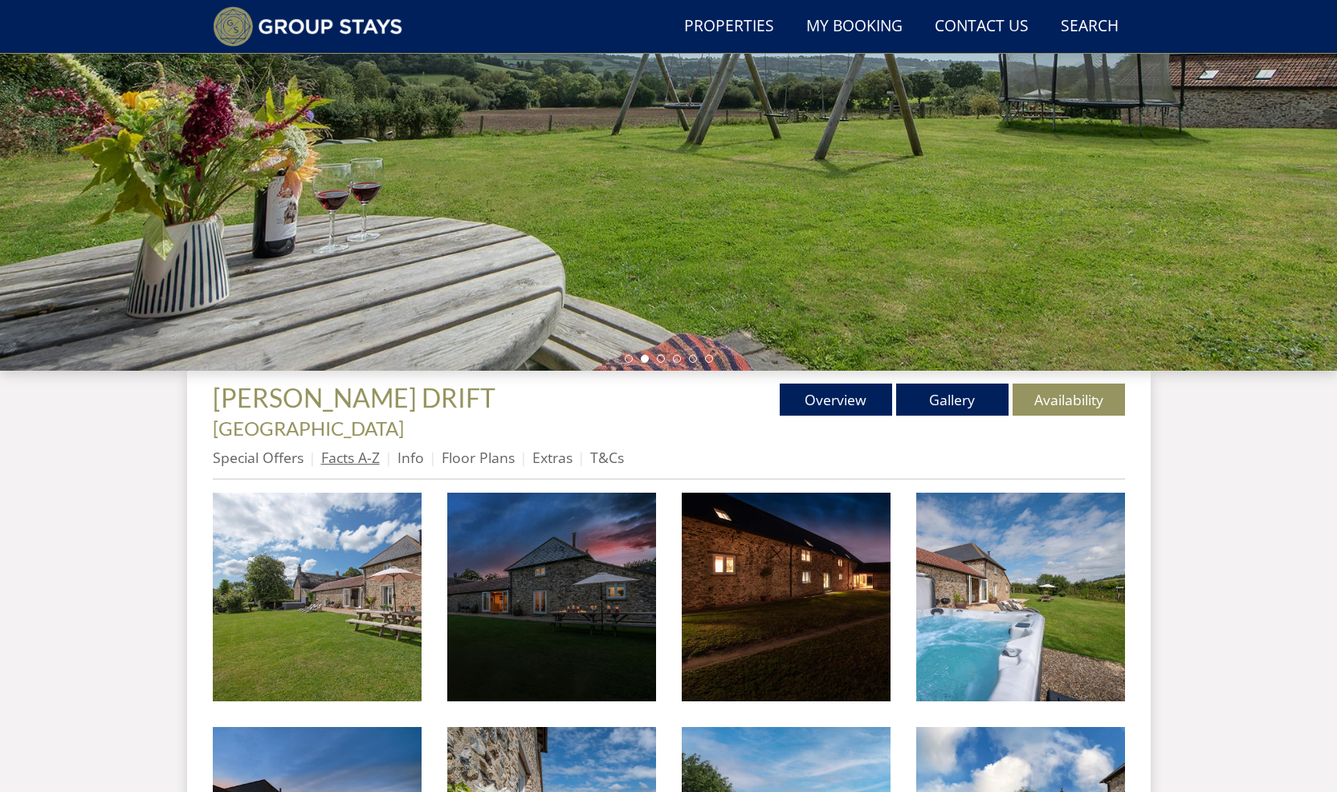
click at [371, 448] on link "Facts A-Z" at bounding box center [350, 457] width 59 height 19
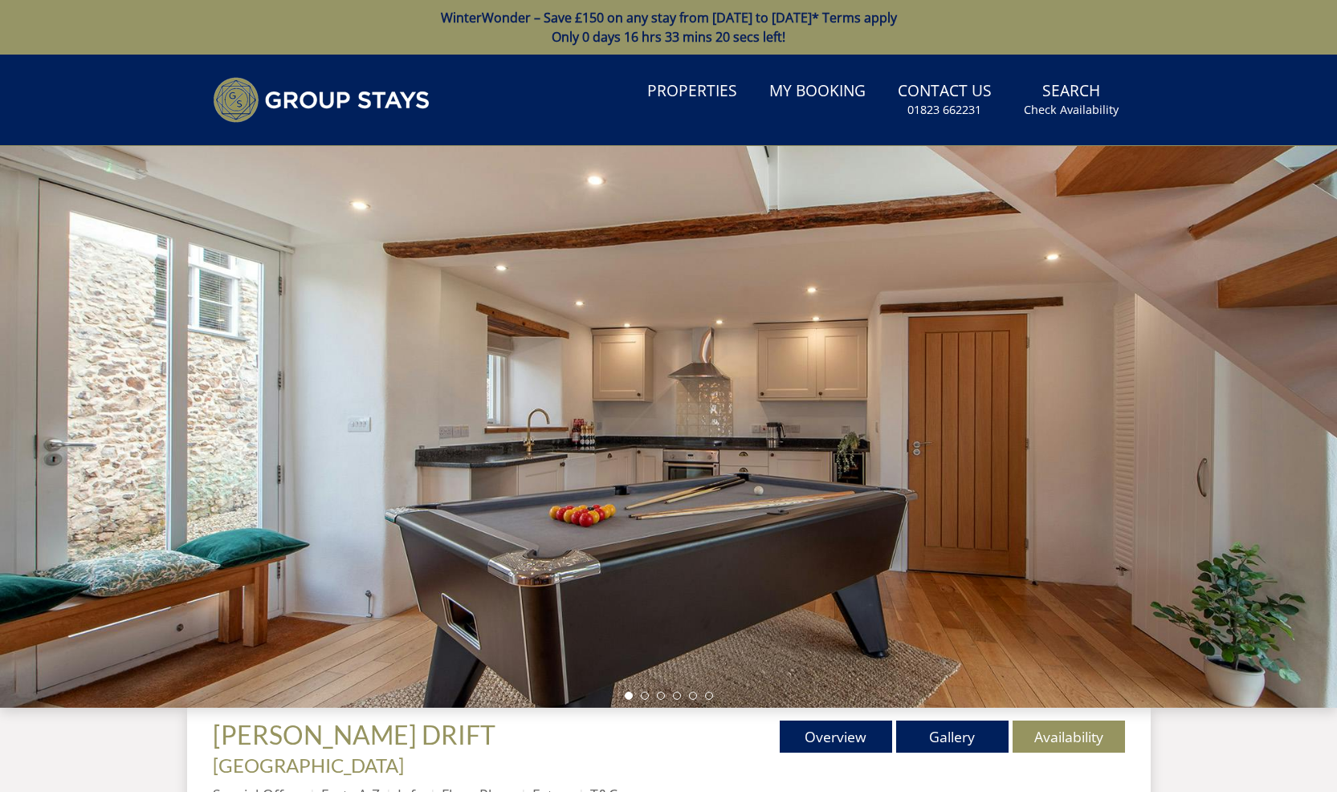
scroll to position [133, 0]
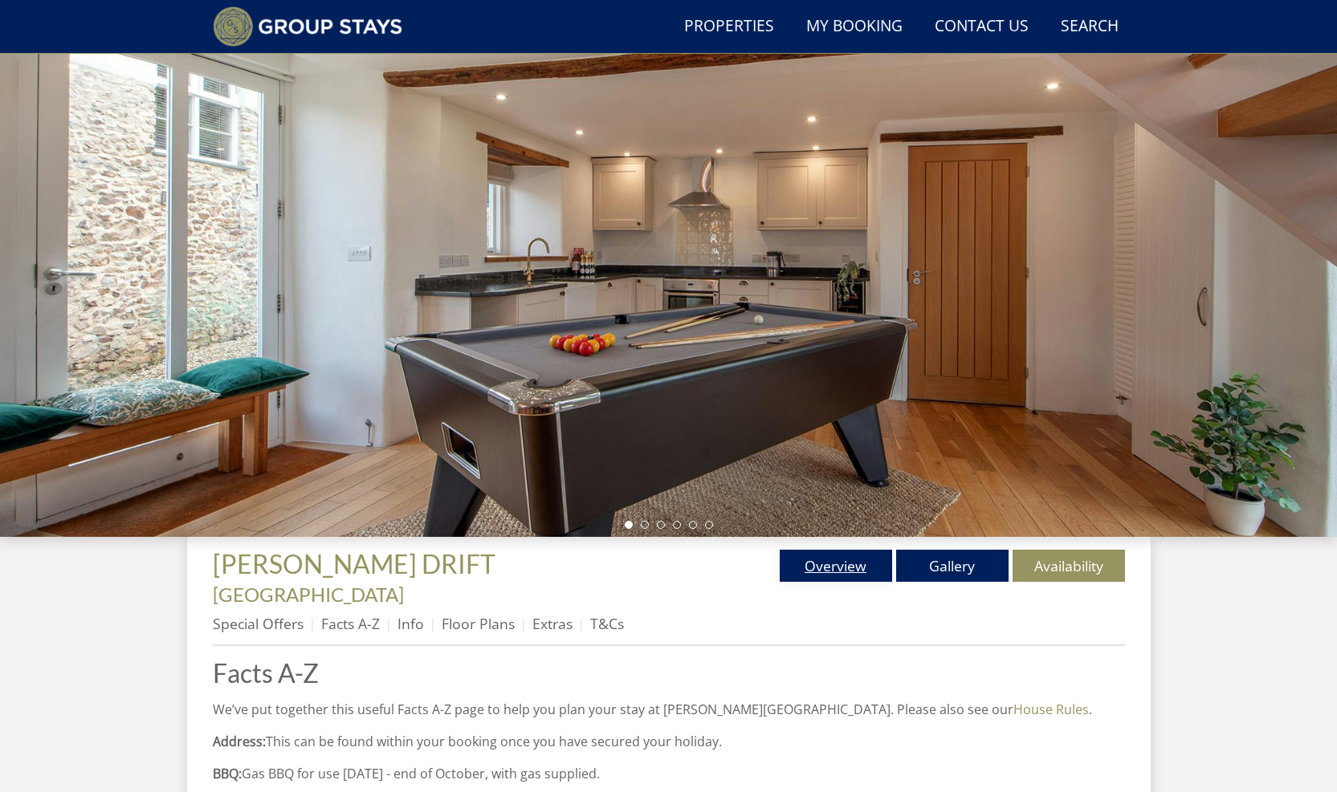
click at [831, 566] on link "Overview" at bounding box center [836, 566] width 112 height 32
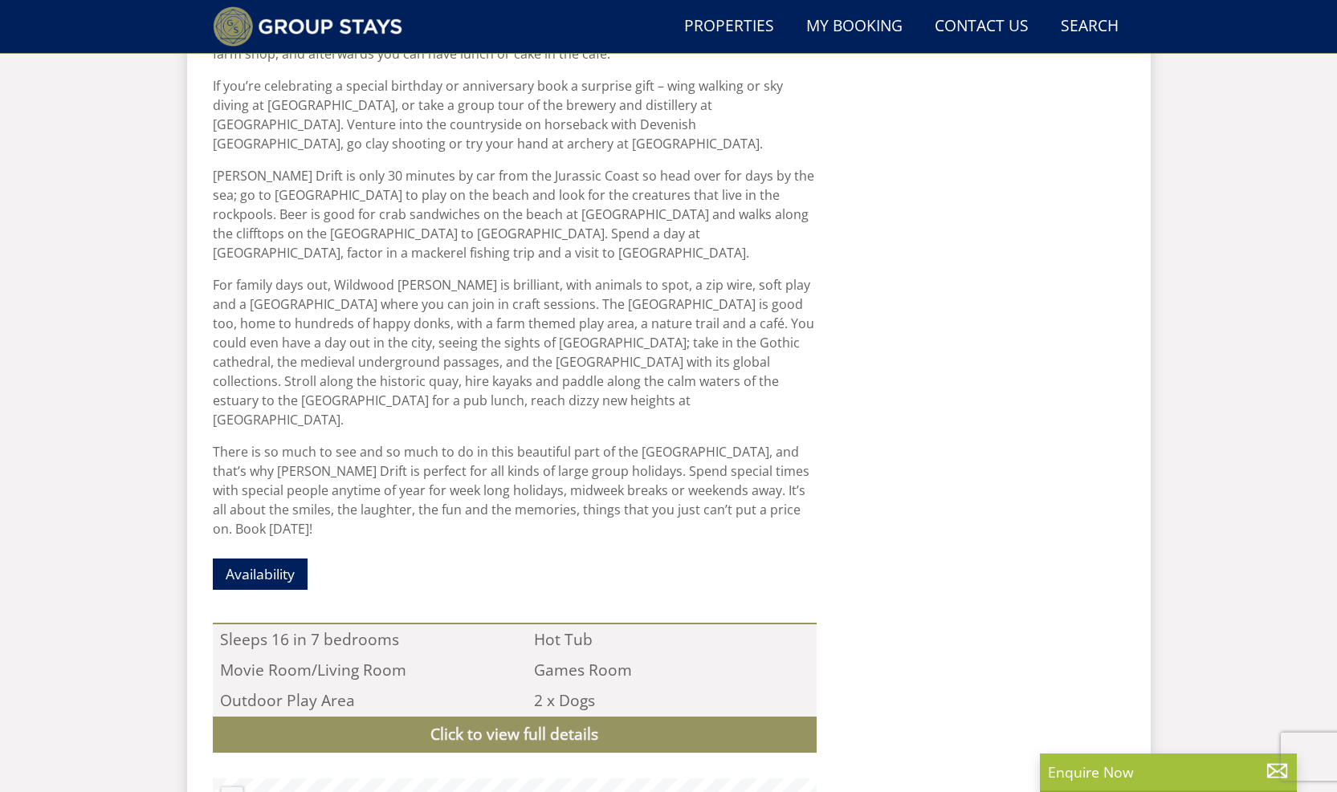
scroll to position [1406, 0]
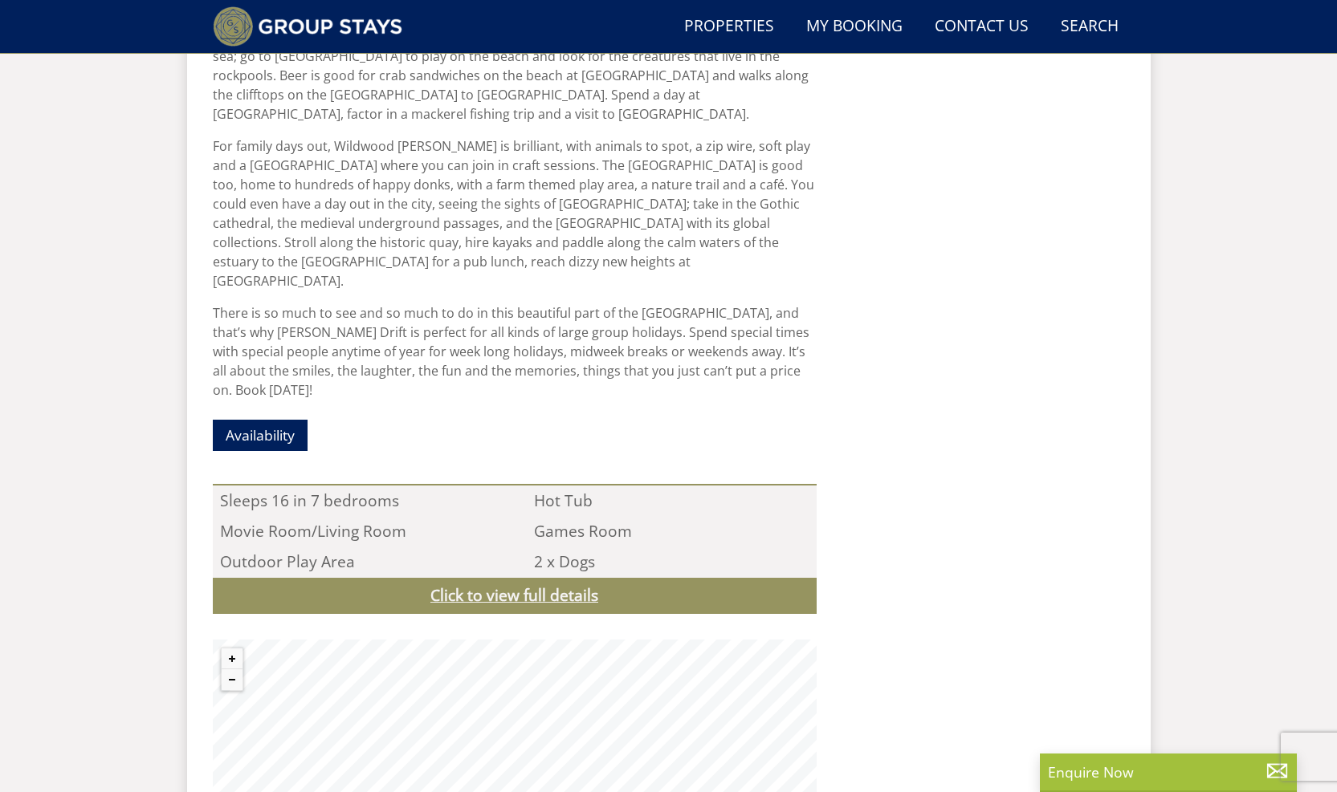
click at [572, 578] on link "Click to view full details" at bounding box center [515, 596] width 604 height 36
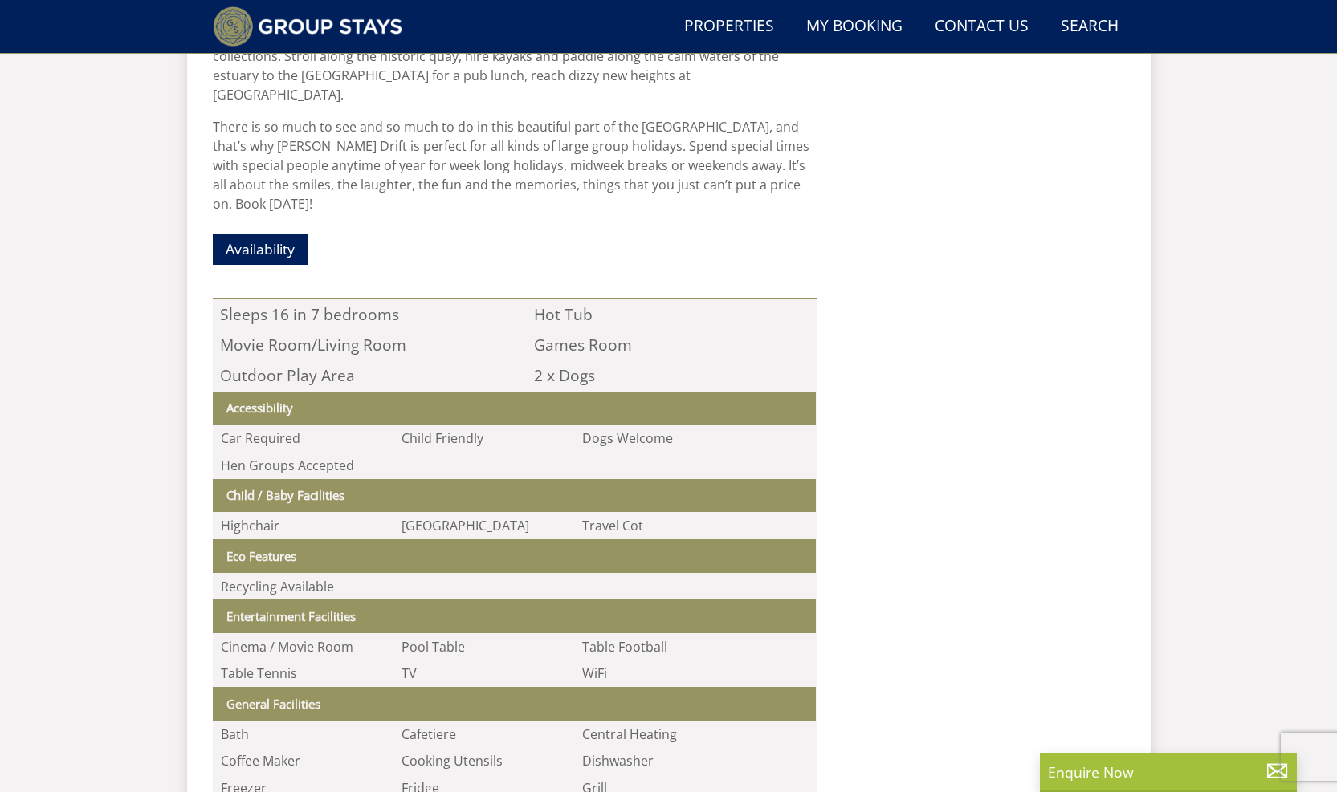
scroll to position [566, 0]
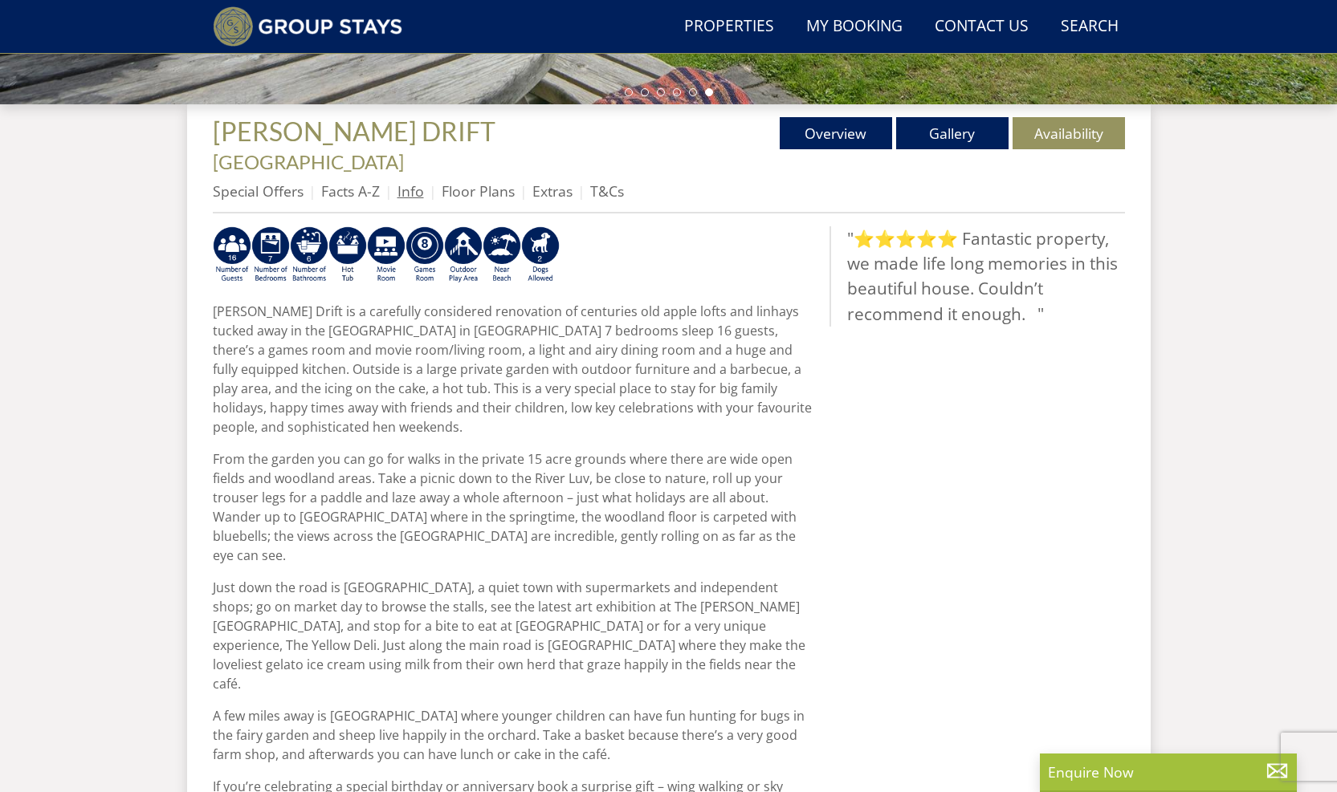
click at [419, 181] on link "Info" at bounding box center [410, 190] width 26 height 19
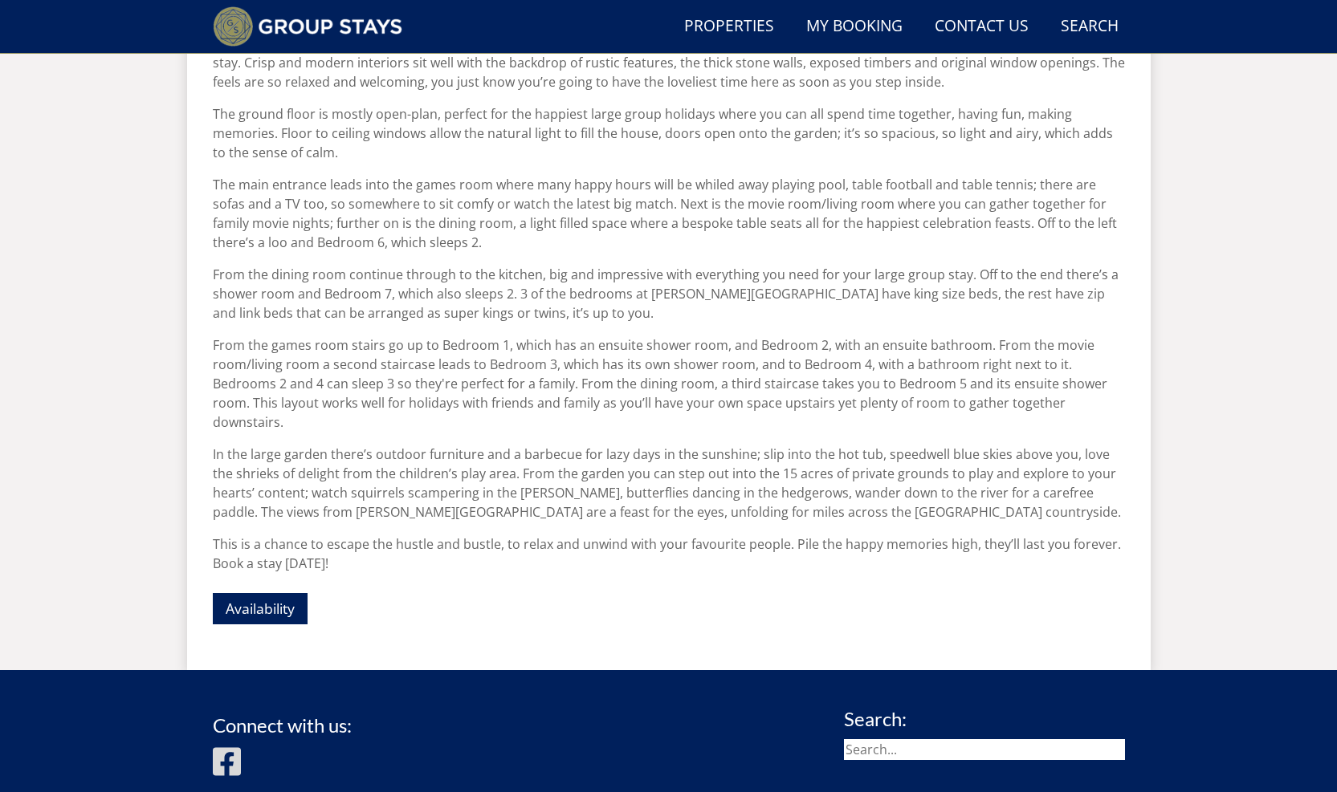
scroll to position [479, 0]
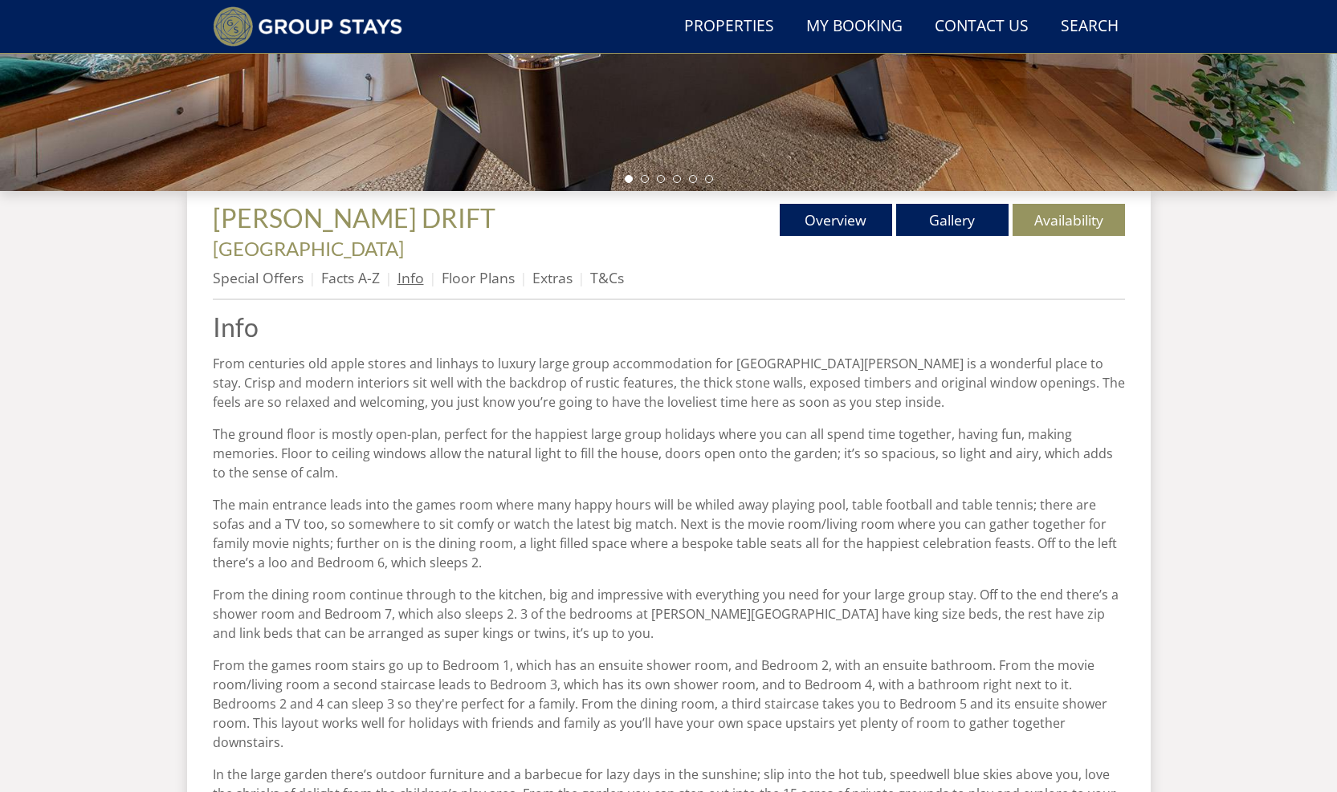
click at [410, 268] on link "Info" at bounding box center [410, 277] width 26 height 19
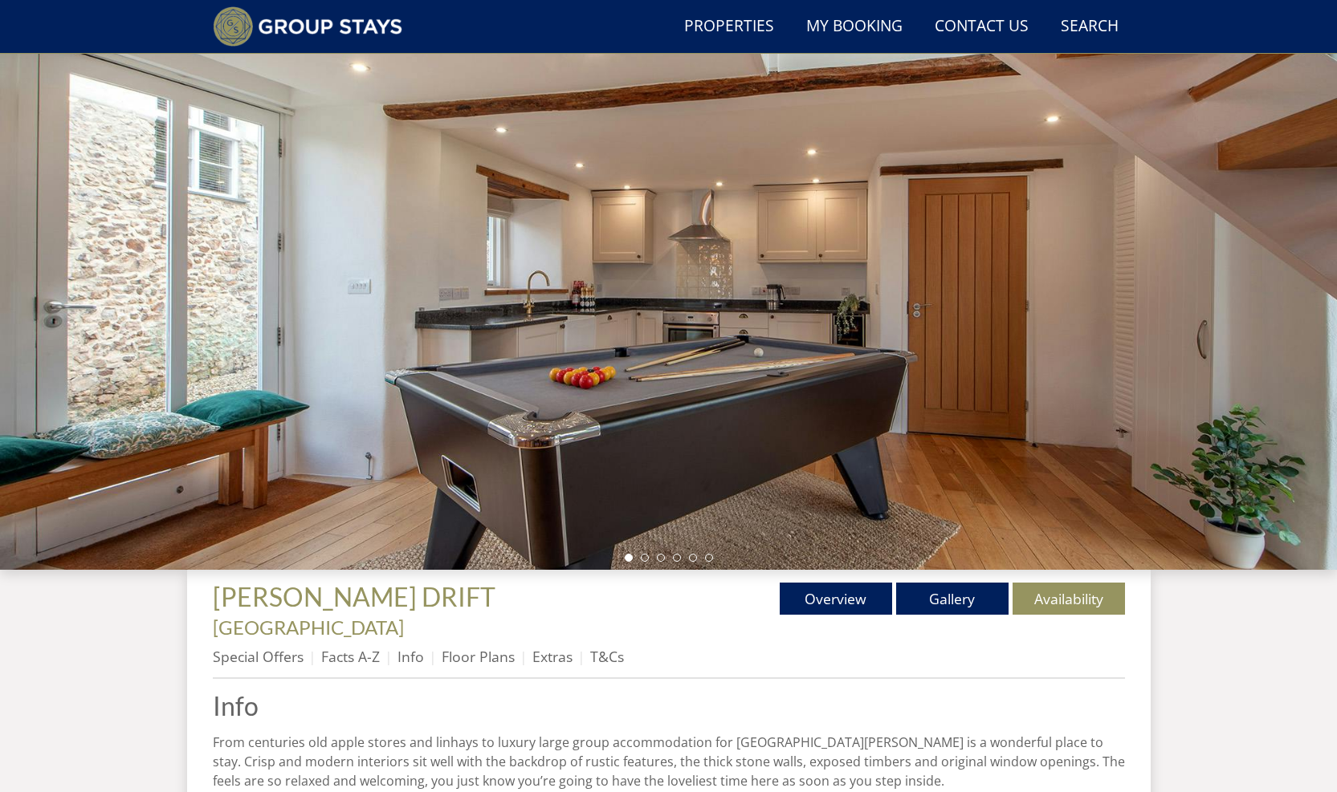
scroll to position [430, 0]
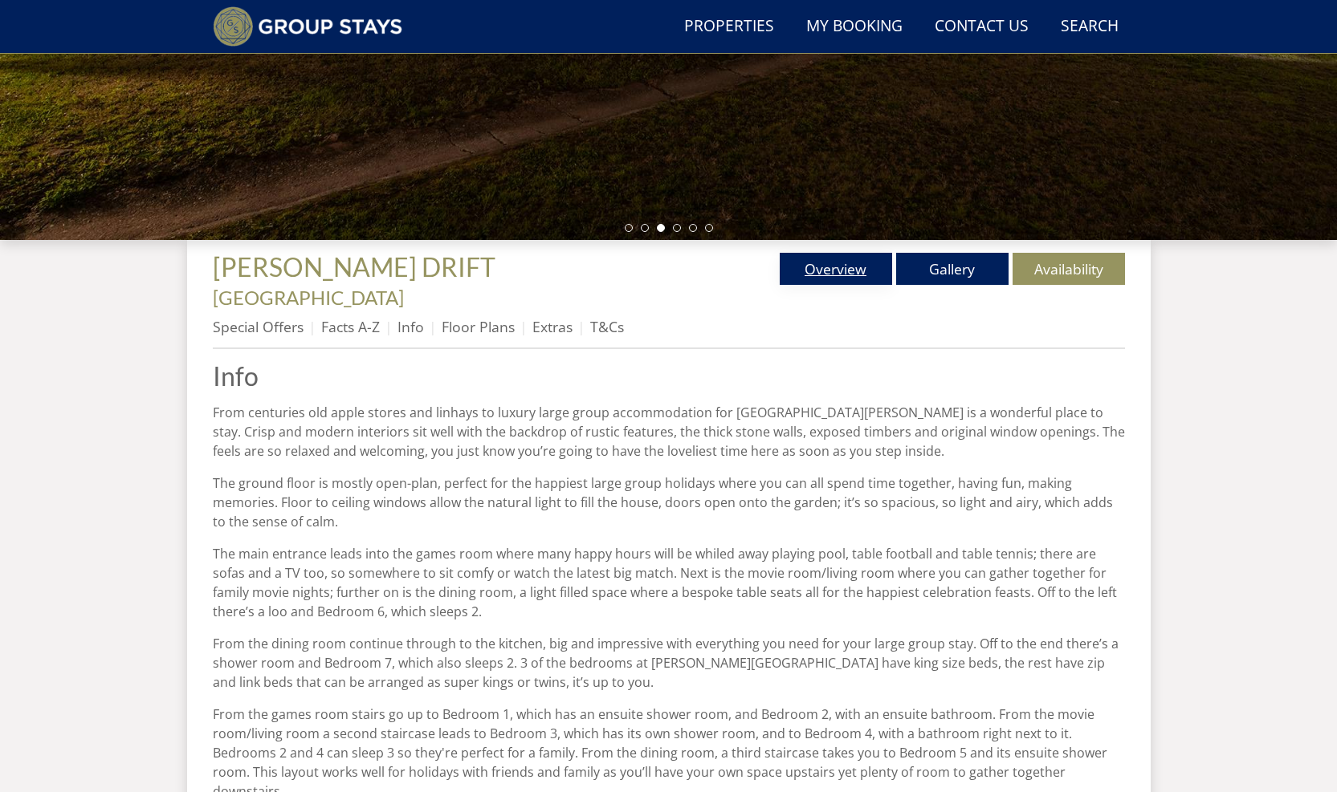
click at [824, 271] on link "Overview" at bounding box center [836, 269] width 112 height 32
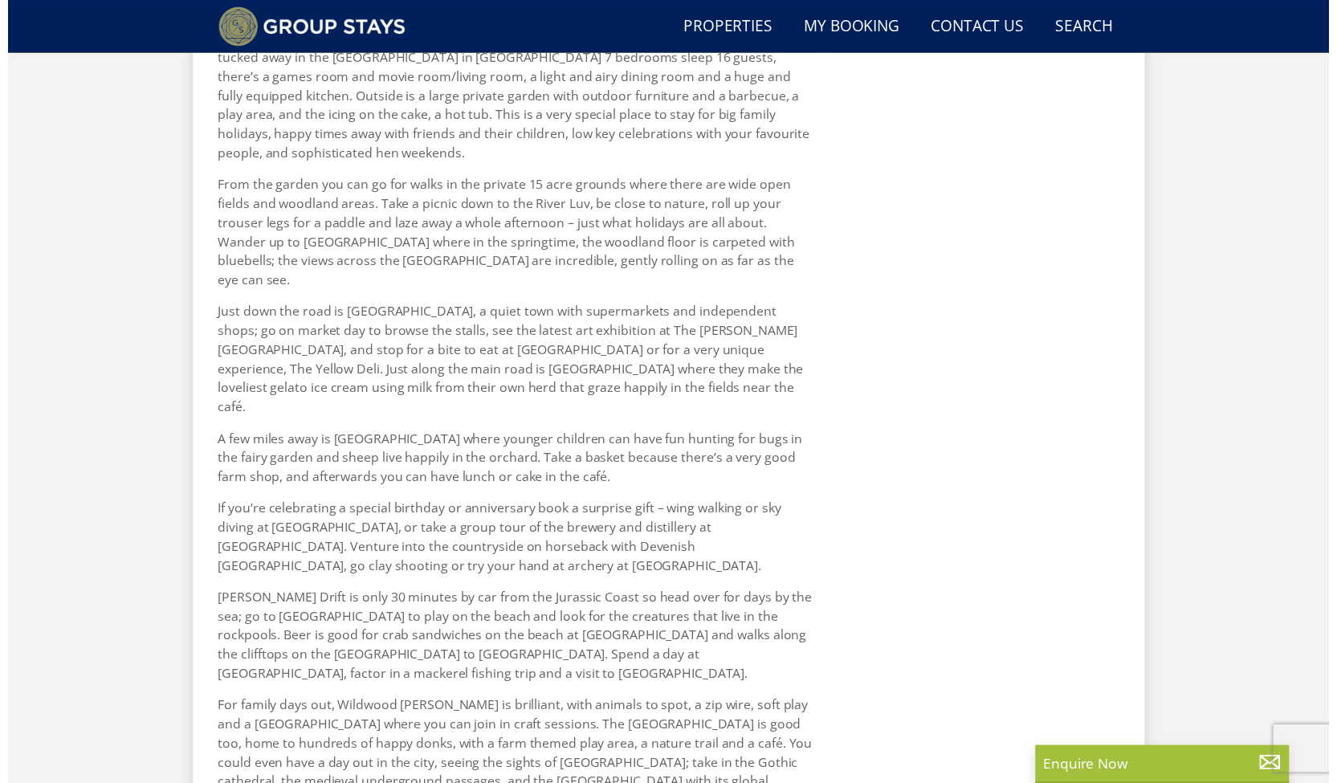
scroll to position [1632, 0]
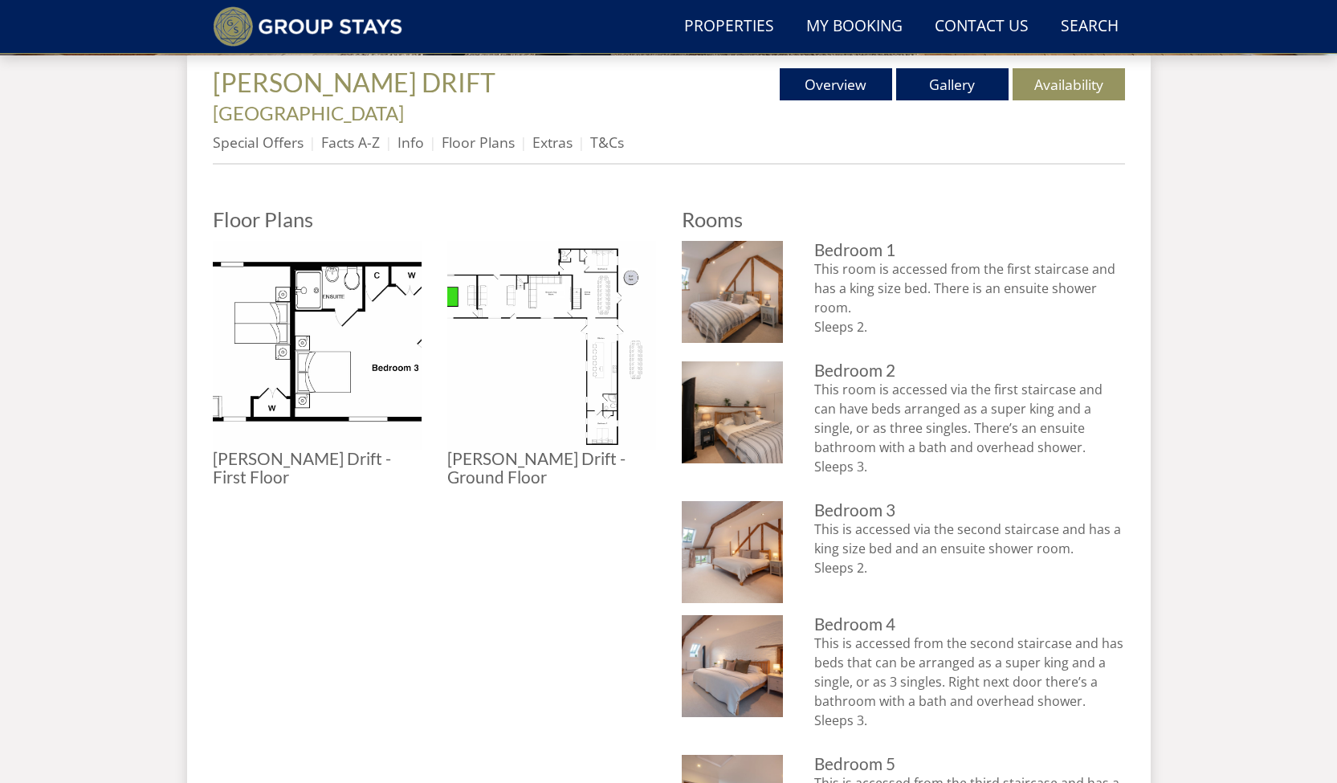
scroll to position [620, 0]
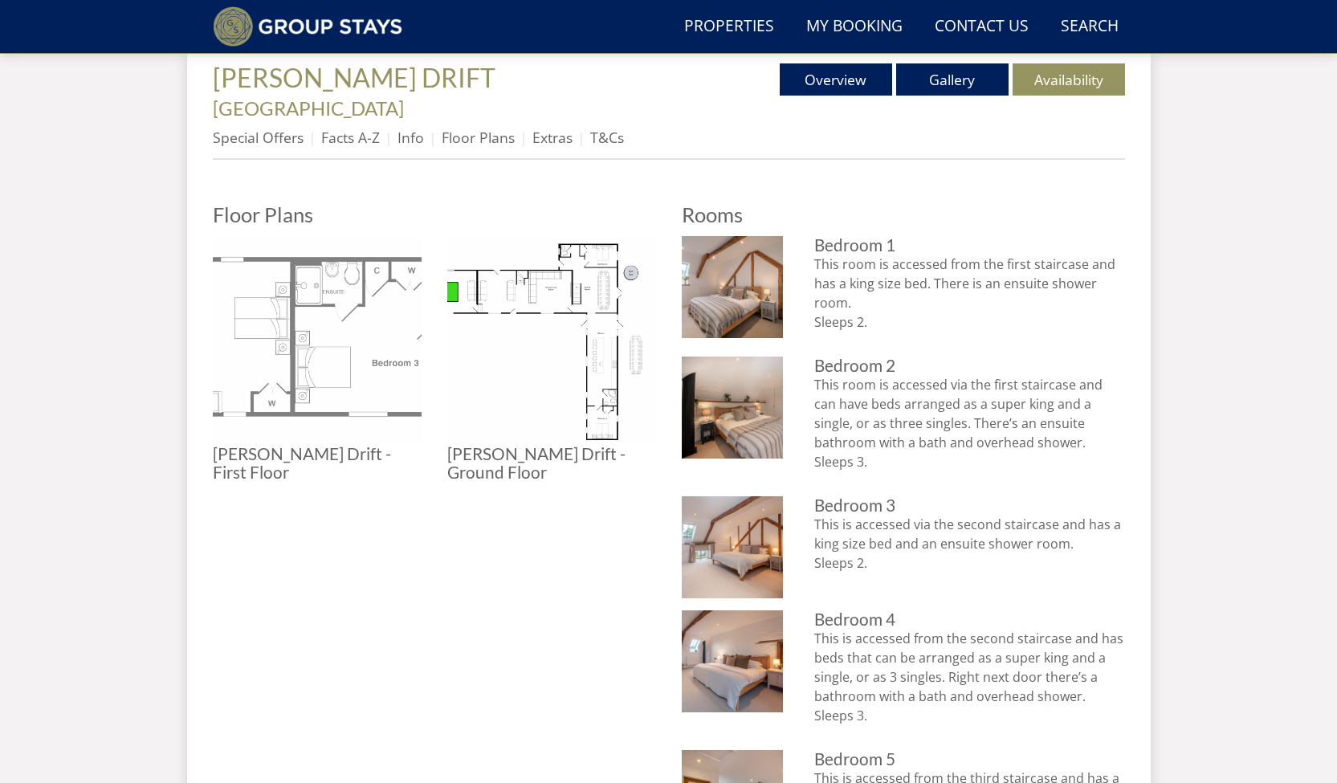
click at [269, 389] on img at bounding box center [317, 340] width 209 height 209
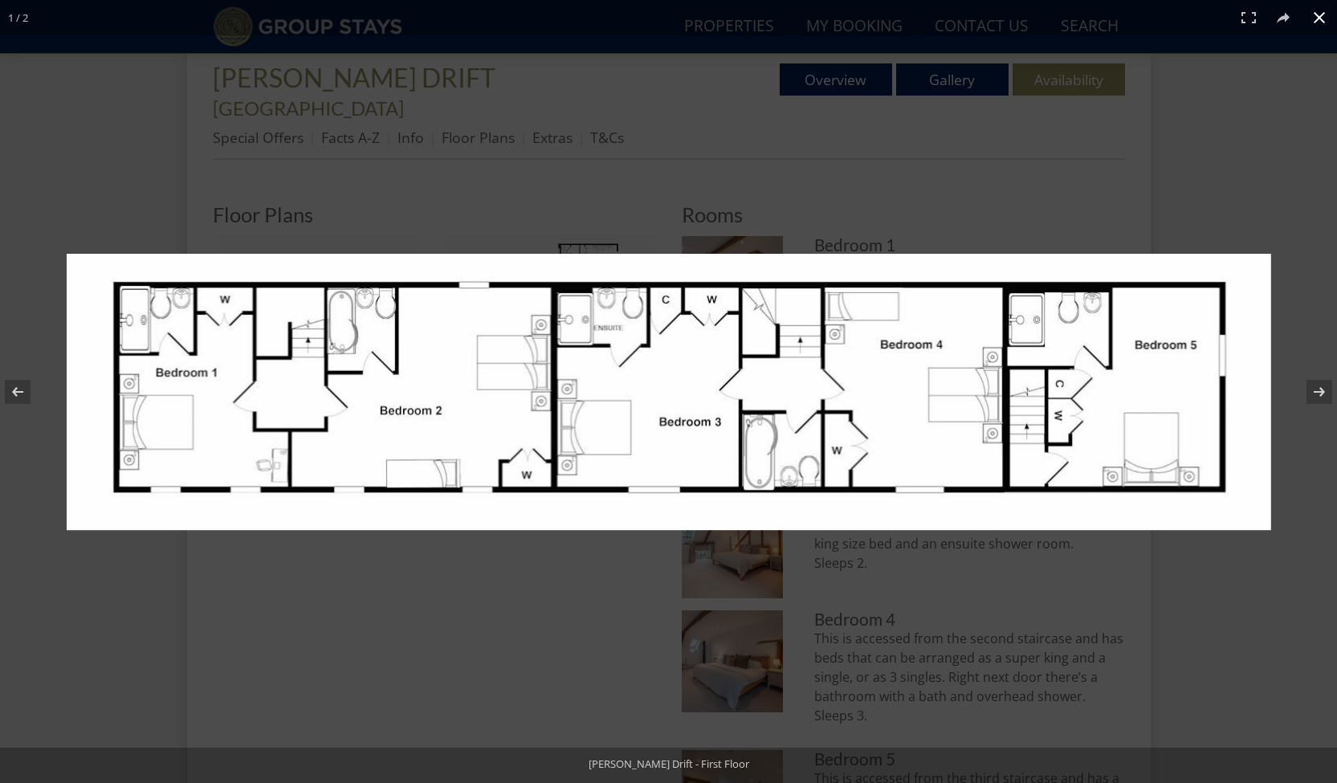
click at [1324, 17] on button at bounding box center [1318, 17] width 35 height 35
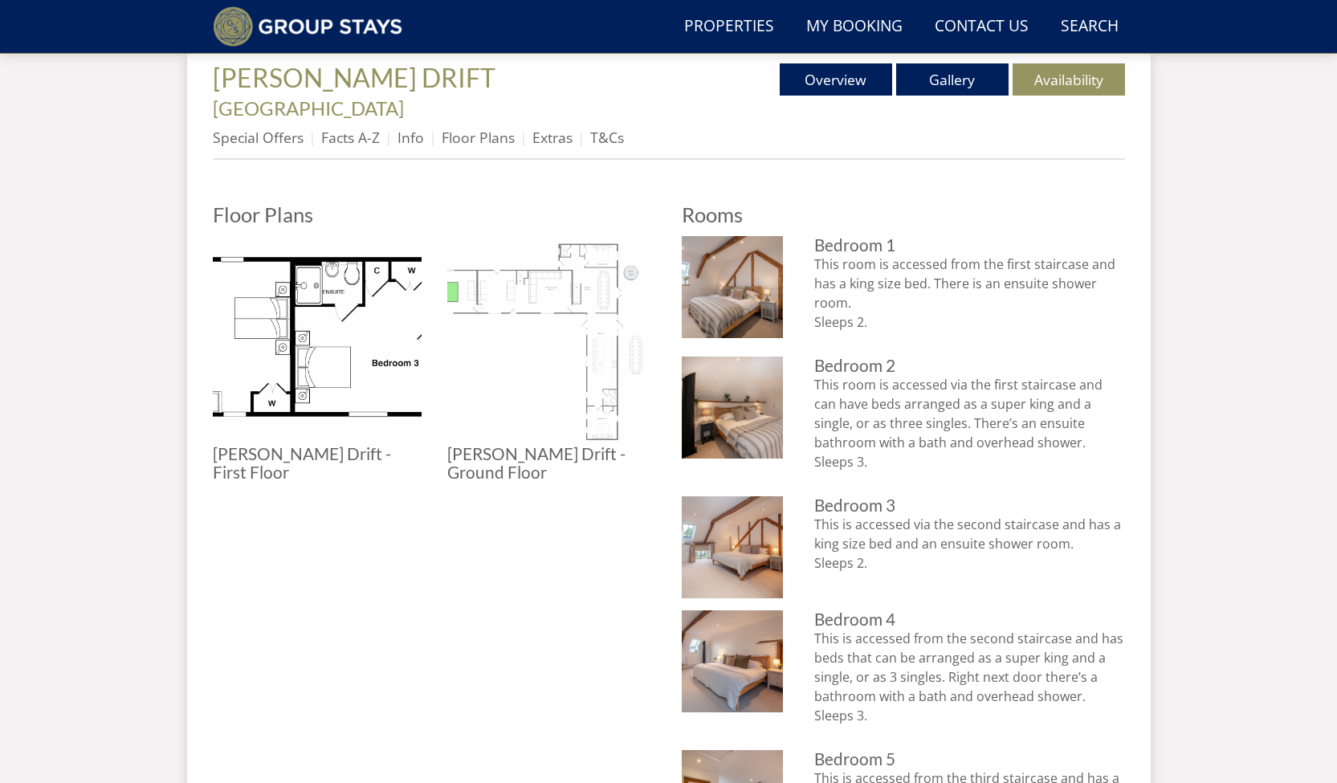
click at [595, 314] on img at bounding box center [551, 340] width 209 height 209
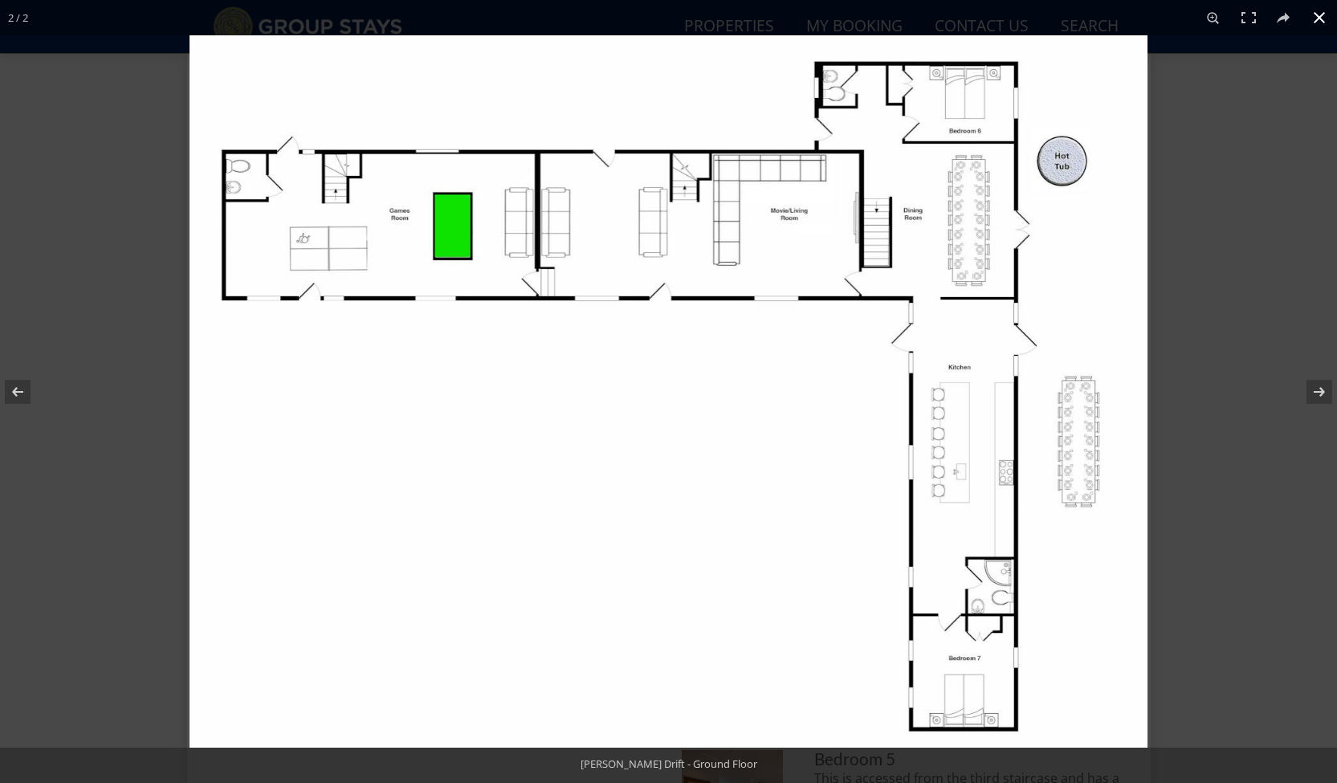
drag, startPoint x: 418, startPoint y: 18, endPoint x: 371, endPoint y: 23, distance: 47.6
click at [416, 19] on div "2 / 2" at bounding box center [668, 17] width 1337 height 35
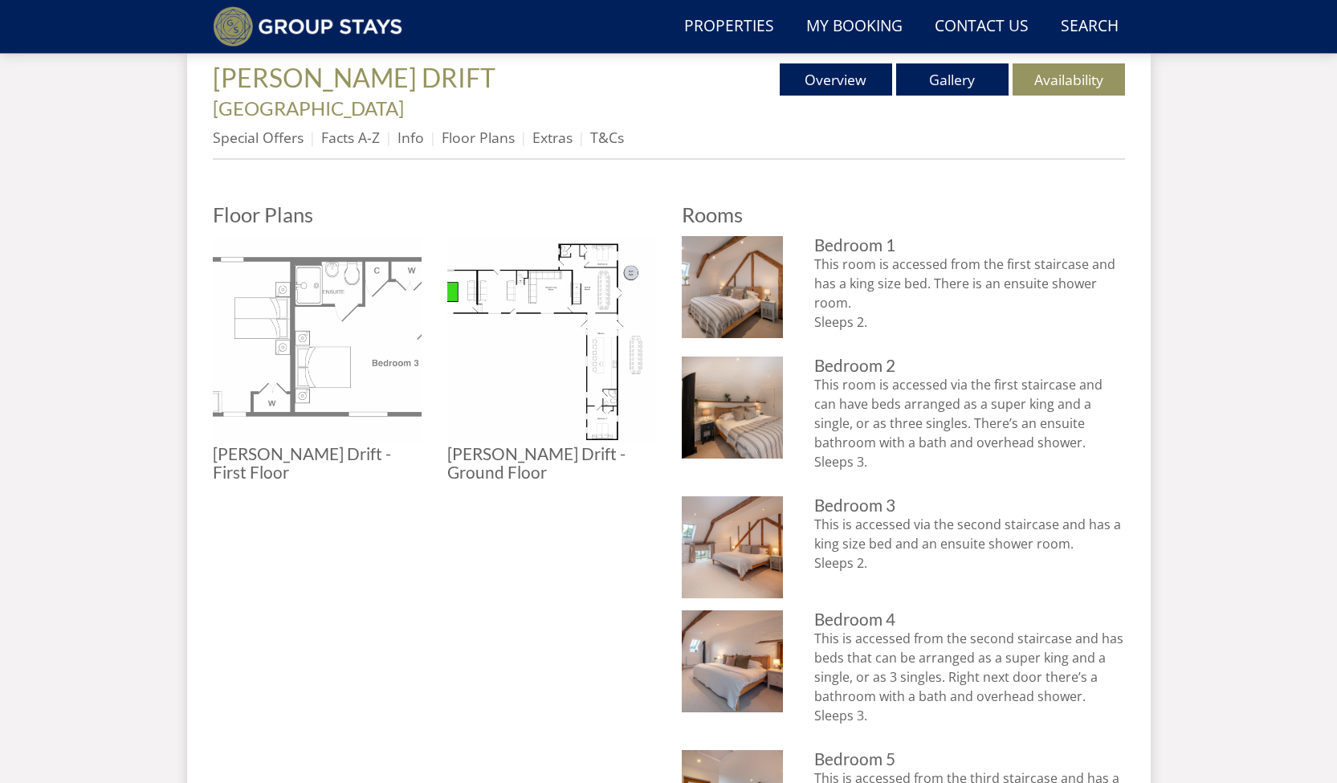
click at [309, 273] on img at bounding box center [317, 340] width 209 height 209
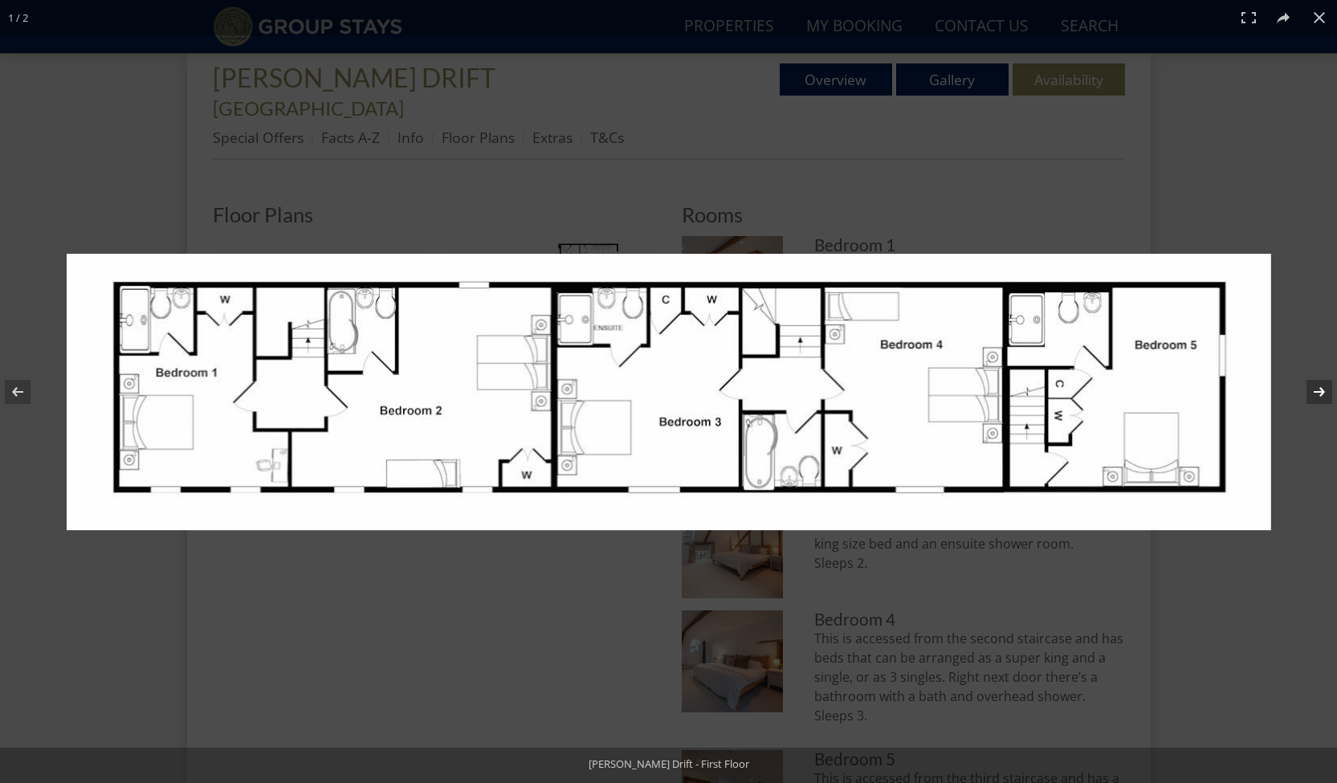
click at [1322, 389] on button at bounding box center [1309, 392] width 56 height 80
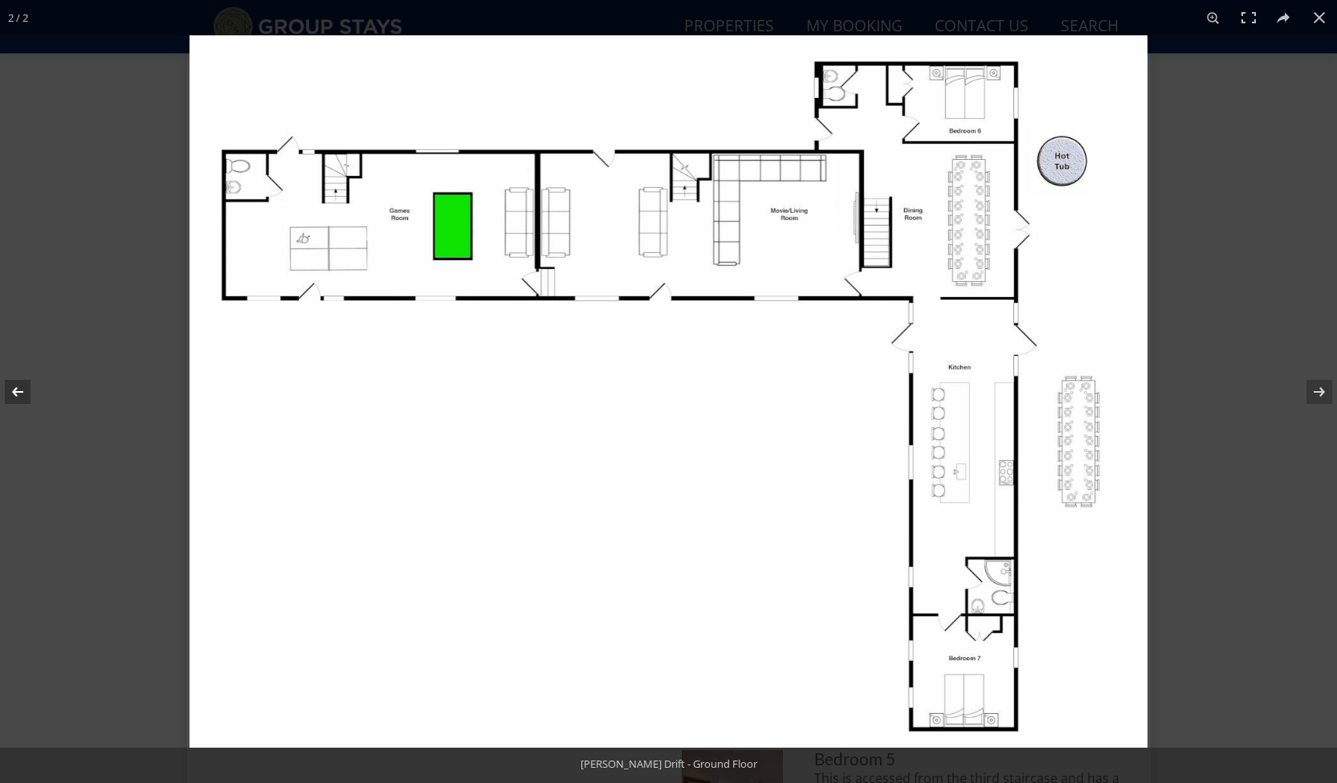
click at [24, 395] on button at bounding box center [28, 392] width 56 height 80
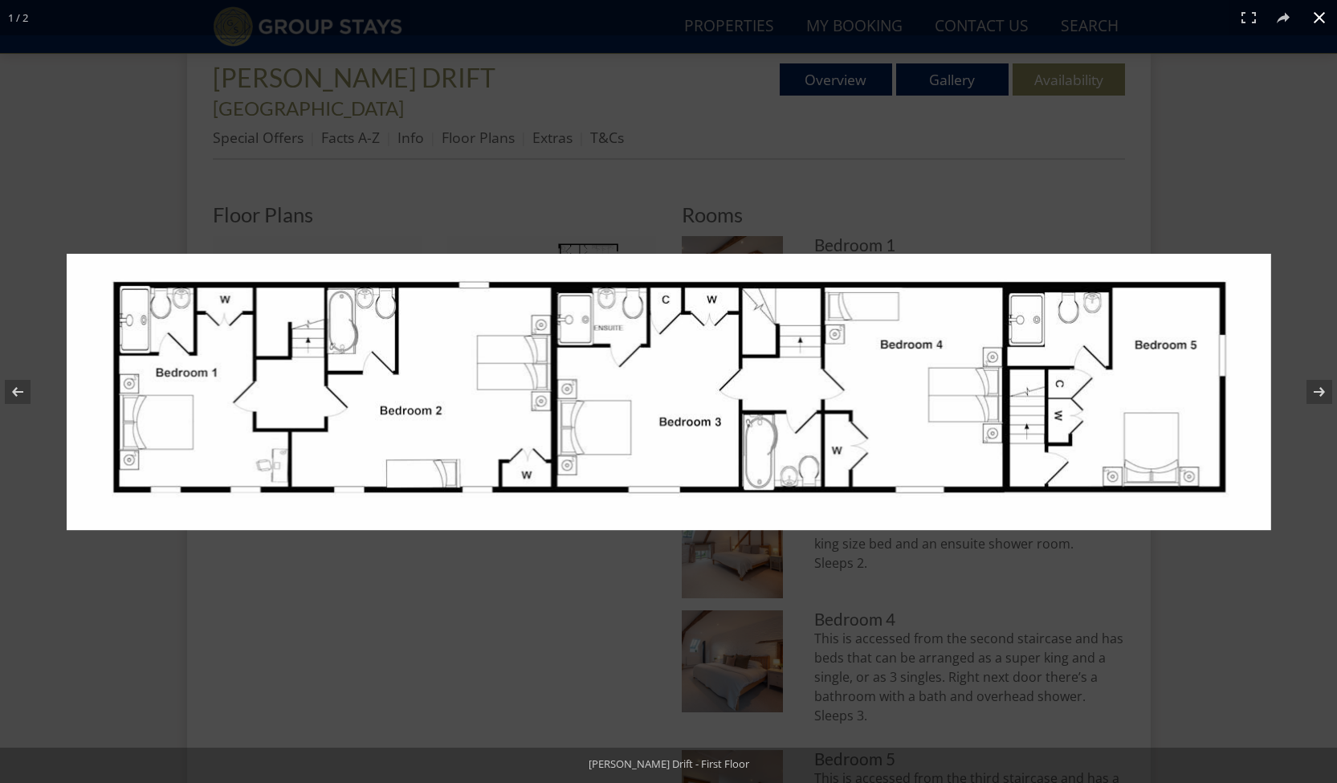
drag, startPoint x: 1195, startPoint y: 206, endPoint x: 1223, endPoint y: 271, distance: 71.6
click at [1194, 206] on div at bounding box center [668, 391] width 1337 height 783
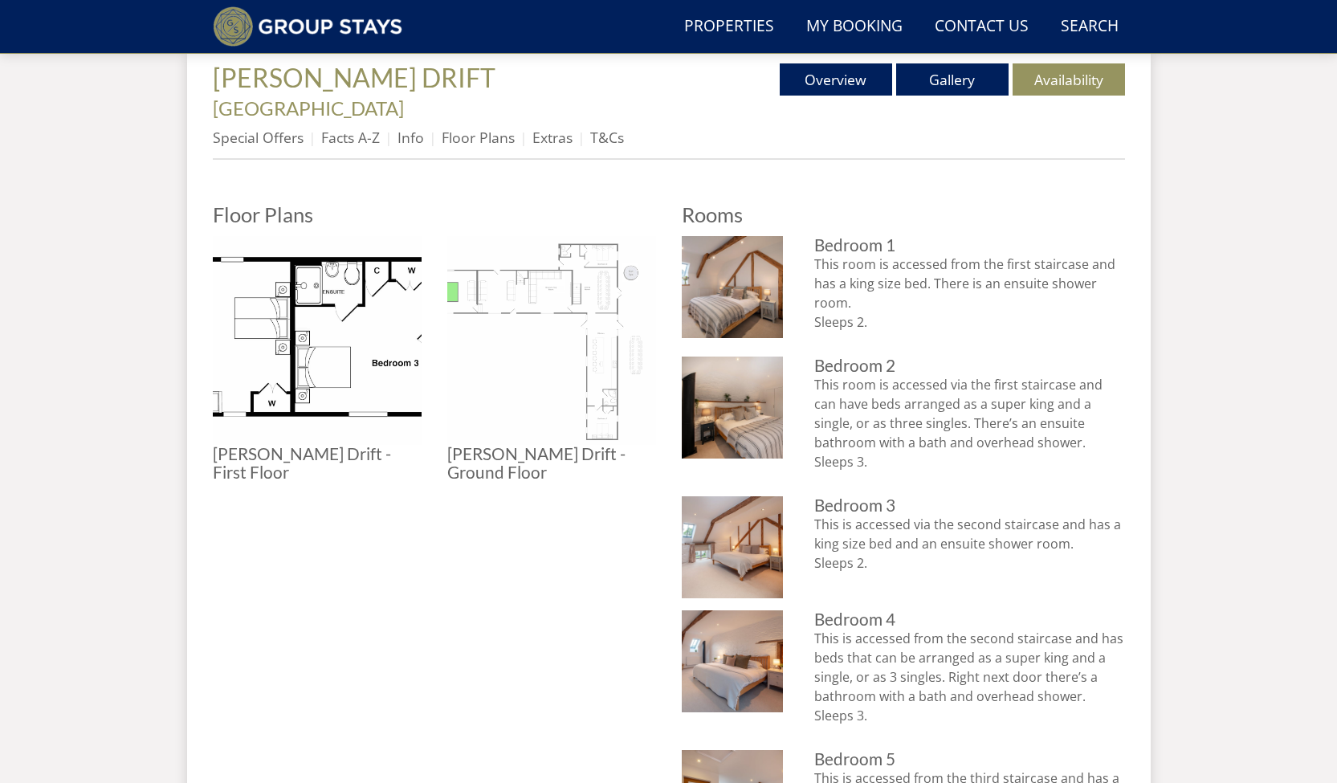
click at [528, 271] on img at bounding box center [551, 340] width 209 height 209
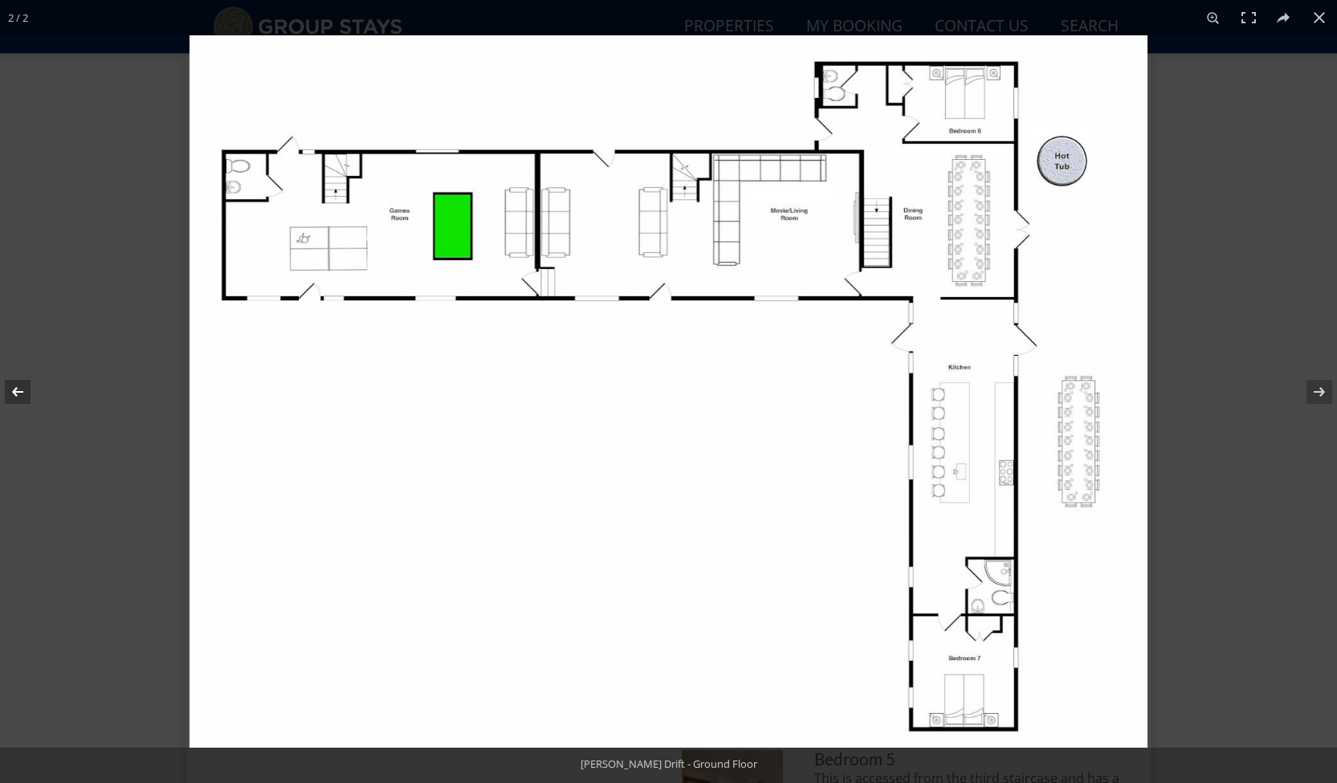
click at [10, 393] on button at bounding box center [28, 392] width 56 height 80
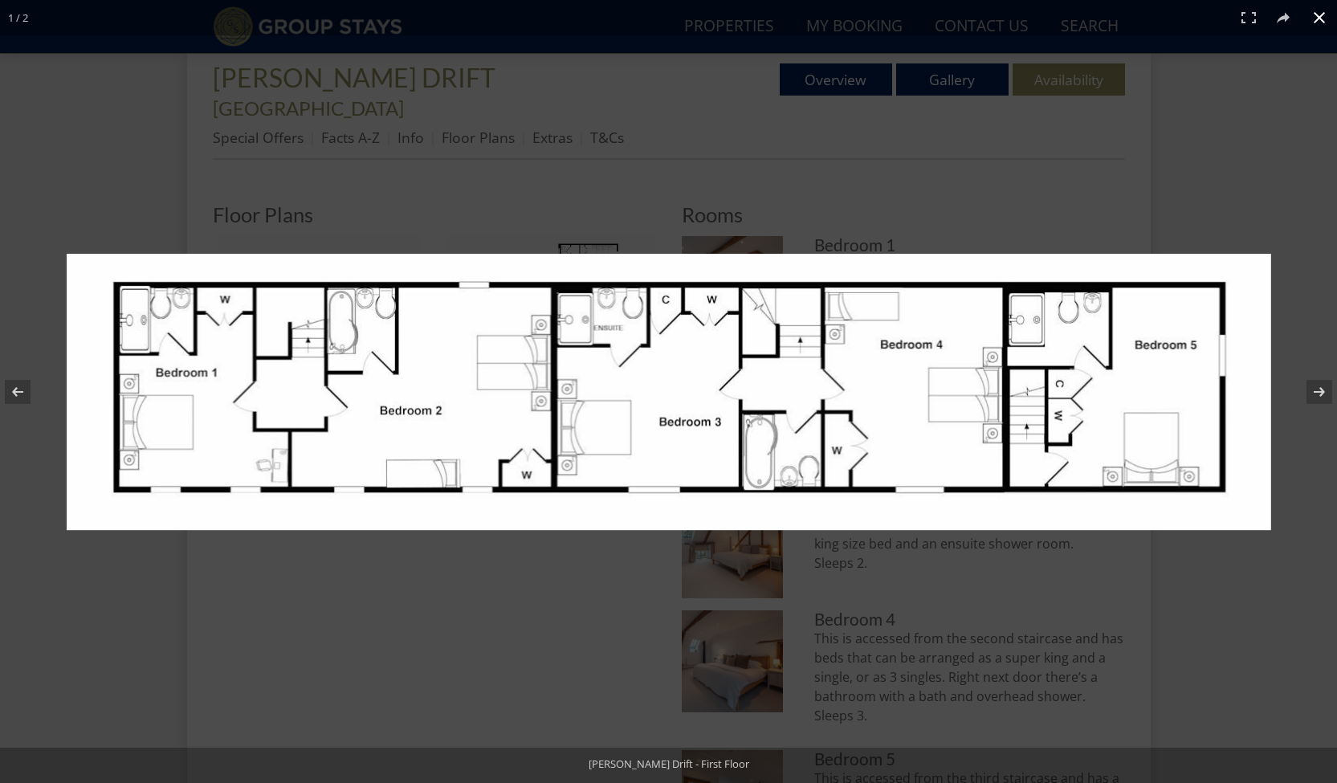
click at [1311, 18] on button at bounding box center [1318, 17] width 35 height 35
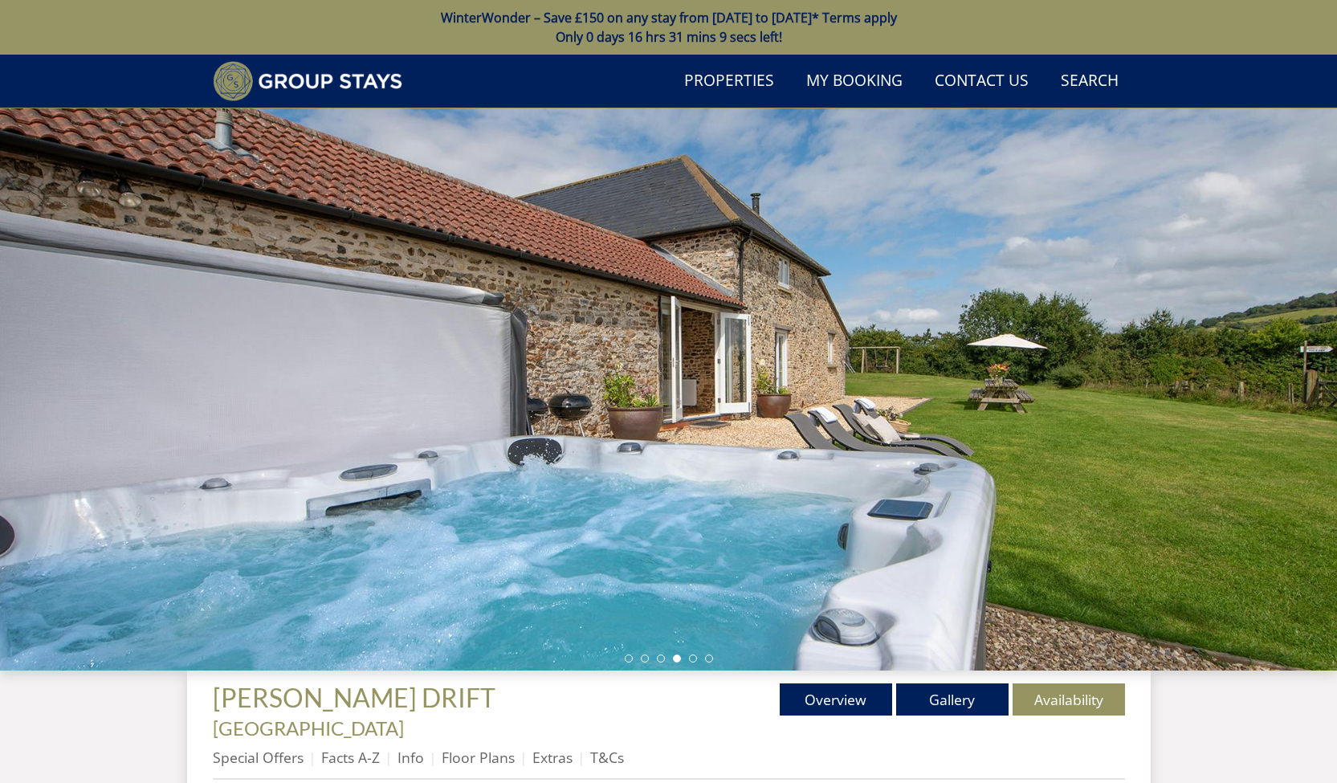
scroll to position [150, 0]
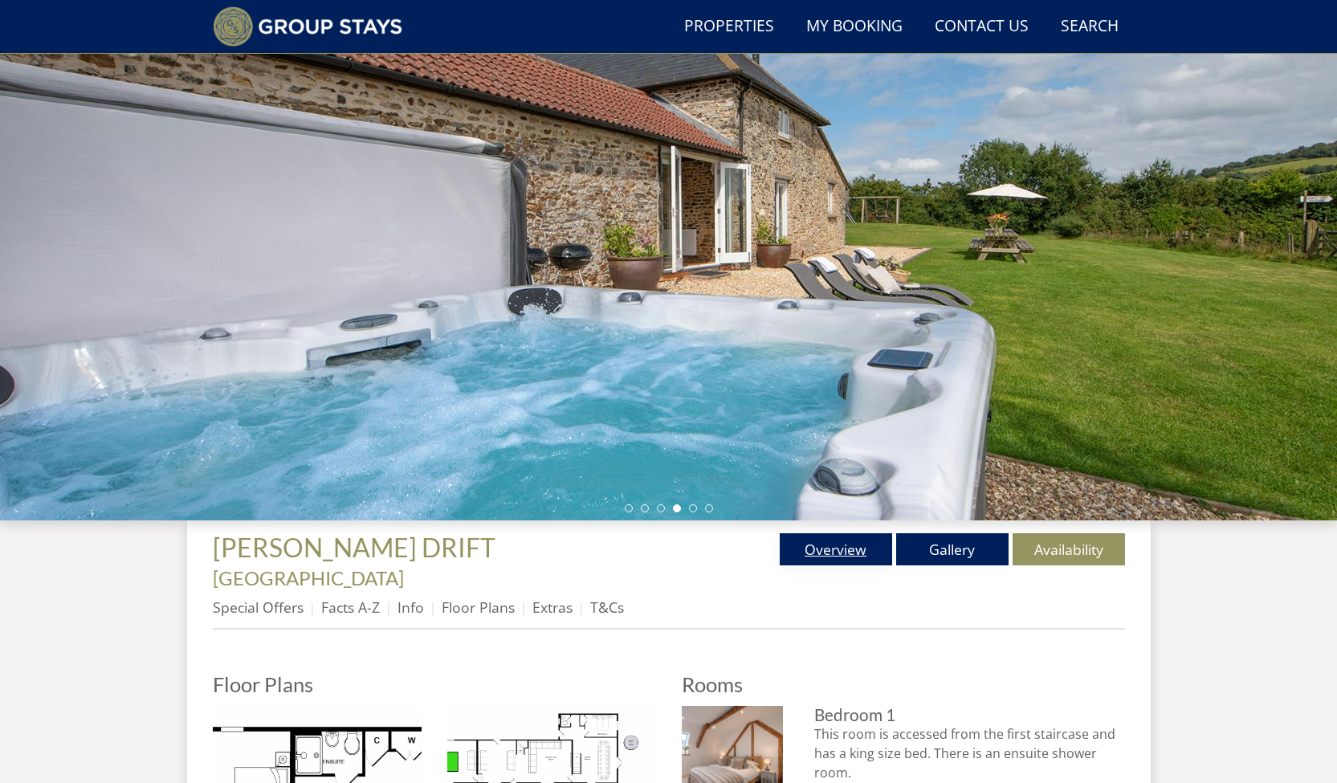
click at [853, 545] on link "Overview" at bounding box center [836, 549] width 112 height 32
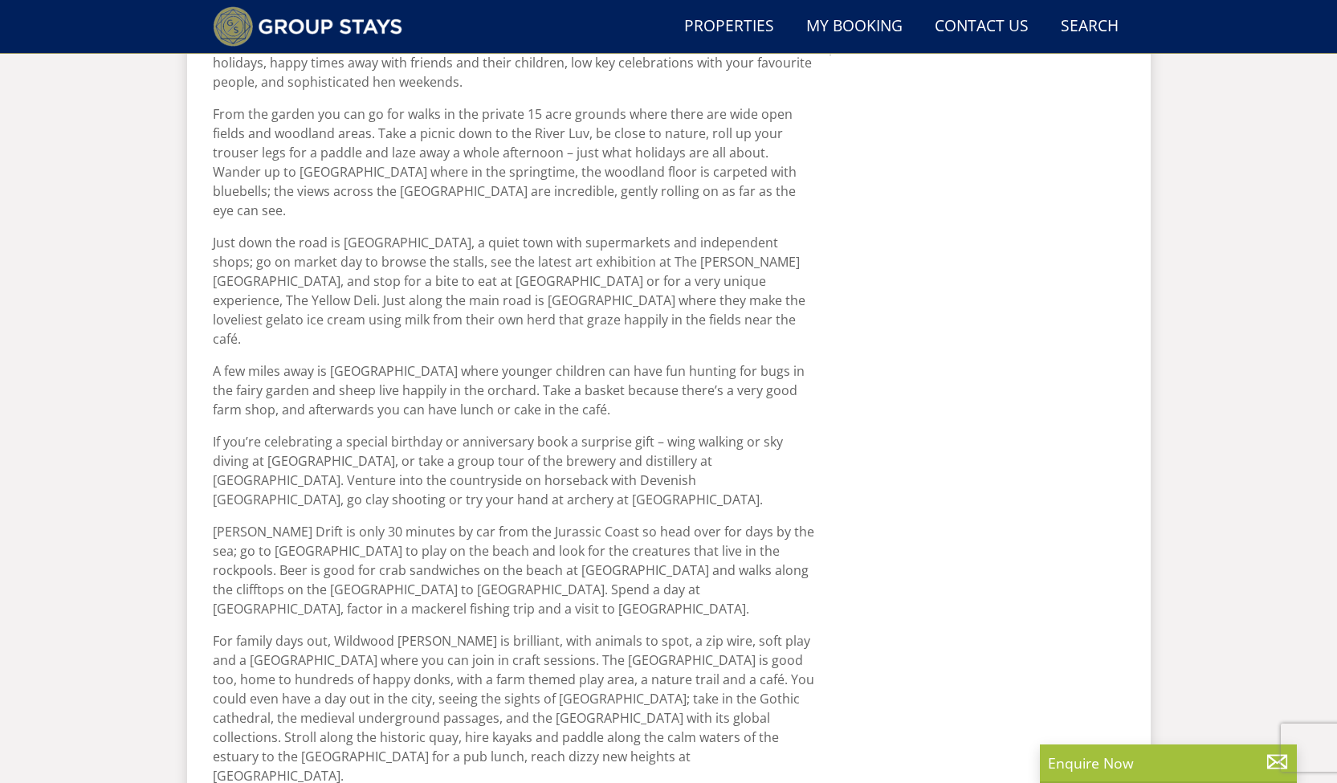
scroll to position [353, 0]
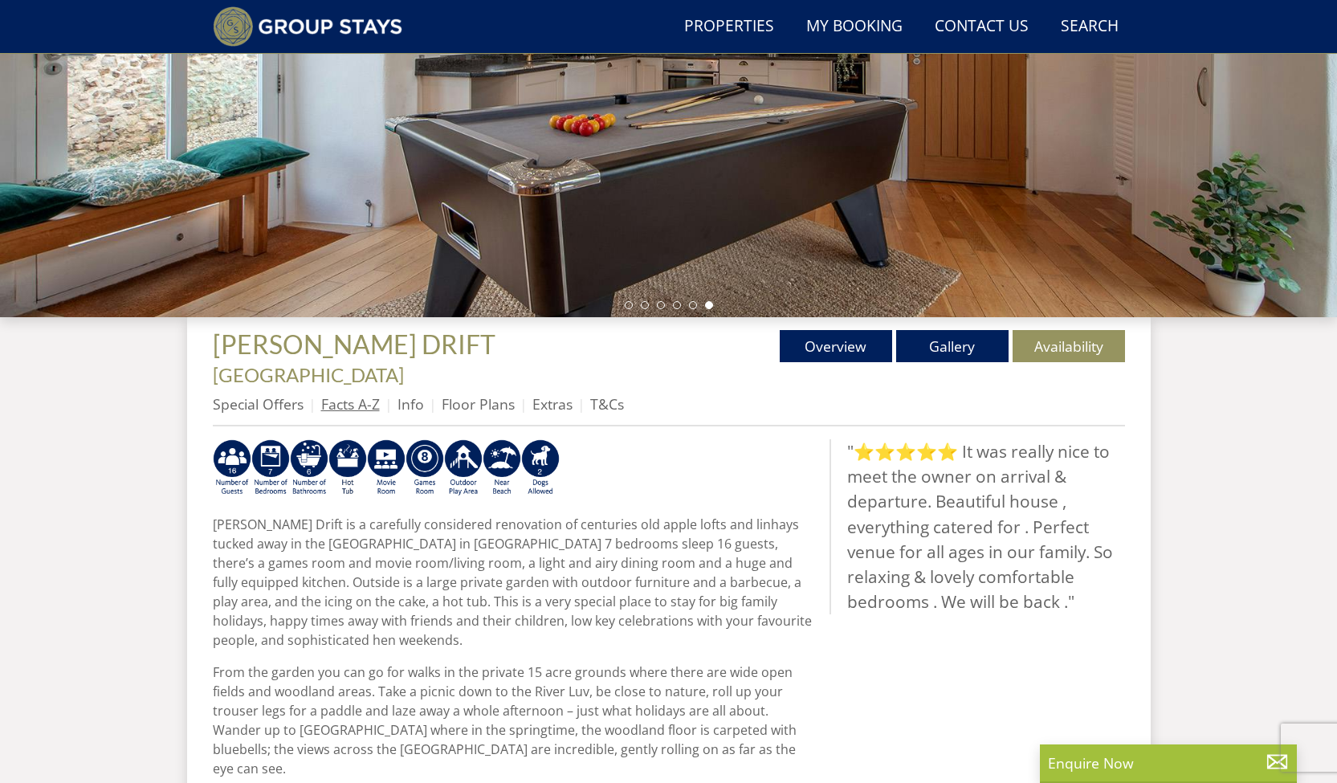
click at [359, 394] on link "Facts A-Z" at bounding box center [350, 403] width 59 height 19
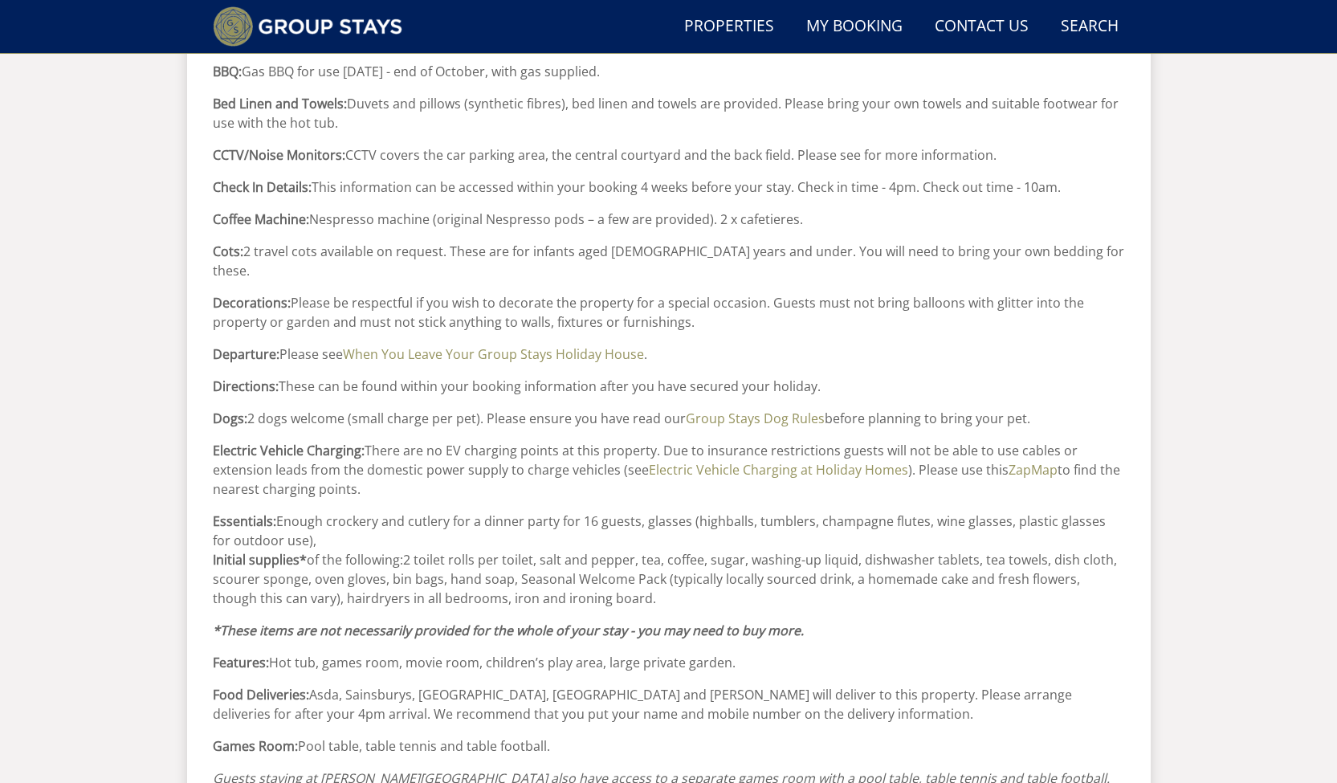
scroll to position [517, 0]
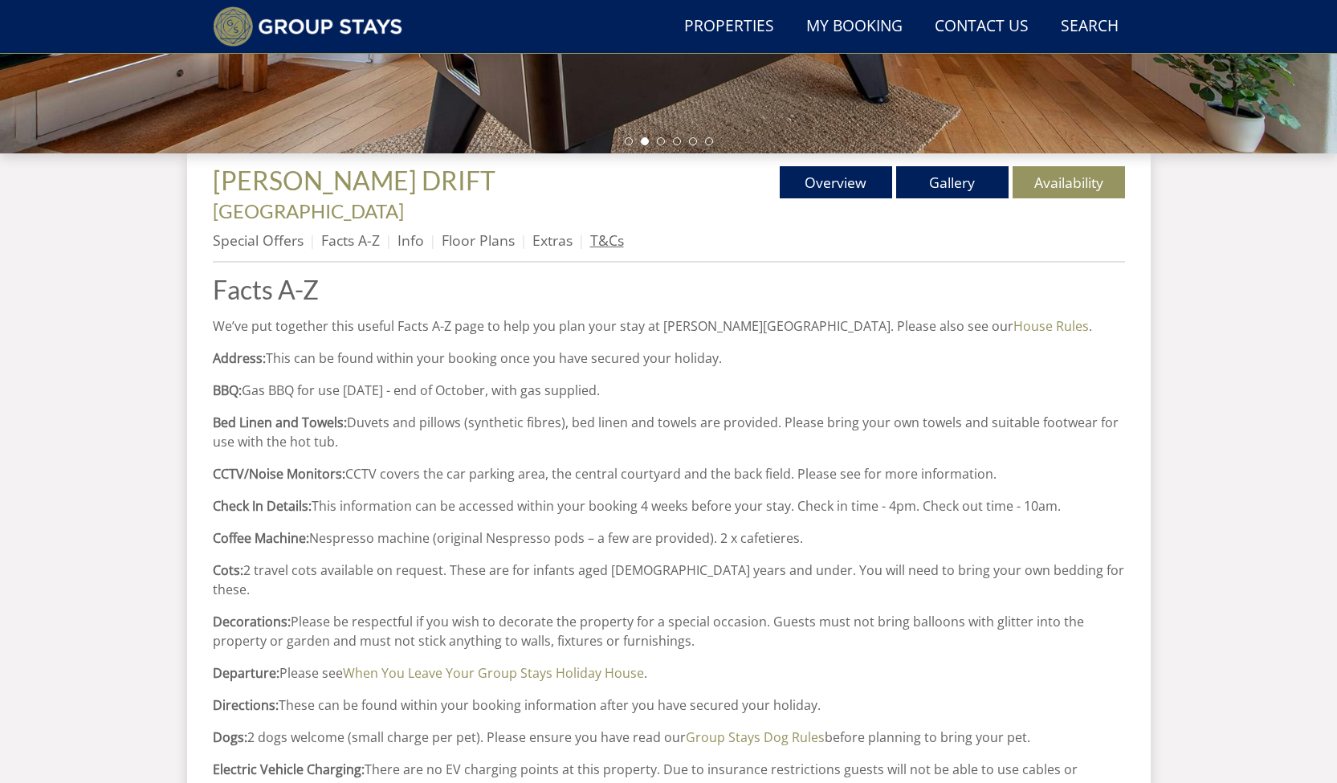
click at [595, 230] on link "T&Cs" at bounding box center [607, 239] width 34 height 19
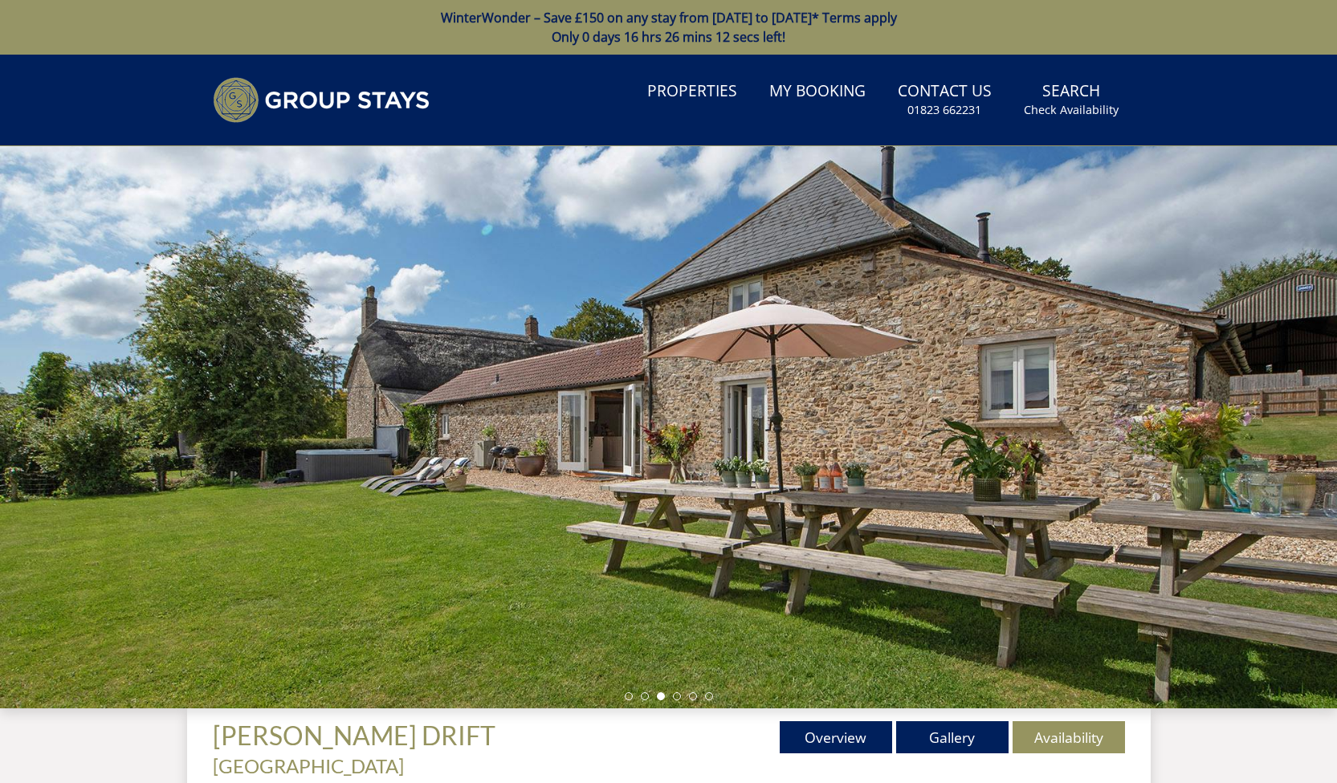
scroll to position [123, 0]
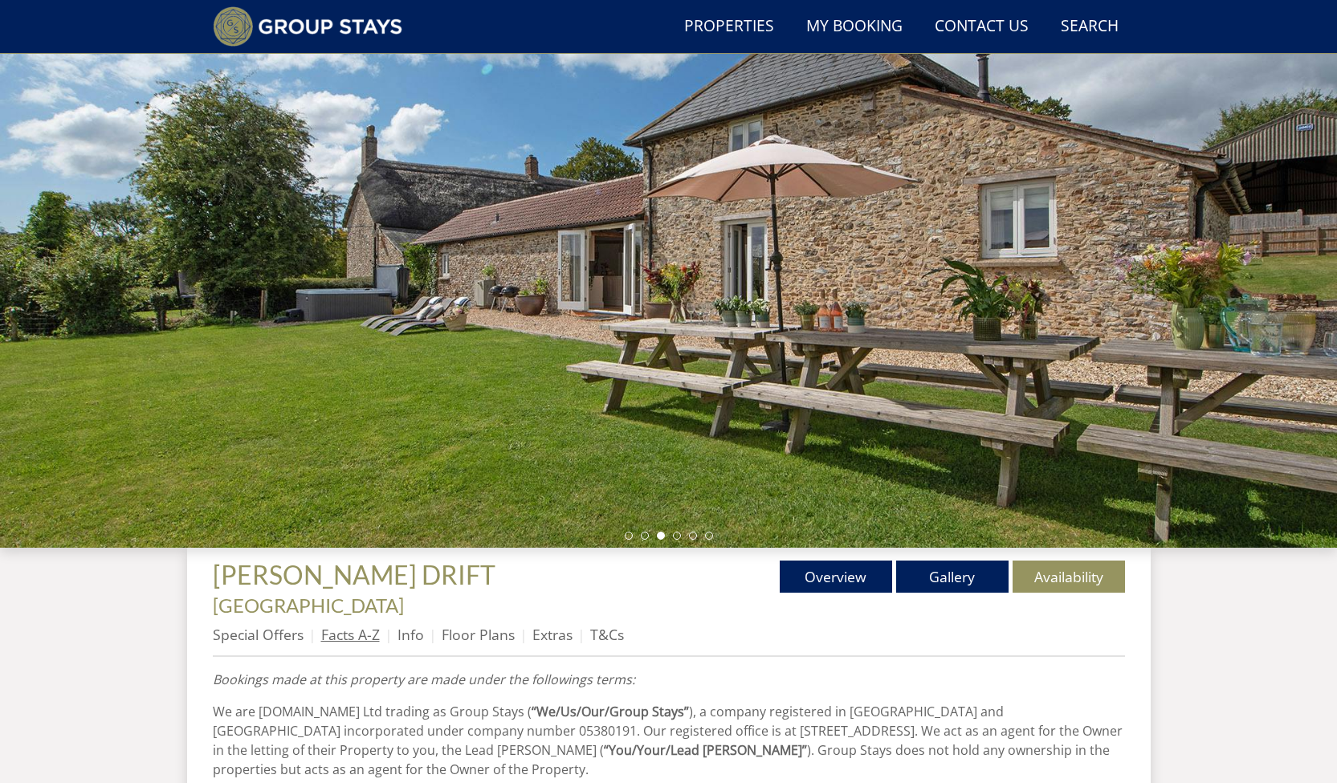
click at [366, 625] on link "Facts A-Z" at bounding box center [350, 634] width 59 height 19
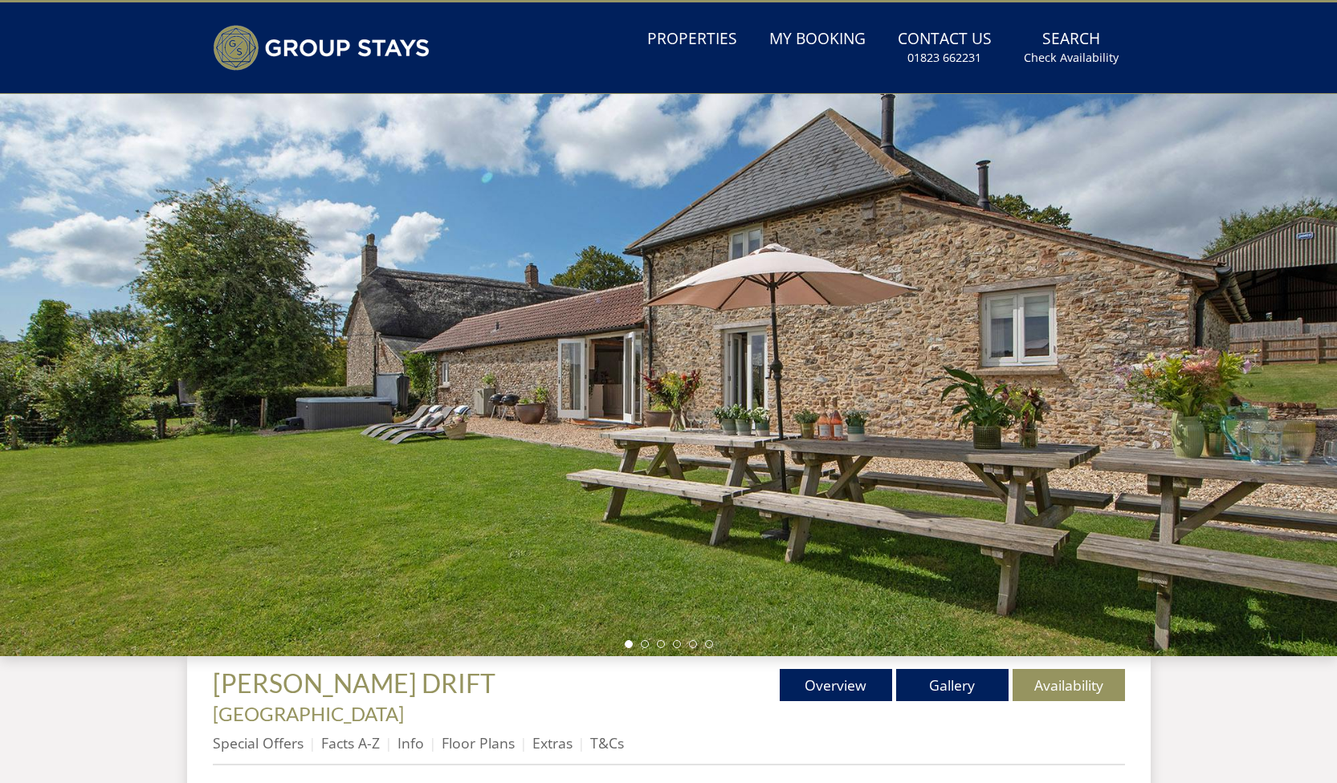
scroll to position [760, 0]
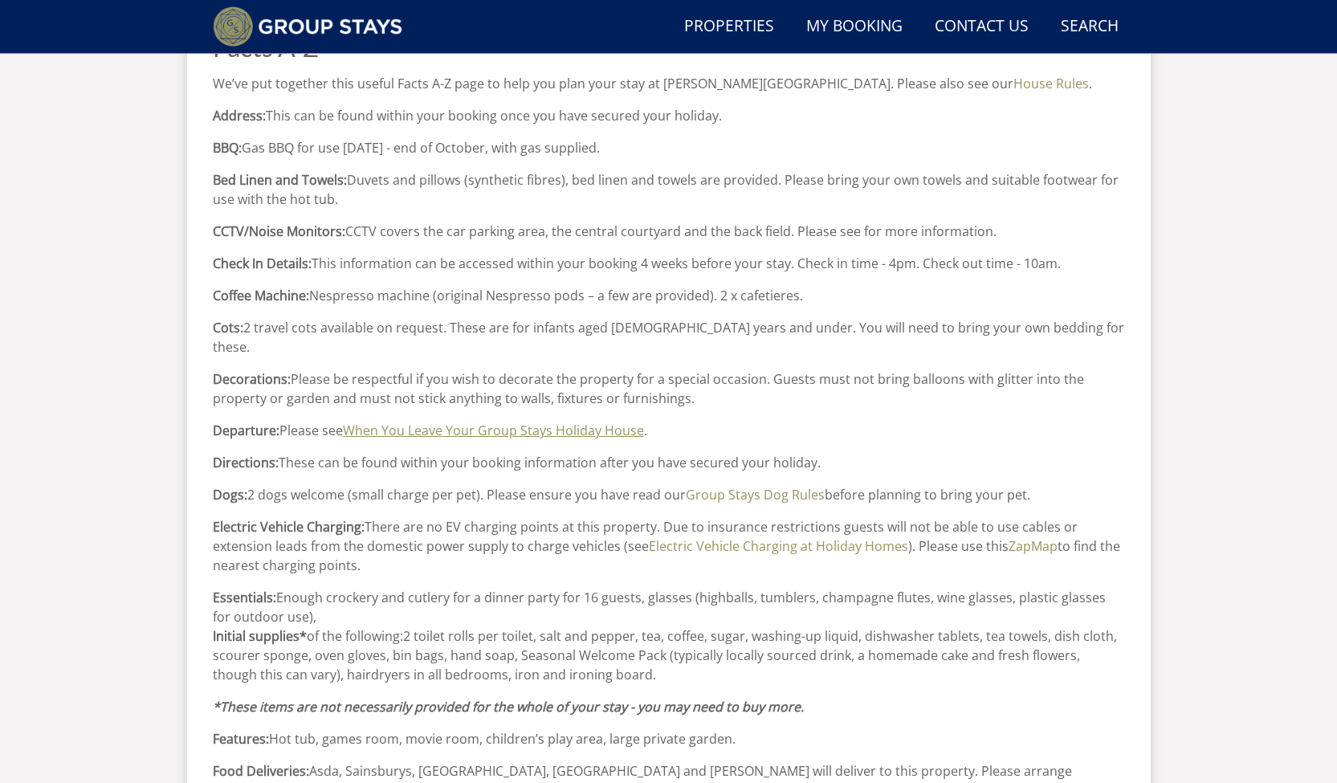
click at [427, 422] on link "When You Leave Your Group Stays Holiday House" at bounding box center [493, 431] width 301 height 18
